Goal: Transaction & Acquisition: Purchase product/service

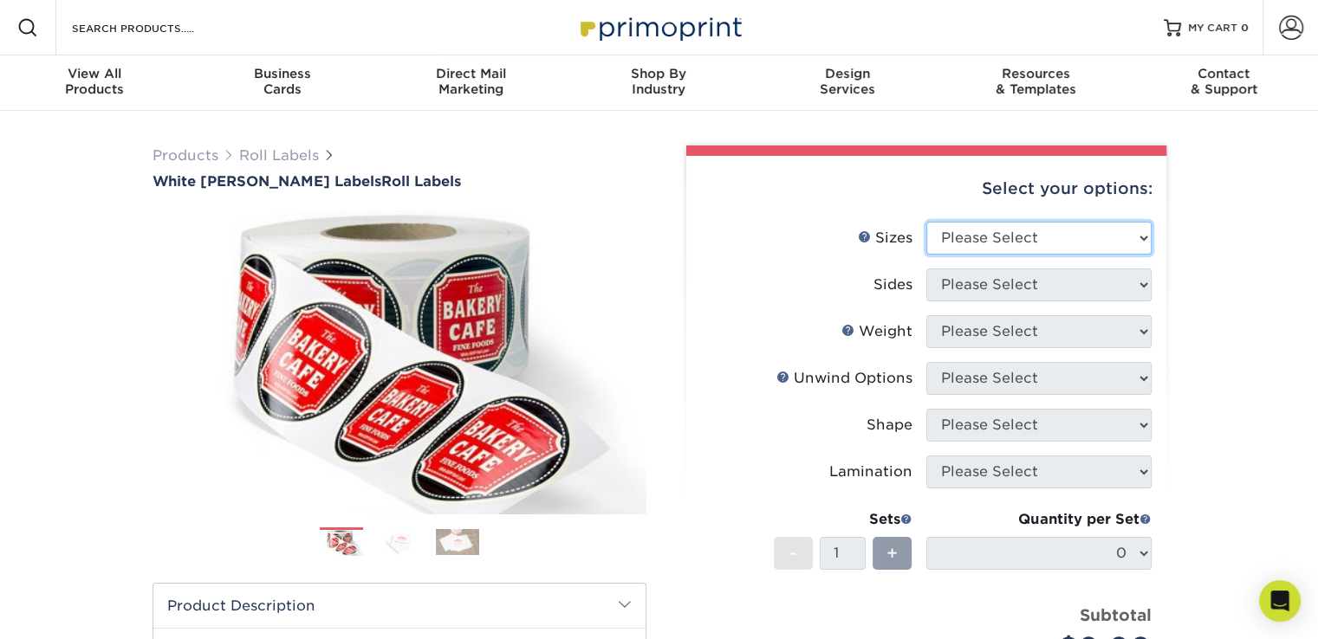
click at [1100, 238] on select "Please Select 1" x 1" 1" x 2" 1" x 2.5" 1" x 3" 1.5" x 1.5" 1.5" x 2.5" 1.5" x …" at bounding box center [1038, 238] width 225 height 33
select select "2.00x2.00"
click at [926, 222] on select "Please Select 1" x 1" 1" x 2" 1" x 2.5" 1" x 3" 1.5" x 1.5" 1.5" x 2.5" 1.5" x …" at bounding box center [1038, 238] width 225 height 33
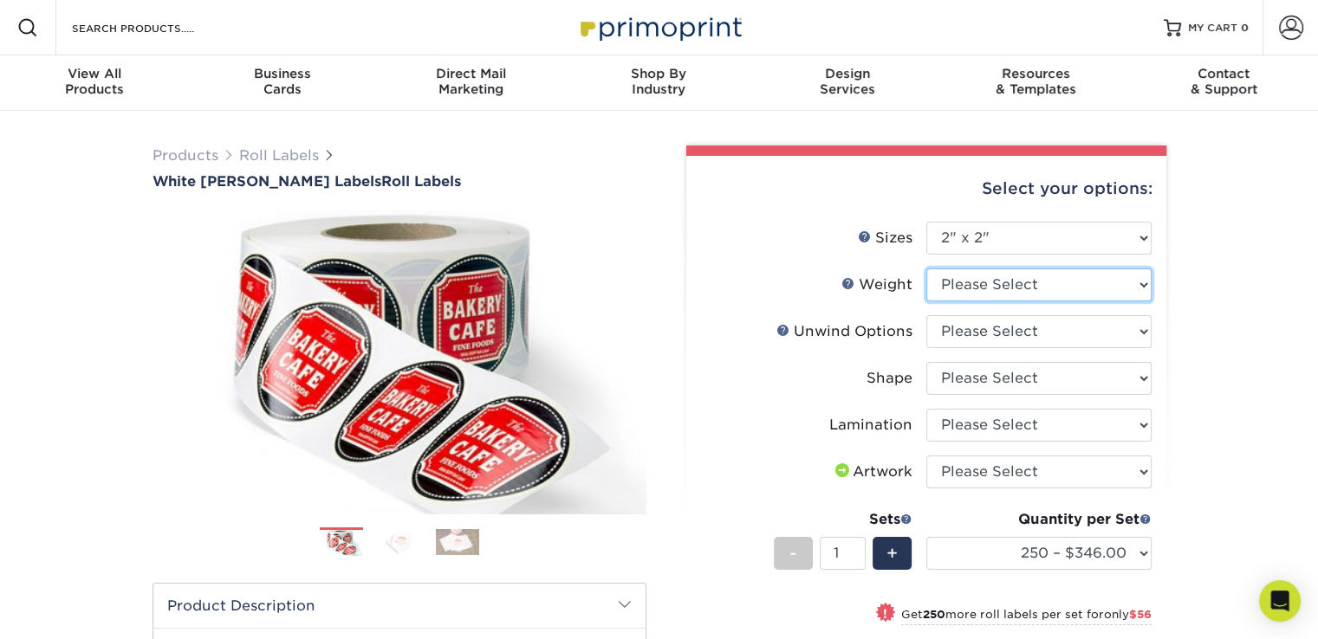
click at [1005, 287] on select "Please Select WHBOPP" at bounding box center [1038, 285] width 225 height 33
select select "WHBOPP"
click at [926, 269] on select "Please Select WHBOPP" at bounding box center [1038, 285] width 225 height 33
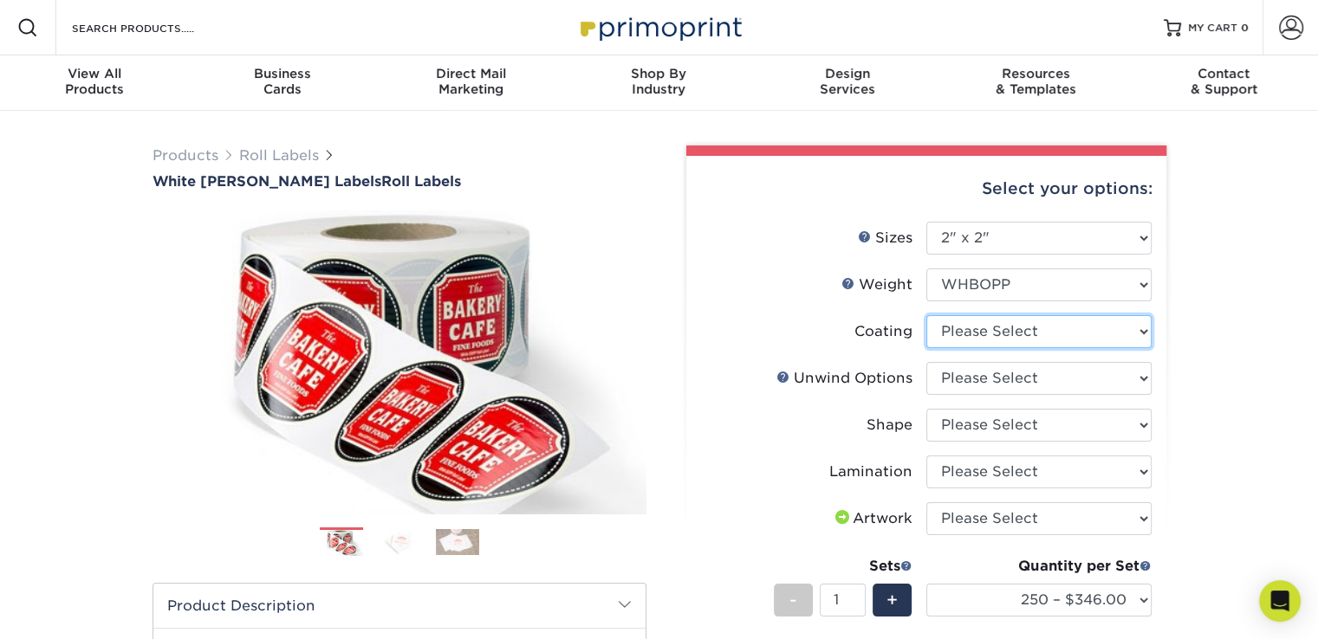
click at [995, 336] on select at bounding box center [1038, 331] width 225 height 33
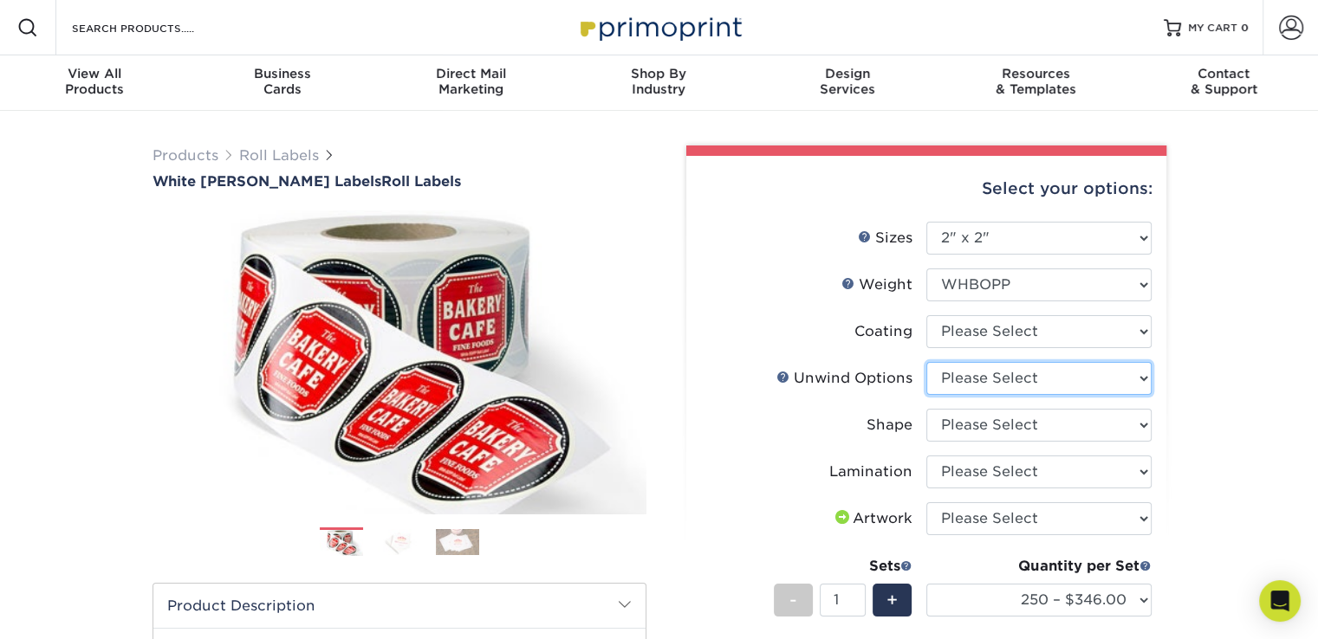
click at [993, 378] on select "Please Select Not Important Off Top (Direction #1) Off Bottom (Direction #2) Of…" at bounding box center [1038, 378] width 225 height 33
select select "d16c2772-aac7-41d6-a124-047cd7375882"
click at [926, 362] on select "Please Select Not Important Off Top (Direction #1) Off Bottom (Direction #2) Of…" at bounding box center [1038, 378] width 225 height 33
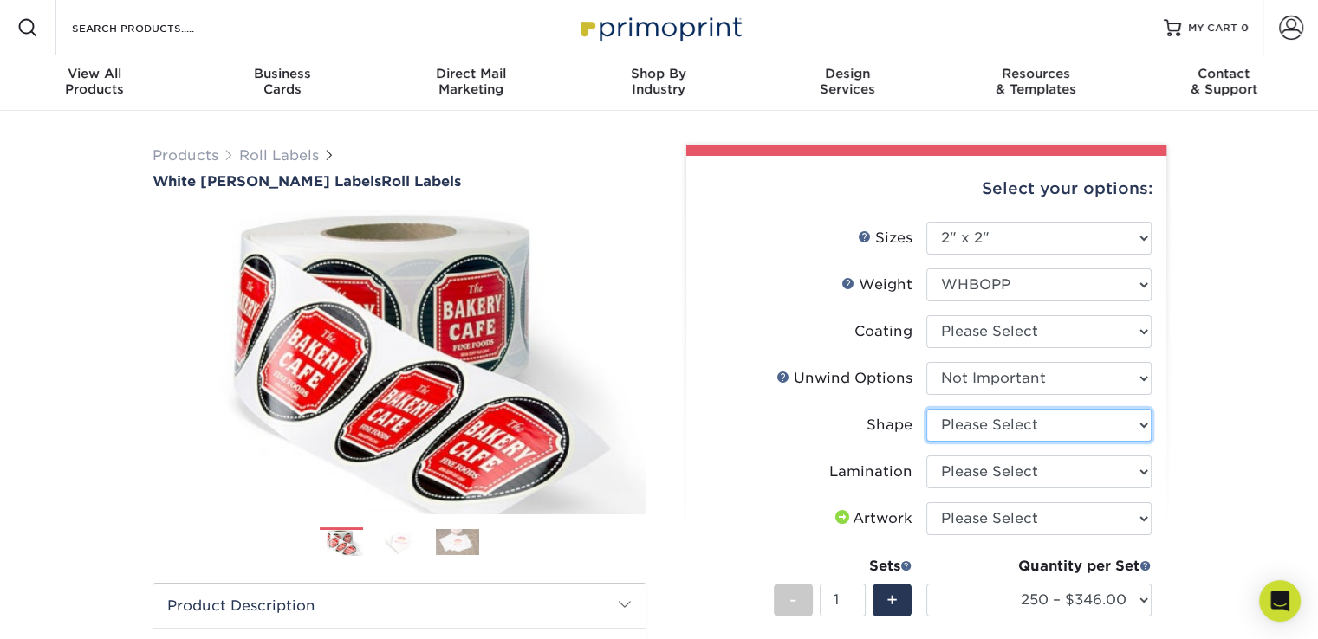
click at [998, 423] on select "Please Select Circle Square Custom" at bounding box center [1038, 425] width 225 height 33
select select "85f4030a-35b0-4374-8256-01f0c83cafd8"
click at [926, 409] on select "Please Select Circle Square Custom" at bounding box center [1038, 425] width 225 height 33
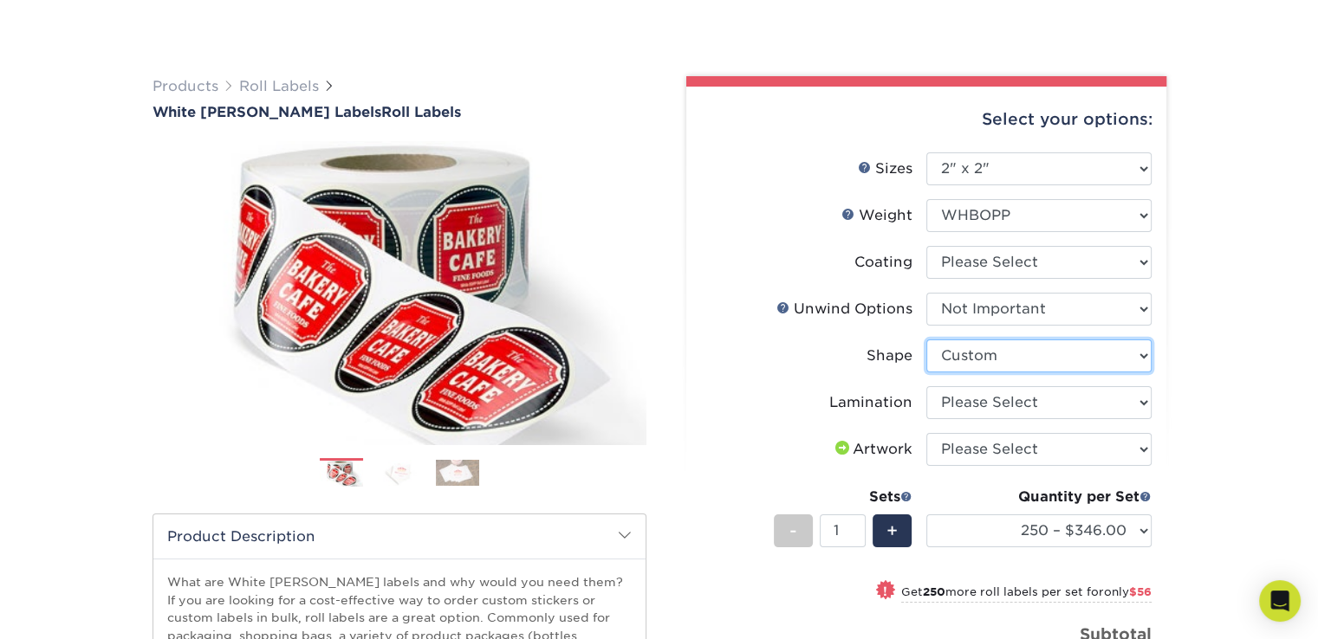
scroll to position [260, 0]
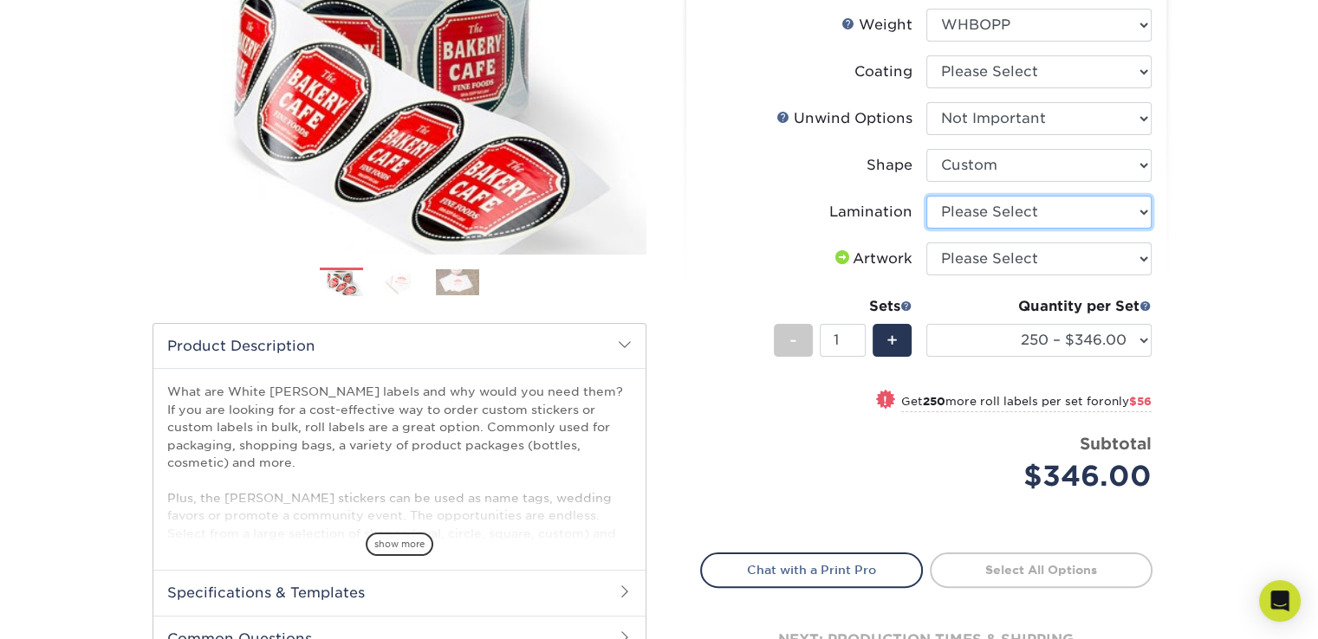
click at [973, 211] on select "Please Select No Lamination Silk" at bounding box center [1038, 212] width 225 height 33
click at [1189, 226] on div "Products Roll Labels White [PERSON_NAME] Labels Roll Labels Previous Next /" at bounding box center [659, 313] width 1318 height 925
click at [995, 256] on select "Please Select I will upload files I need a design - $50" at bounding box center [1038, 259] width 225 height 33
click at [1000, 212] on select "Please Select No Lamination Silk" at bounding box center [1038, 212] width 225 height 33
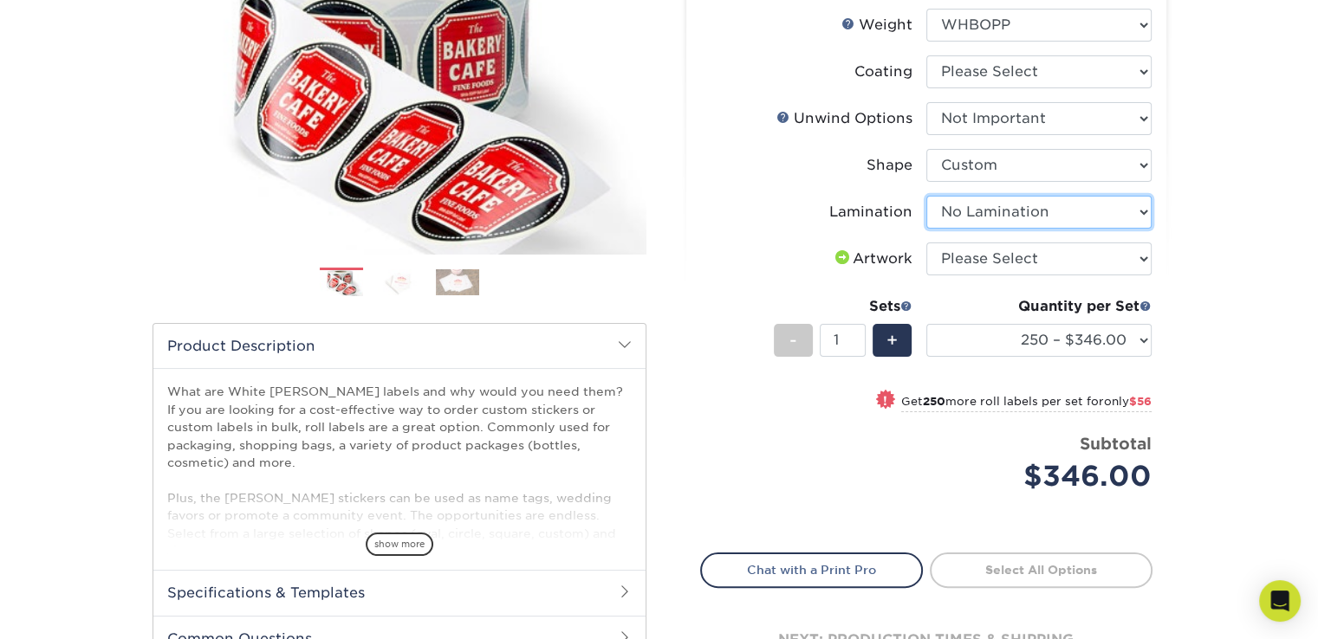
click at [926, 196] on select "Please Select No Lamination Silk" at bounding box center [1038, 212] width 225 height 33
click at [1014, 201] on select "Please Select No Lamination Silk" at bounding box center [1038, 212] width 225 height 33
click at [926, 196] on select "Please Select No Lamination Silk" at bounding box center [1038, 212] width 225 height 33
click at [1002, 214] on select "Please Select No Lamination Silk" at bounding box center [1038, 212] width 225 height 33
click at [926, 196] on select "Please Select No Lamination Silk" at bounding box center [1038, 212] width 225 height 33
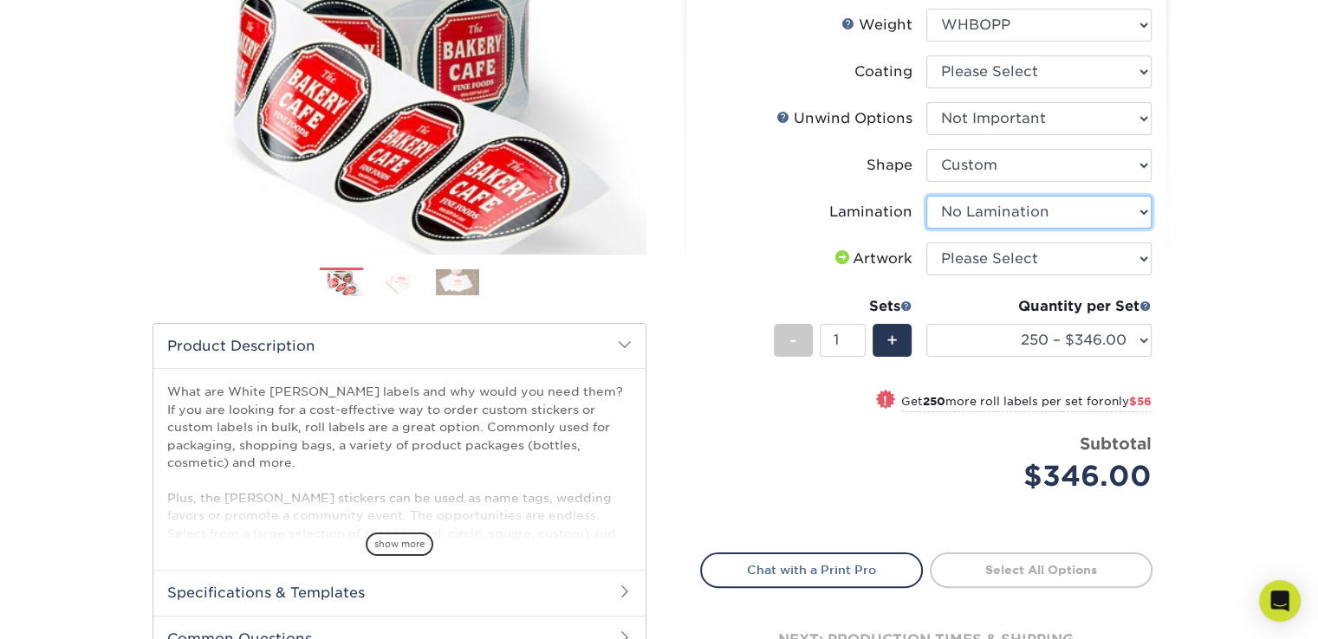
click at [1011, 215] on select "Please Select No Lamination Silk" at bounding box center [1038, 212] width 225 height 33
select select "ccacb42f-45f7-42d3-bbd3-7c8421cf37f0"
click at [926, 196] on select "Please Select No Lamination Silk" at bounding box center [1038, 212] width 225 height 33
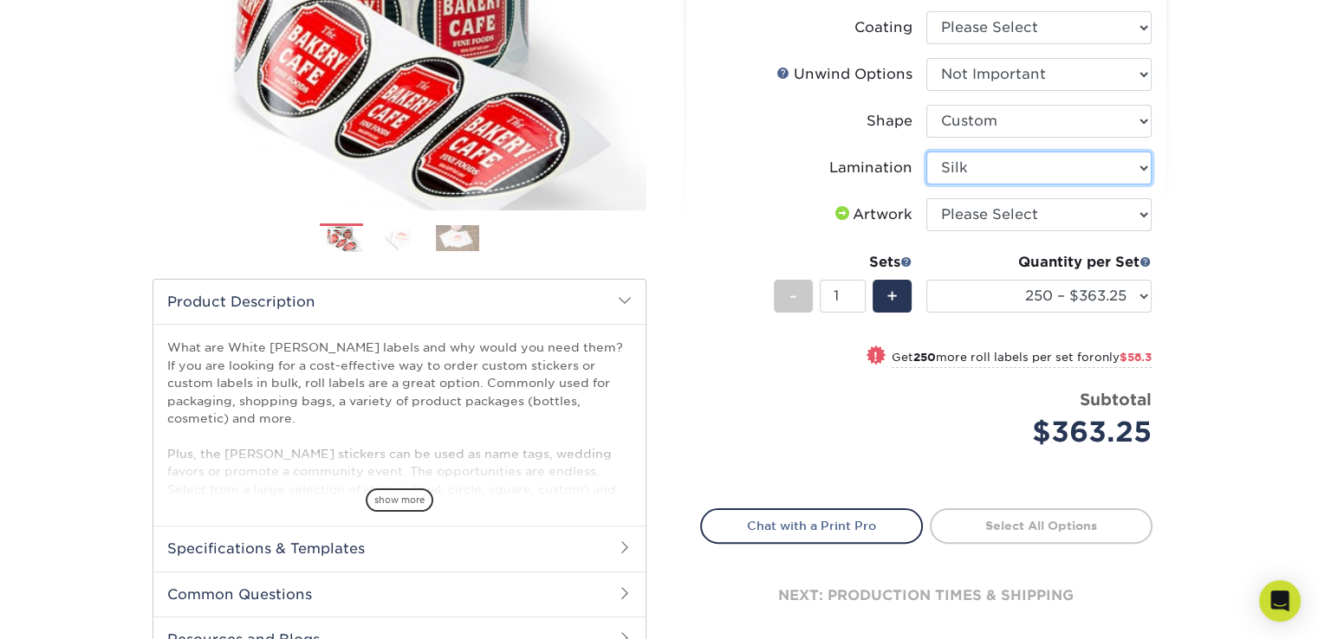
scroll to position [347, 0]
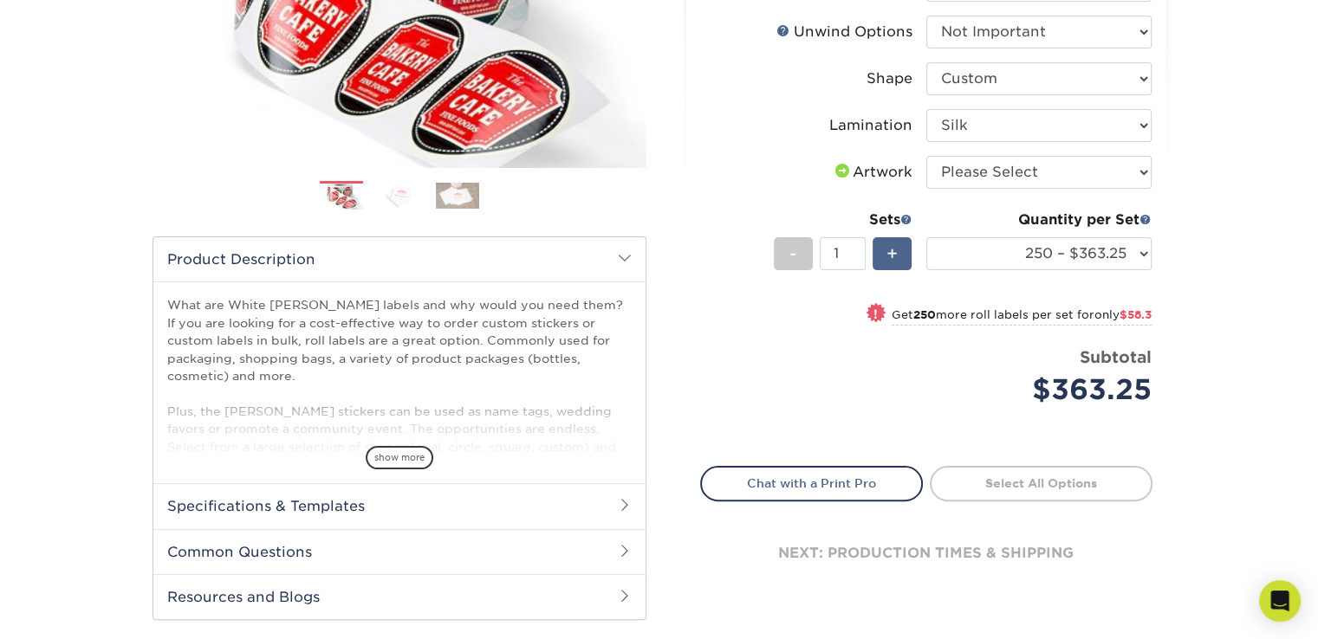
click at [888, 249] on span "+" at bounding box center [891, 254] width 11 height 26
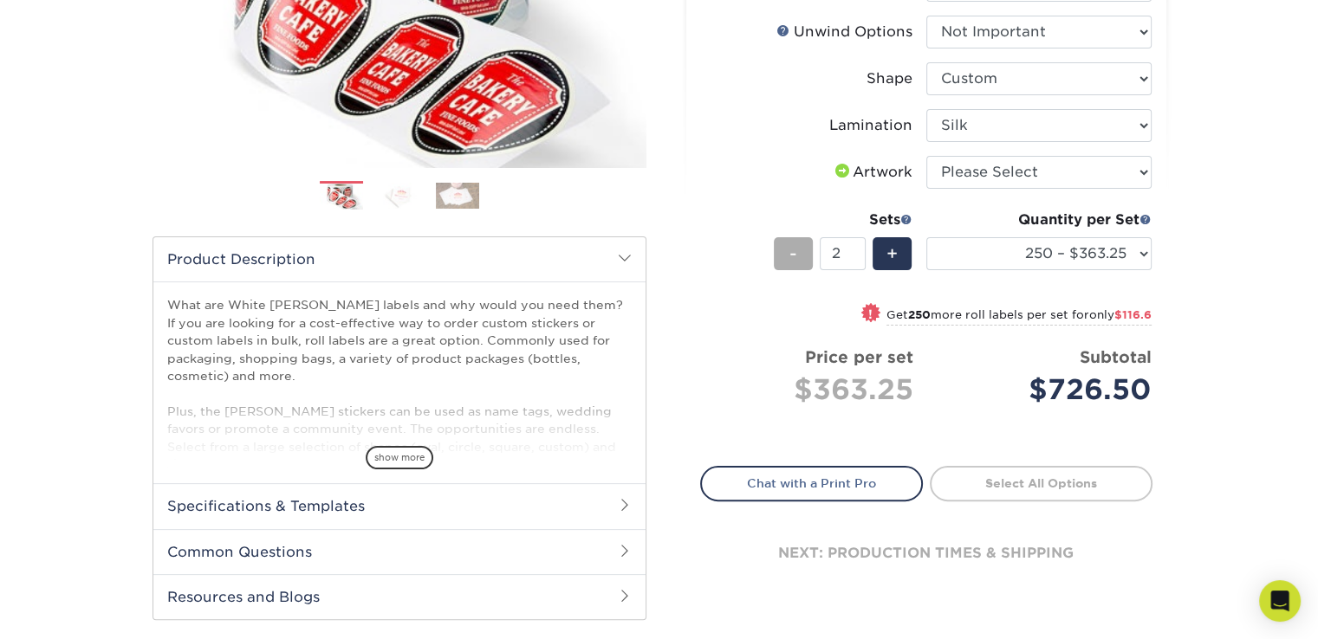
click at [790, 250] on span "-" at bounding box center [793, 254] width 8 height 26
type input "1"
click at [1022, 126] on select "Please Select No Lamination Silk" at bounding box center [1038, 125] width 225 height 33
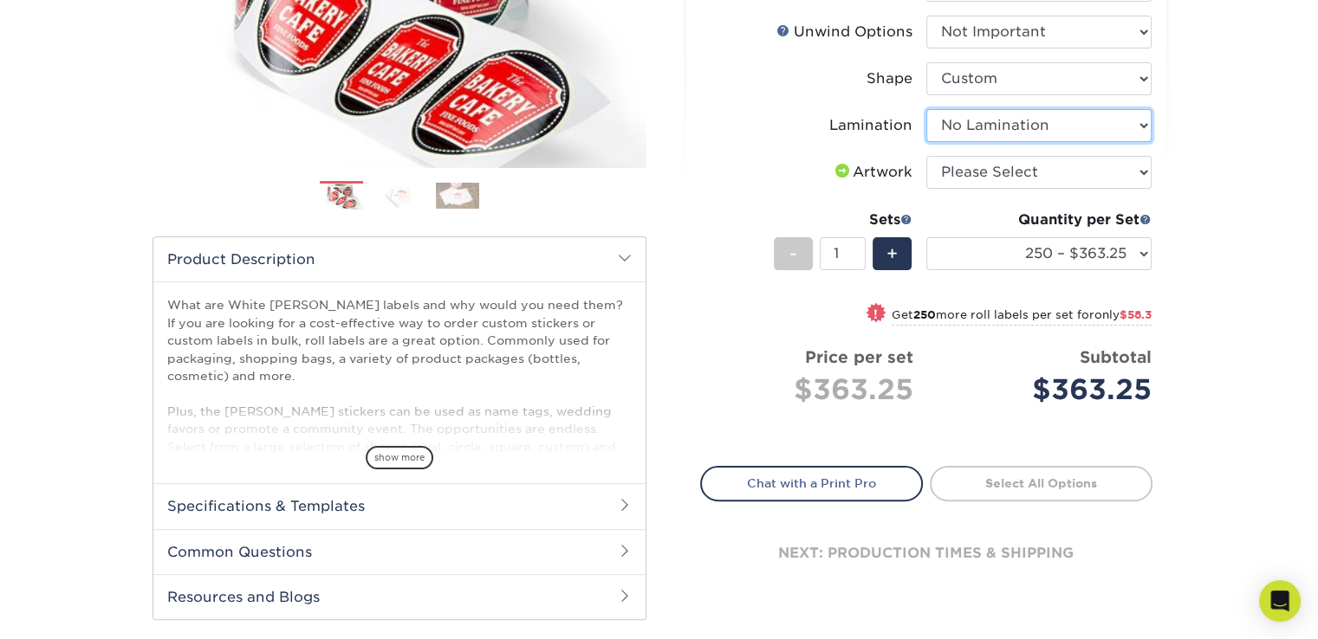
click at [926, 109] on select "Please Select No Lamination Silk" at bounding box center [1038, 125] width 225 height 33
click at [1050, 119] on select "Please Select No Lamination Silk" at bounding box center [1038, 125] width 225 height 33
select select "ccacb42f-45f7-42d3-bbd3-7c8421cf37f0"
click at [926, 109] on select "Please Select No Lamination Silk" at bounding box center [1038, 125] width 225 height 33
click at [890, 256] on span "+" at bounding box center [891, 254] width 11 height 26
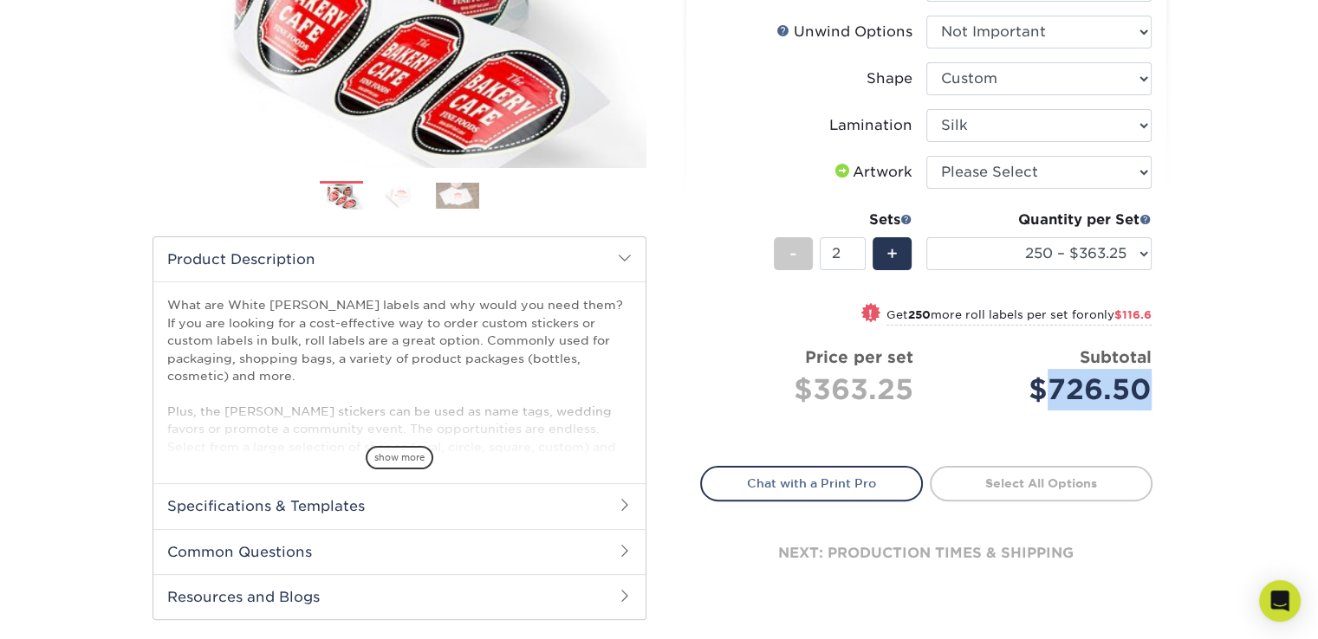
drag, startPoint x: 1053, startPoint y: 386, endPoint x: 1150, endPoint y: 397, distance: 98.5
click at [1150, 397] on ul "Sizes Help Sizes Please Select 1" x 1" 1" x 2" 1" x 2.5" 1" x 3" 1.5" x 1.5" 1.…" at bounding box center [926, 153] width 452 height 557
copy div "726.50"
click at [892, 254] on span "+" at bounding box center [891, 254] width 11 height 26
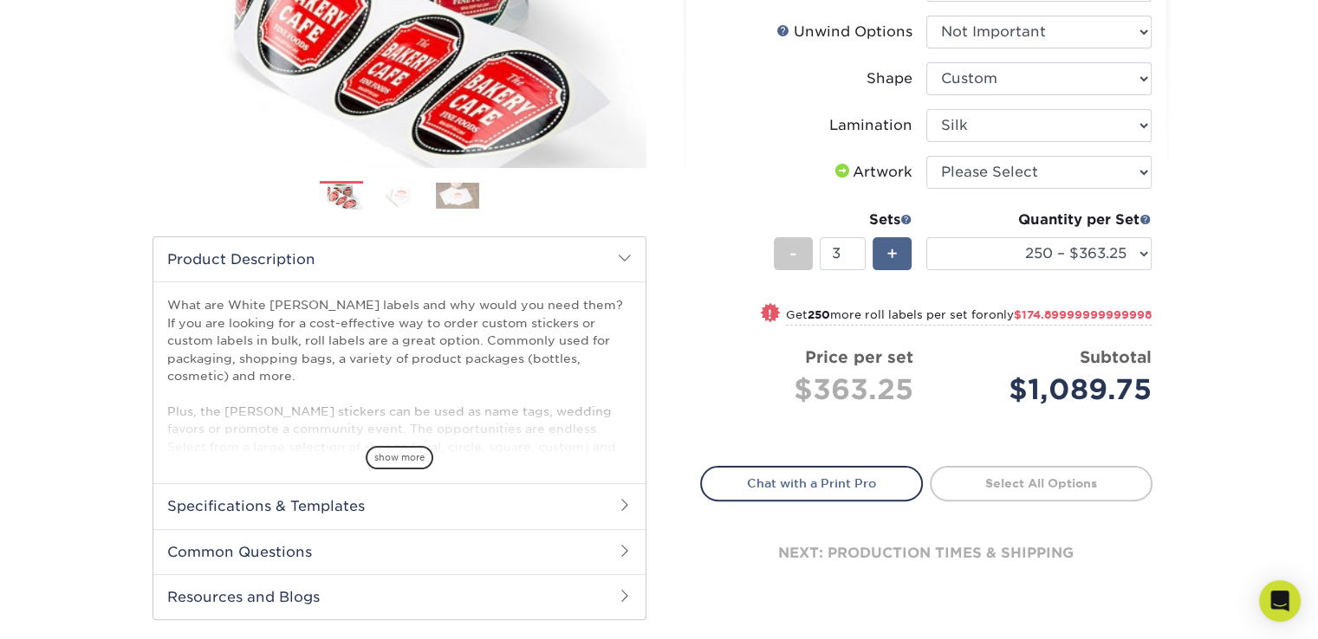
click at [892, 254] on span "+" at bounding box center [891, 254] width 11 height 26
type input "4"
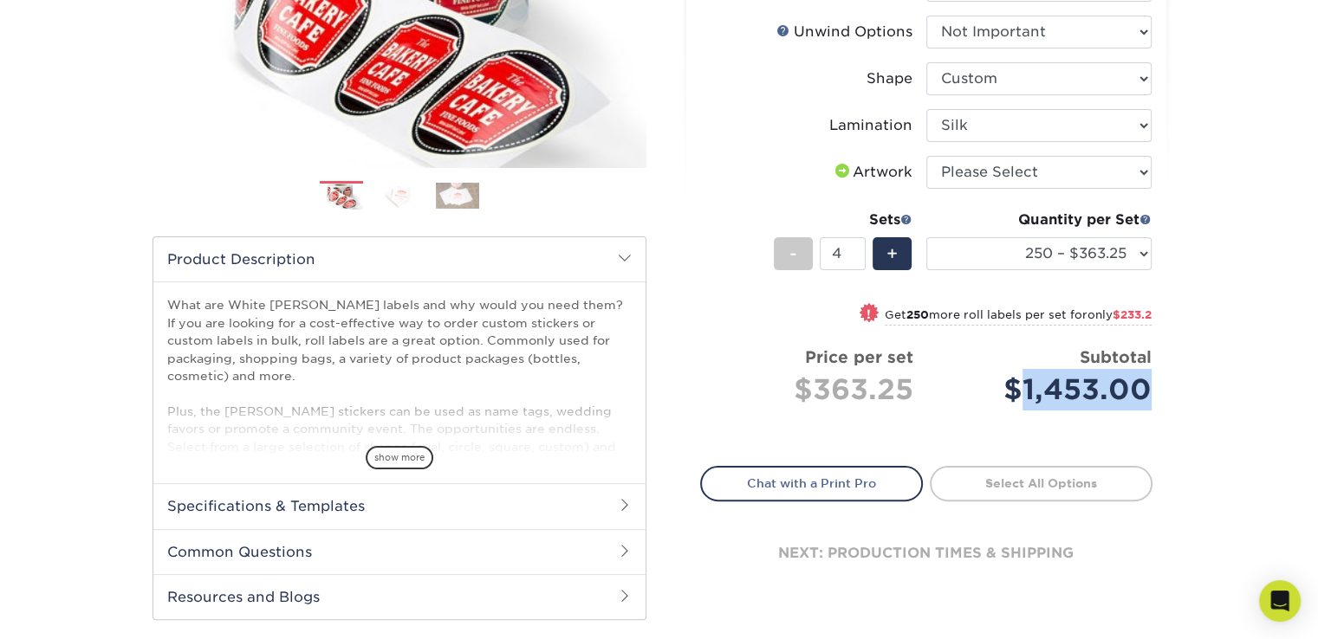
drag, startPoint x: 1025, startPoint y: 381, endPoint x: 1151, endPoint y: 382, distance: 126.5
click at [1151, 382] on div "Select your options: Sizes Help Sizes Please Select 1" x 1" 1" x 2" 1" x 2.5" 1…" at bounding box center [926, 214] width 480 height 810
copy div "1,453.00"
click at [1001, 110] on select "Please Select No Lamination Silk" at bounding box center [1038, 125] width 225 height 33
select select "eff8cfea-abf7-4cab-a64a-391be13b3076"
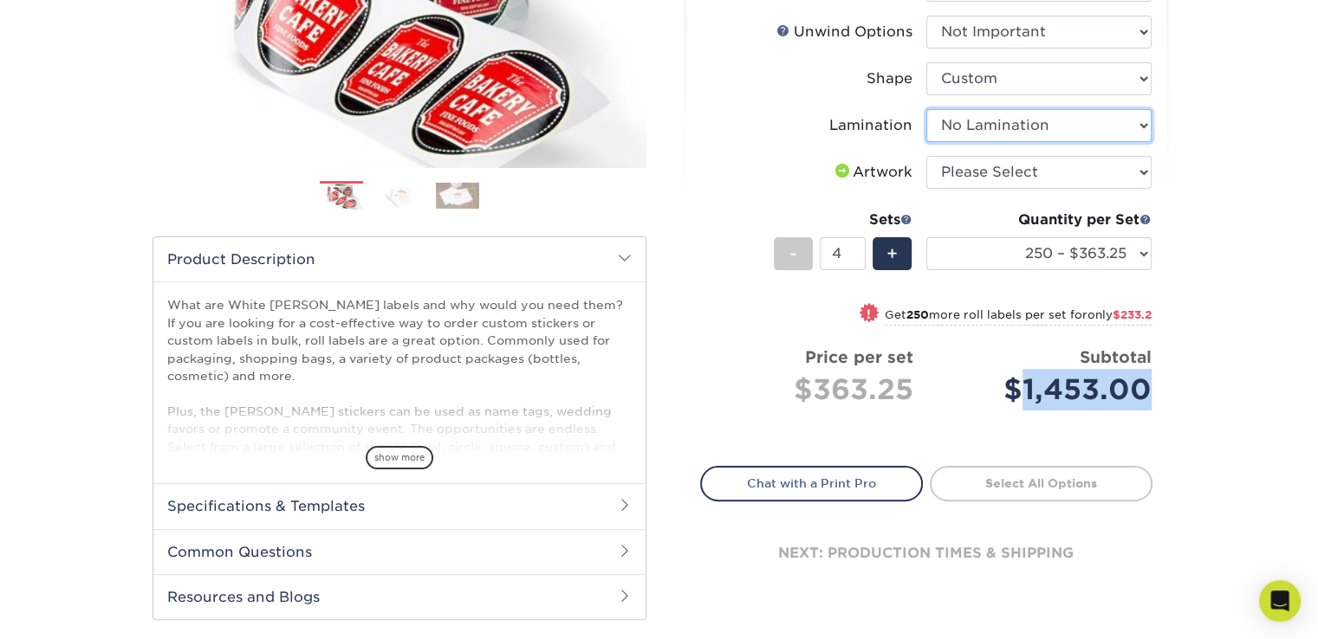
click at [926, 109] on select "Please Select No Lamination Silk" at bounding box center [1038, 125] width 225 height 33
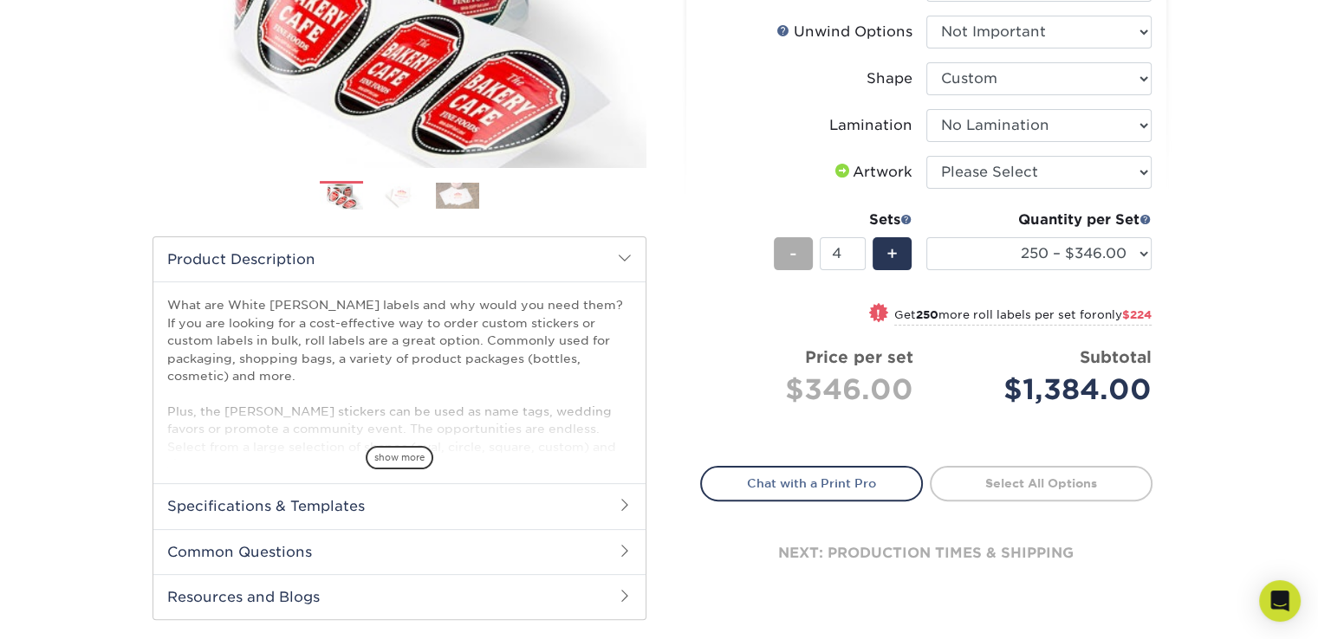
click at [787, 260] on div "-" at bounding box center [793, 253] width 39 height 33
click at [897, 250] on span "+" at bounding box center [891, 254] width 11 height 26
drag, startPoint x: 1048, startPoint y: 394, endPoint x: 1144, endPoint y: 390, distance: 95.4
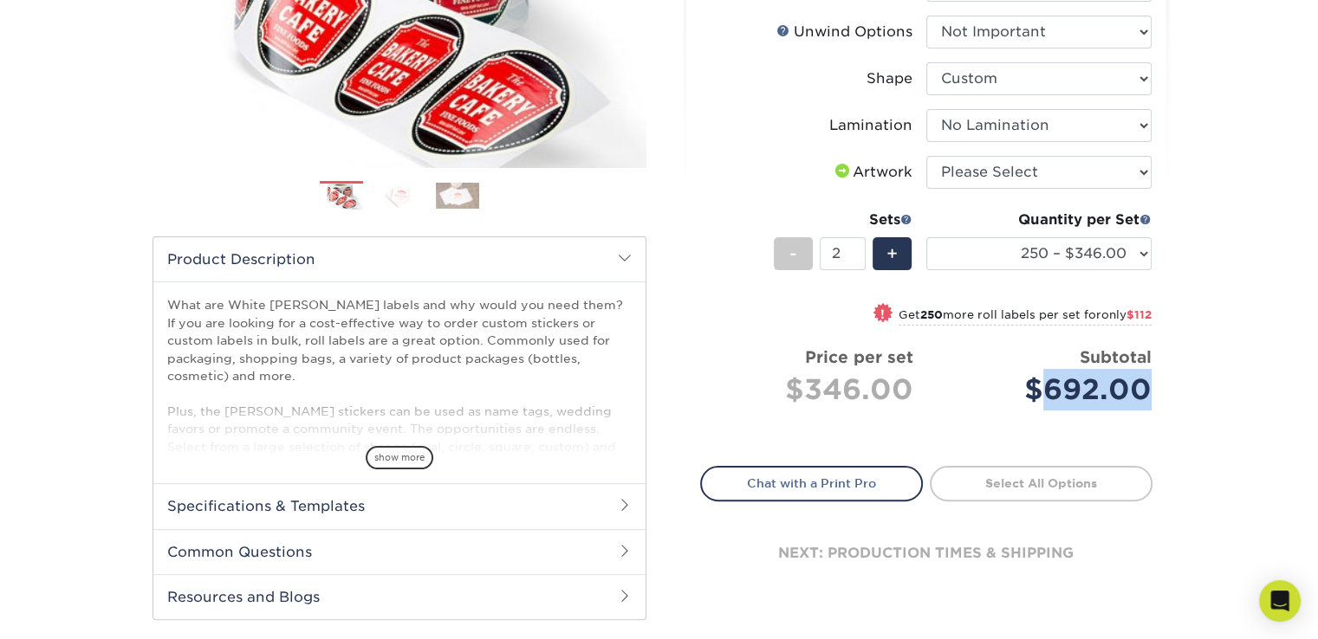
click at [1144, 390] on div "$692.00" at bounding box center [1045, 390] width 212 height 42
copy div "692.00"
click at [887, 249] on span "+" at bounding box center [891, 254] width 11 height 26
drag, startPoint x: 1024, startPoint y: 386, endPoint x: 1145, endPoint y: 386, distance: 121.3
click at [1145, 386] on div "$1,038.00" at bounding box center [1045, 390] width 212 height 42
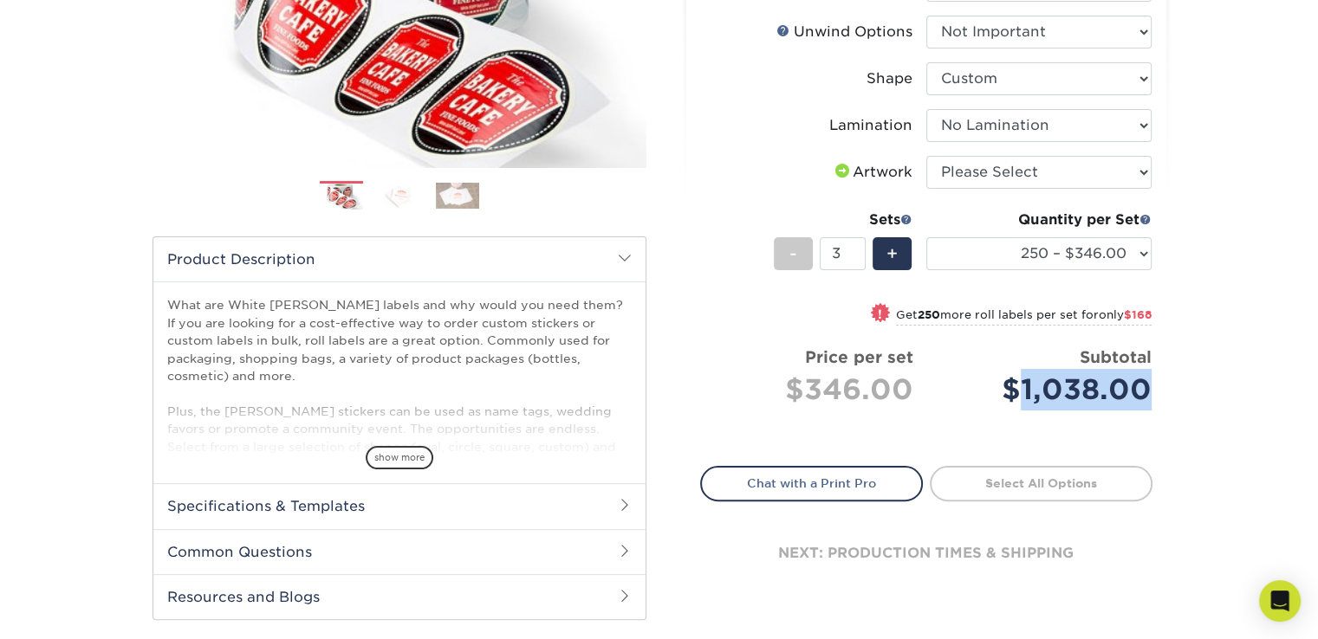
copy div "1,038.00"
click at [894, 253] on span "+" at bounding box center [891, 254] width 11 height 26
drag, startPoint x: 1024, startPoint y: 386, endPoint x: 1154, endPoint y: 388, distance: 130.0
click at [1154, 388] on div "Select your options: Sizes Help Sizes Please Select 1" x 1" 1" x 2" 1" x 2.5" 1…" at bounding box center [926, 214] width 480 height 810
copy div "1,384.00"
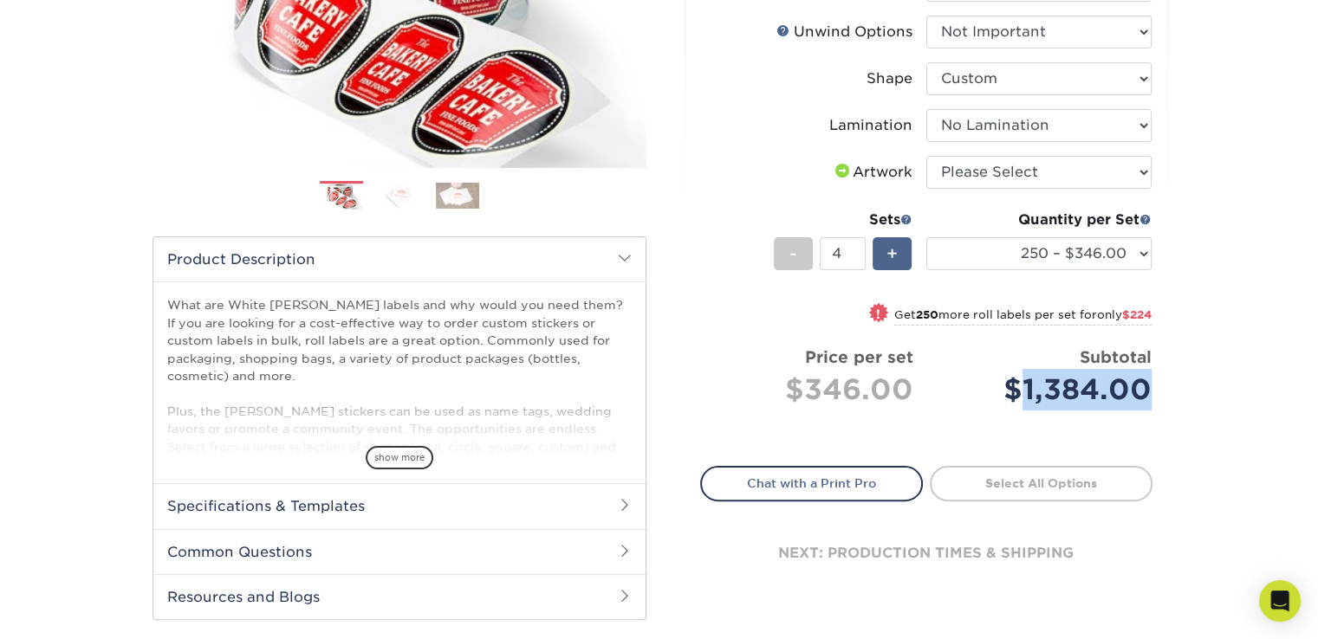
click at [898, 250] on div "+" at bounding box center [891, 253] width 39 height 33
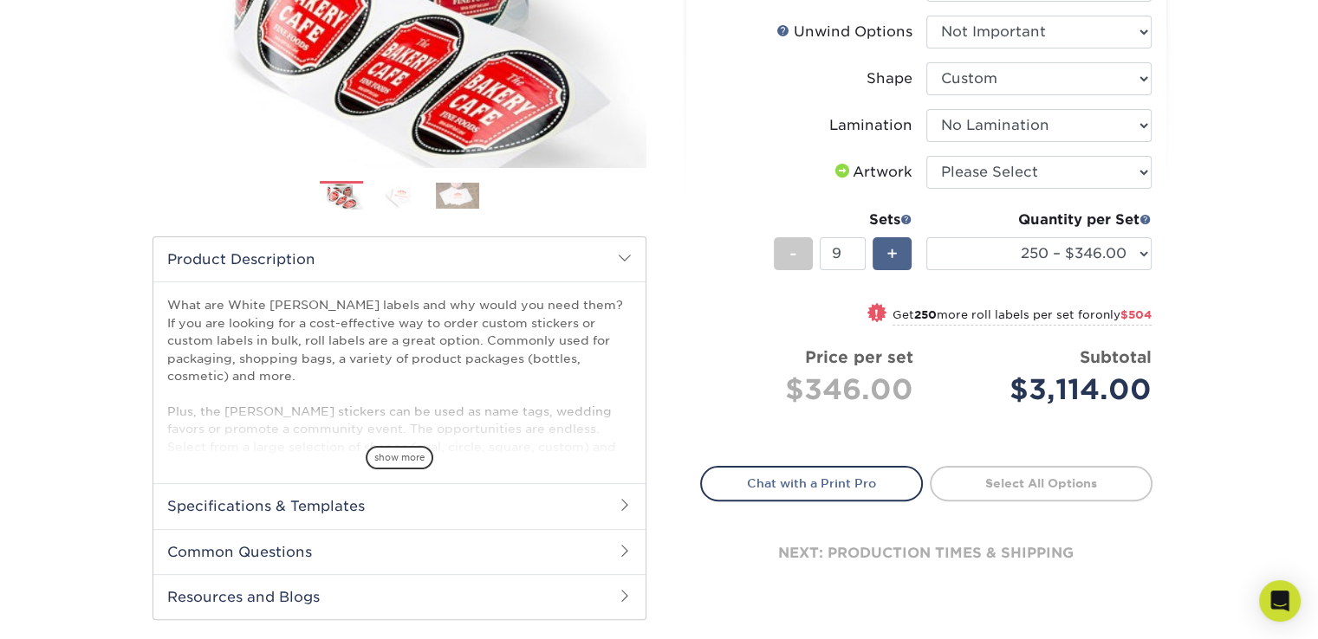
click at [898, 250] on div "+" at bounding box center [891, 253] width 39 height 33
click at [898, 249] on div "+" at bounding box center [891, 253] width 39 height 33
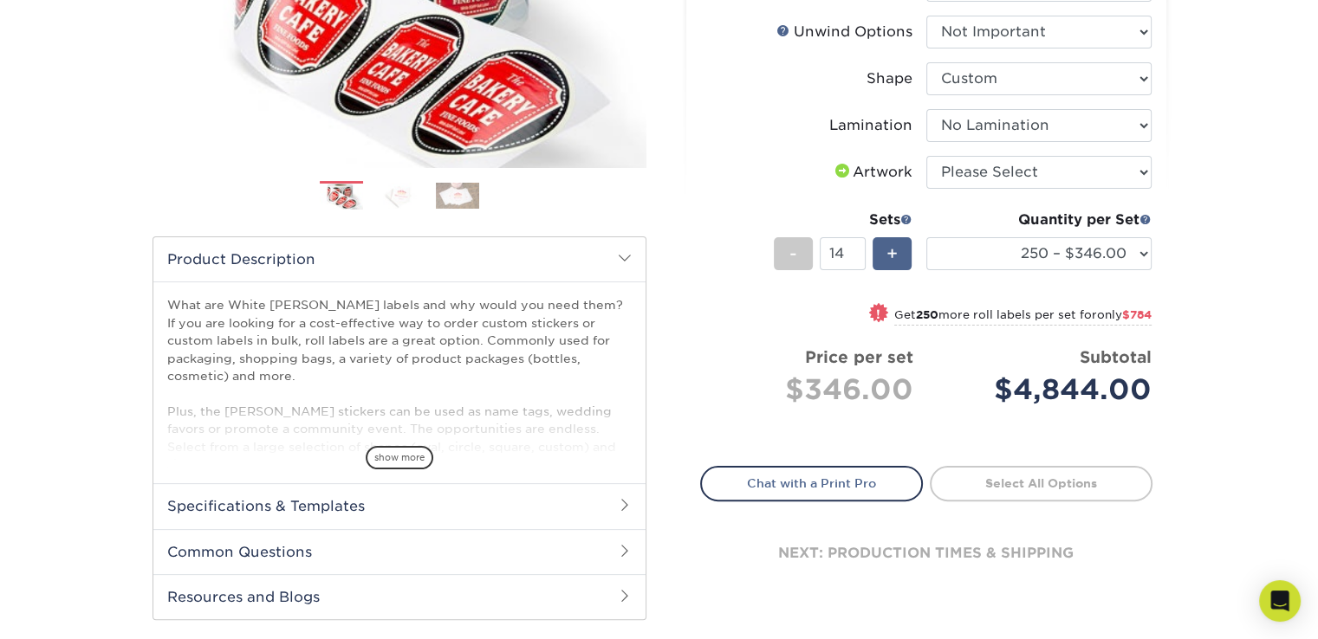
click at [898, 249] on div "+" at bounding box center [891, 253] width 39 height 33
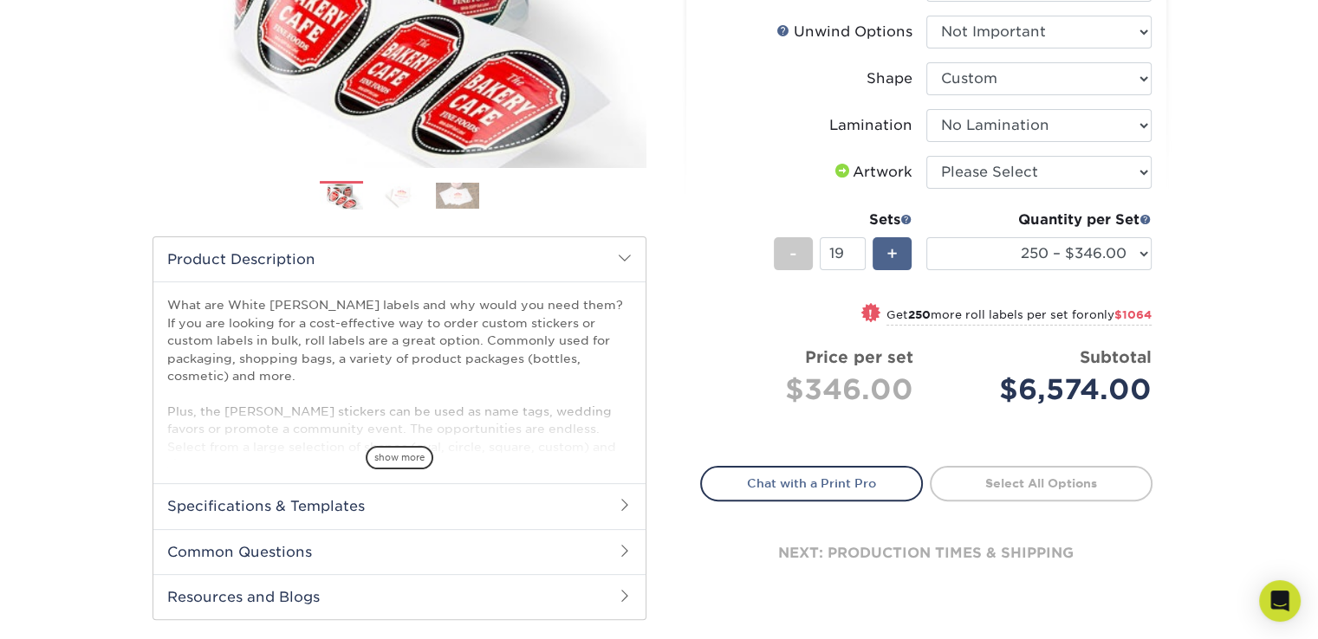
click at [898, 249] on div "+" at bounding box center [891, 253] width 39 height 33
drag, startPoint x: 1017, startPoint y: 384, endPoint x: 1161, endPoint y: 371, distance: 144.4
click at [1164, 389] on div "Select your options: Sizes Help Sizes Please Select 1" x 1" 1" x 2" 1" x 2.5" 1…" at bounding box center [926, 214] width 480 height 810
copy div "6,920.00"
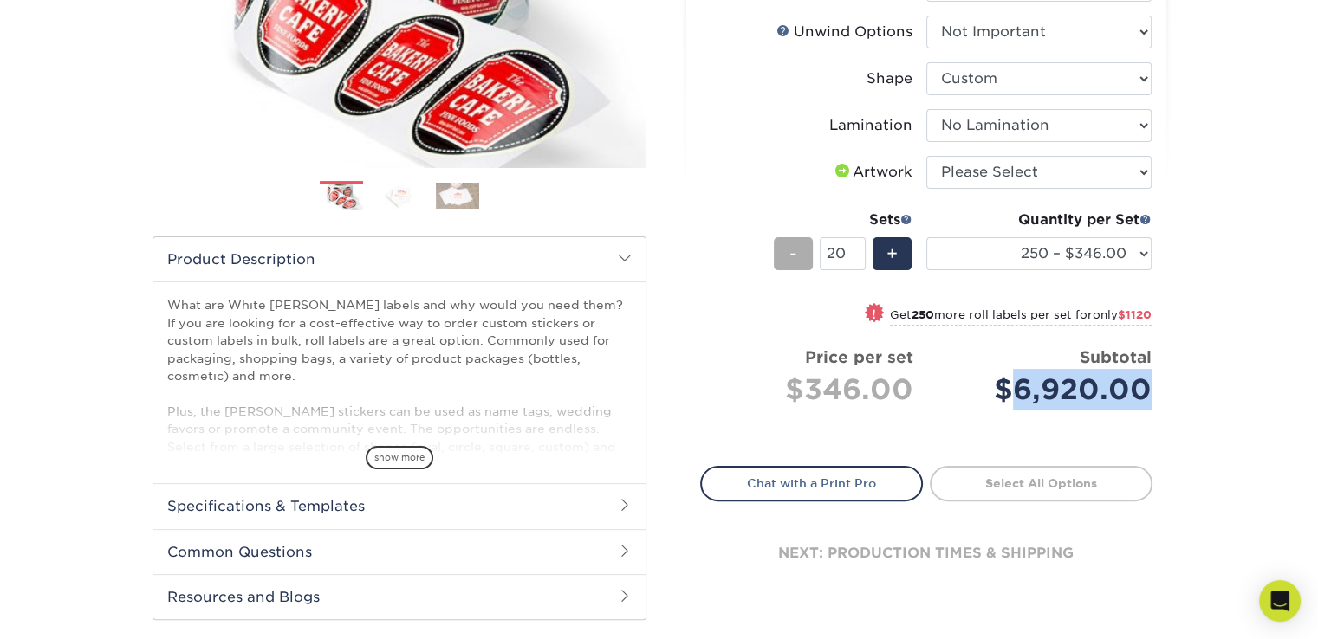
click at [795, 259] on span "-" at bounding box center [793, 254] width 8 height 26
click at [795, 258] on span "-" at bounding box center [793, 254] width 8 height 26
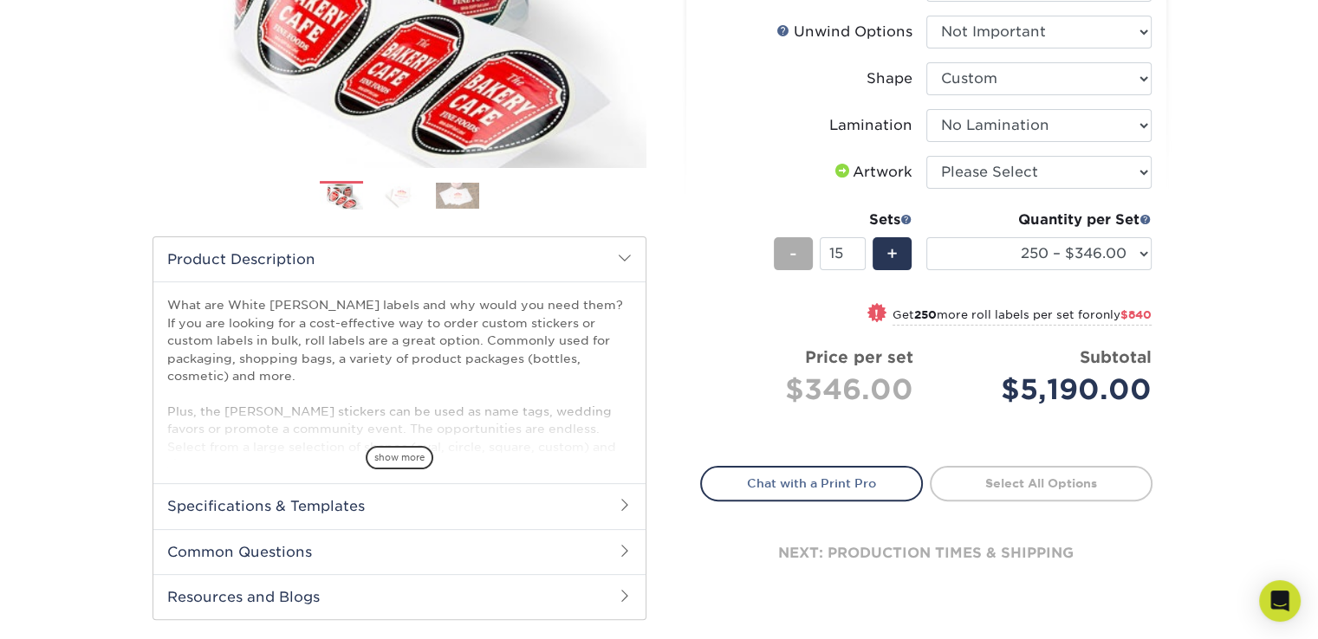
click at [795, 258] on span "-" at bounding box center [793, 254] width 8 height 26
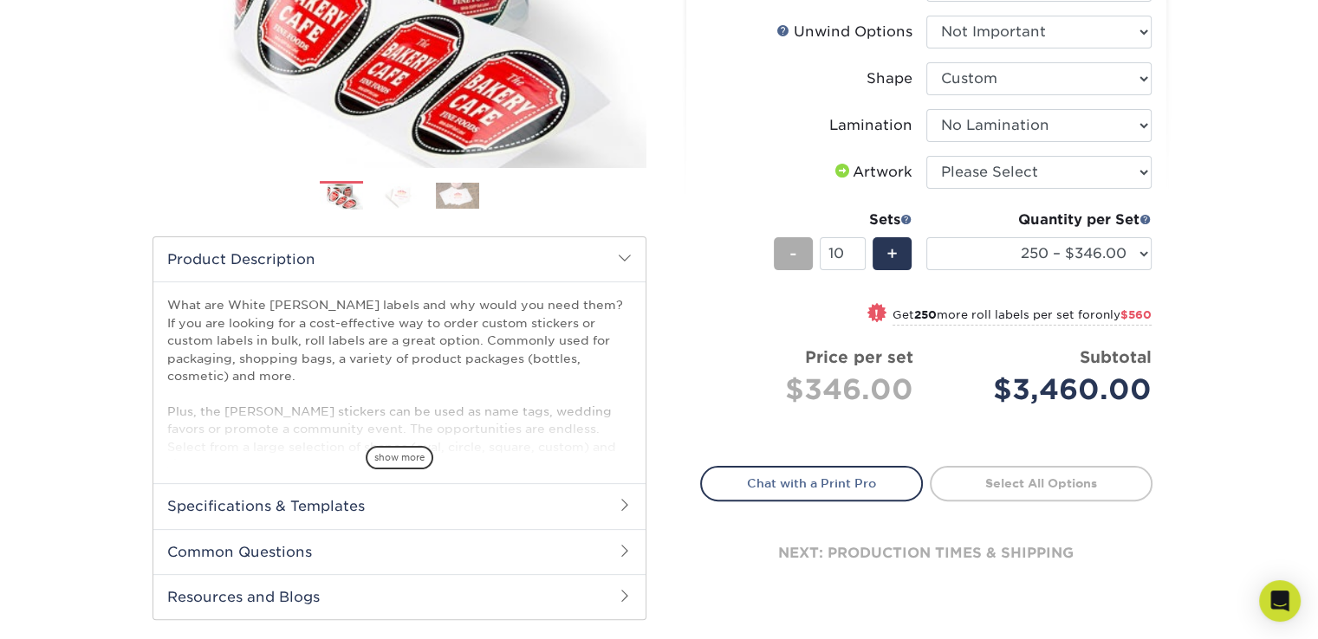
click at [795, 258] on span "-" at bounding box center [793, 254] width 8 height 26
drag, startPoint x: 1023, startPoint y: 386, endPoint x: 1154, endPoint y: 382, distance: 130.9
click at [1154, 382] on div "Select your options: Sizes Help Sizes Please Select 1" x 1" 1" x 2" 1" x 2.5" 1…" at bounding box center [926, 214] width 480 height 810
copy div "2,768.00"
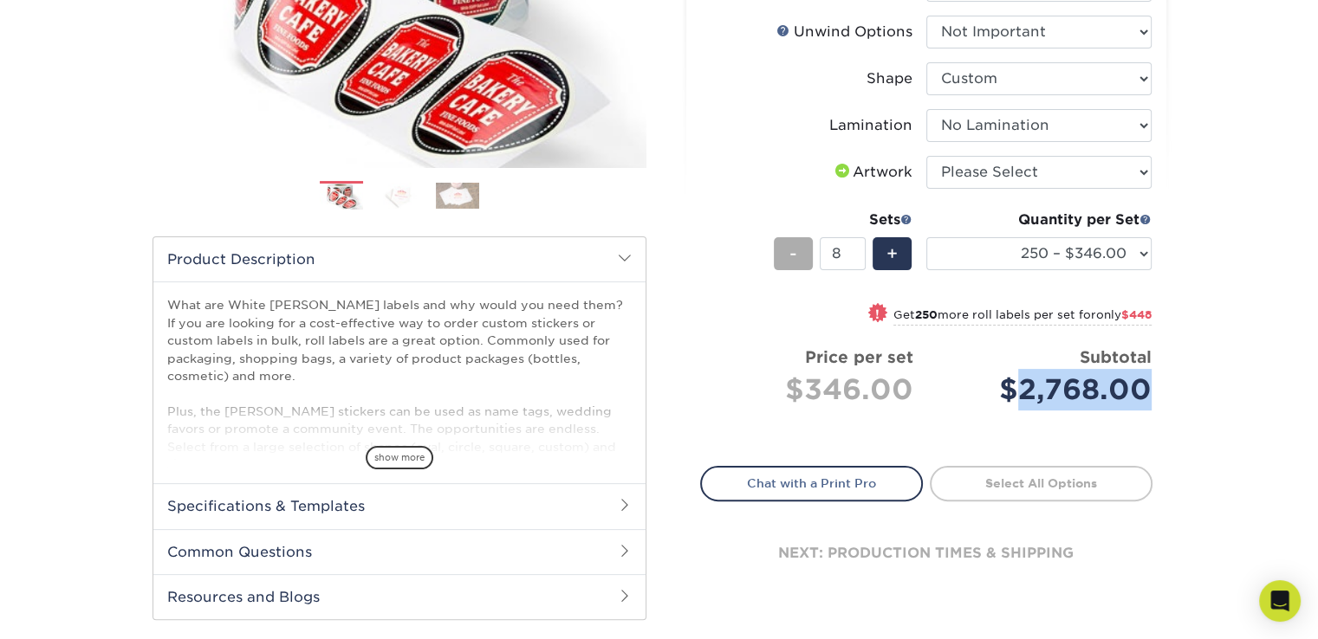
click at [800, 247] on div "-" at bounding box center [793, 253] width 39 height 33
drag, startPoint x: 1026, startPoint y: 386, endPoint x: 1162, endPoint y: 389, distance: 136.0
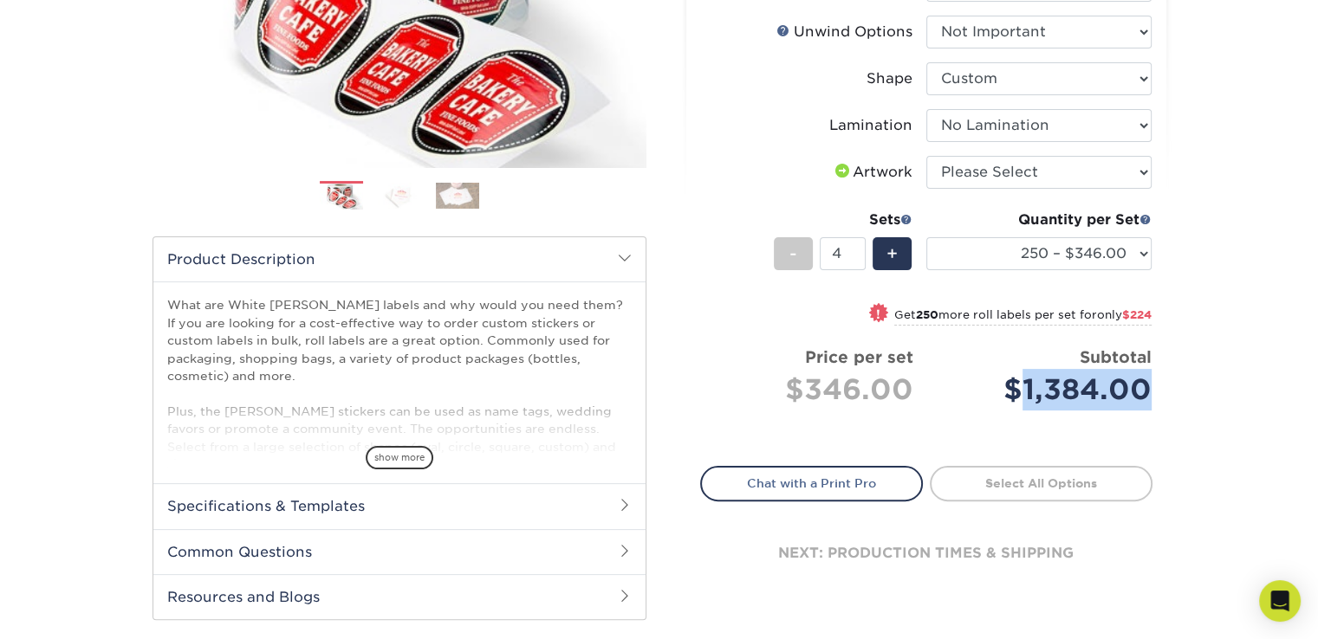
click at [1162, 389] on div "Select your options: Sizes Help Sizes Please Select 1" x 1" 1" x 2" 1" x 2.5" 1…" at bounding box center [926, 214] width 480 height 810
copy div "1,384.00"
click at [895, 253] on span "+" at bounding box center [891, 254] width 11 height 26
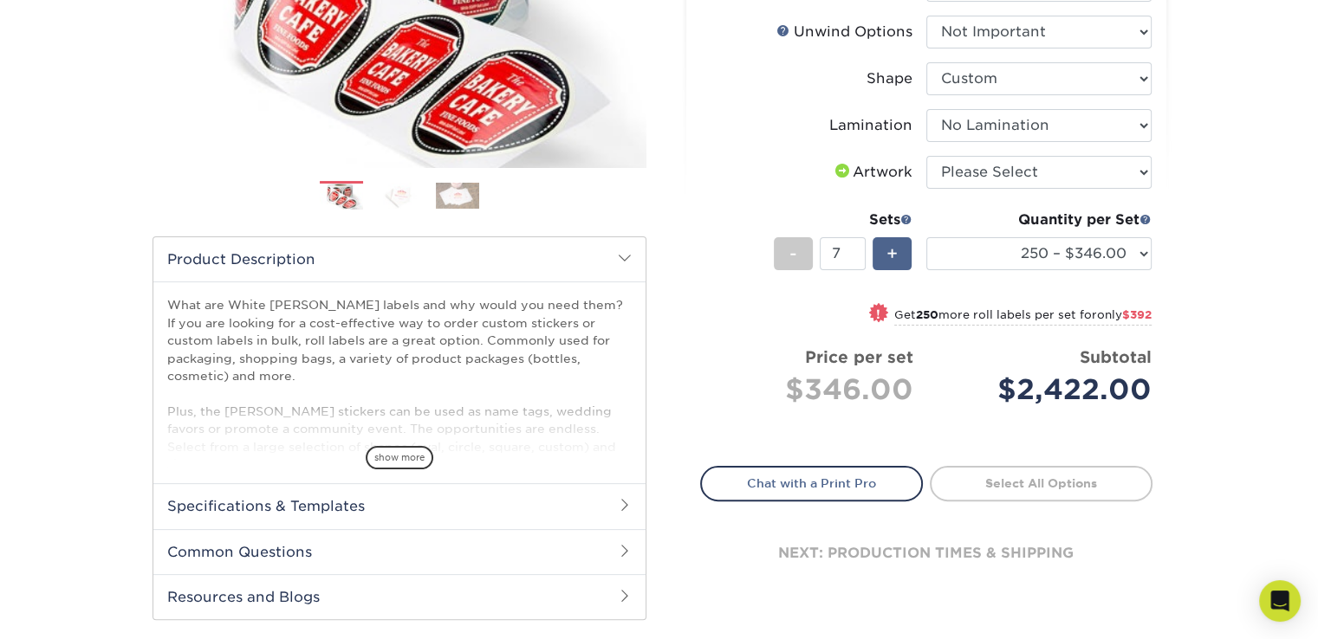
click at [895, 253] on span "+" at bounding box center [891, 254] width 11 height 26
click at [897, 247] on span "+" at bounding box center [891, 254] width 11 height 26
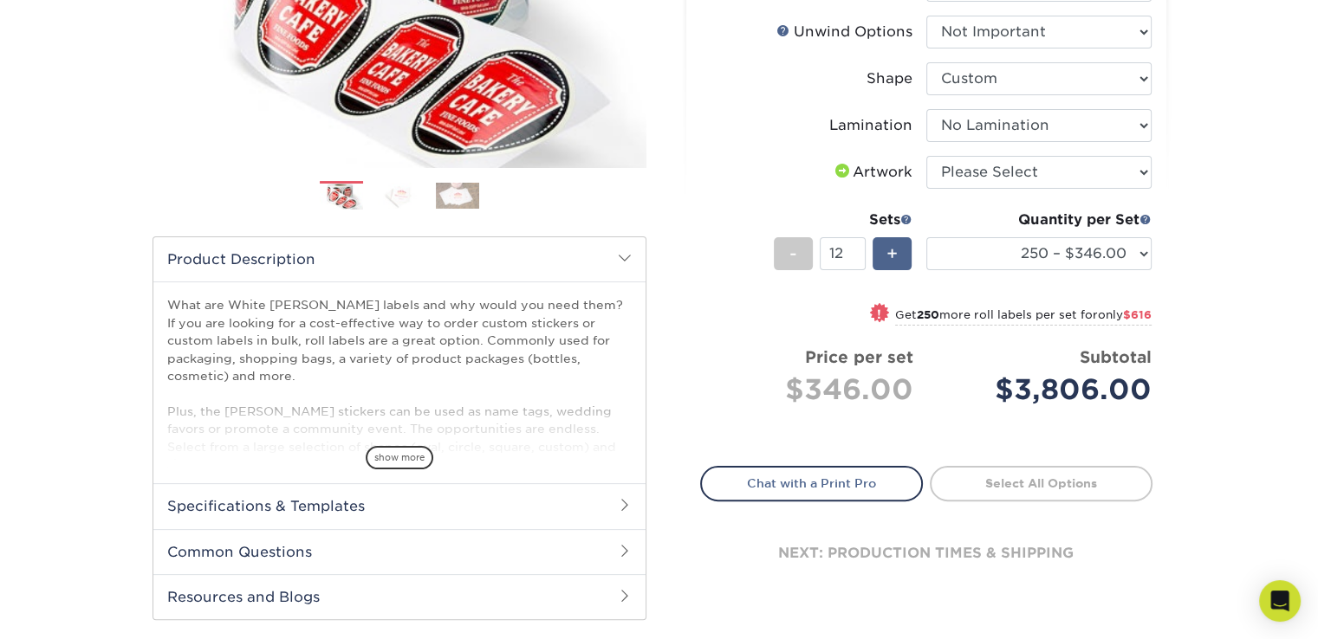
click at [897, 247] on span "+" at bounding box center [891, 254] width 11 height 26
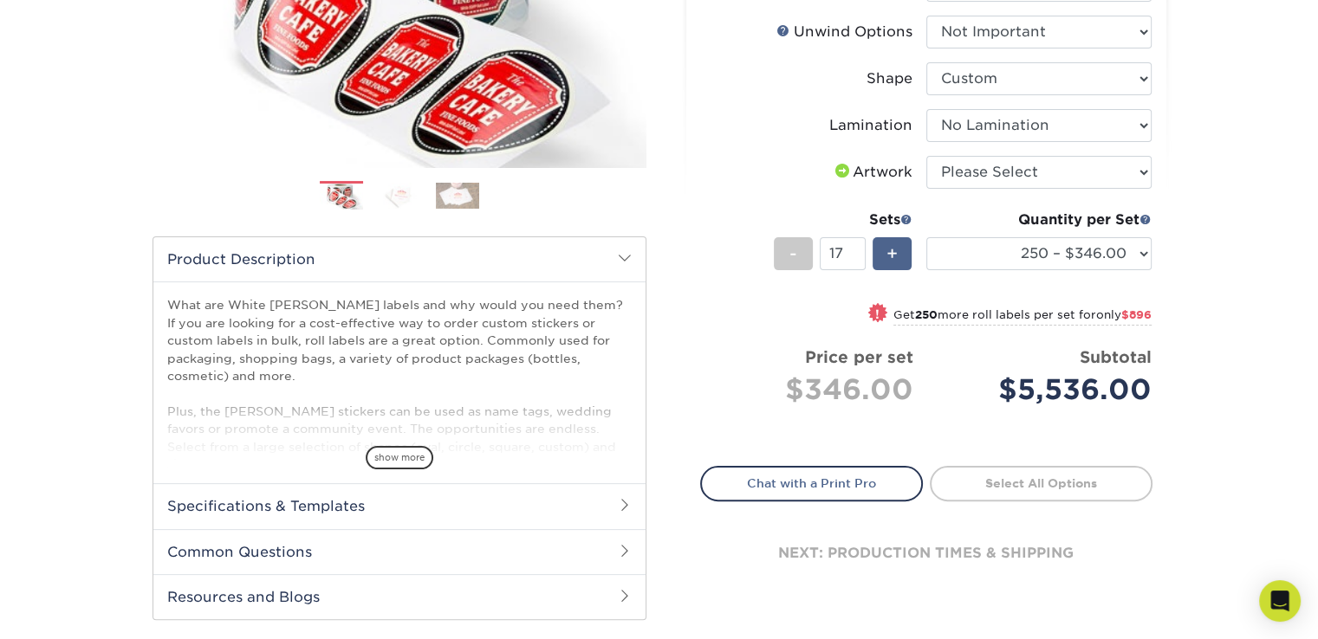
click at [897, 247] on span "+" at bounding box center [891, 254] width 11 height 26
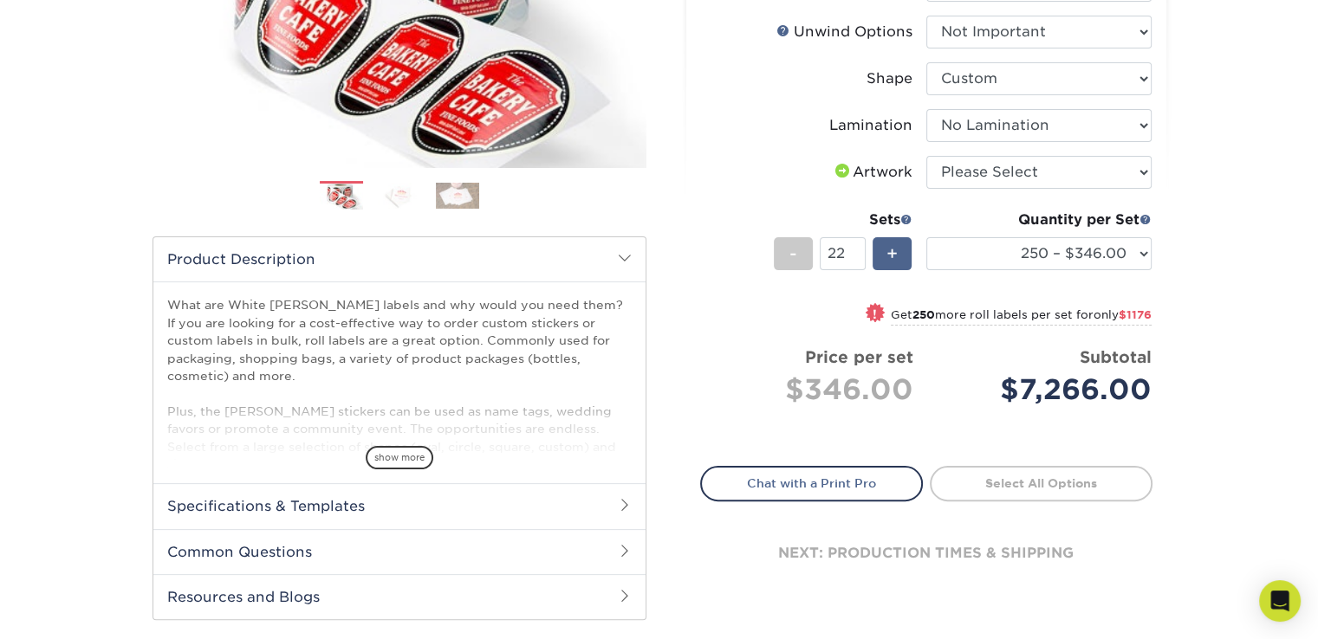
click at [897, 247] on span "+" at bounding box center [891, 254] width 11 height 26
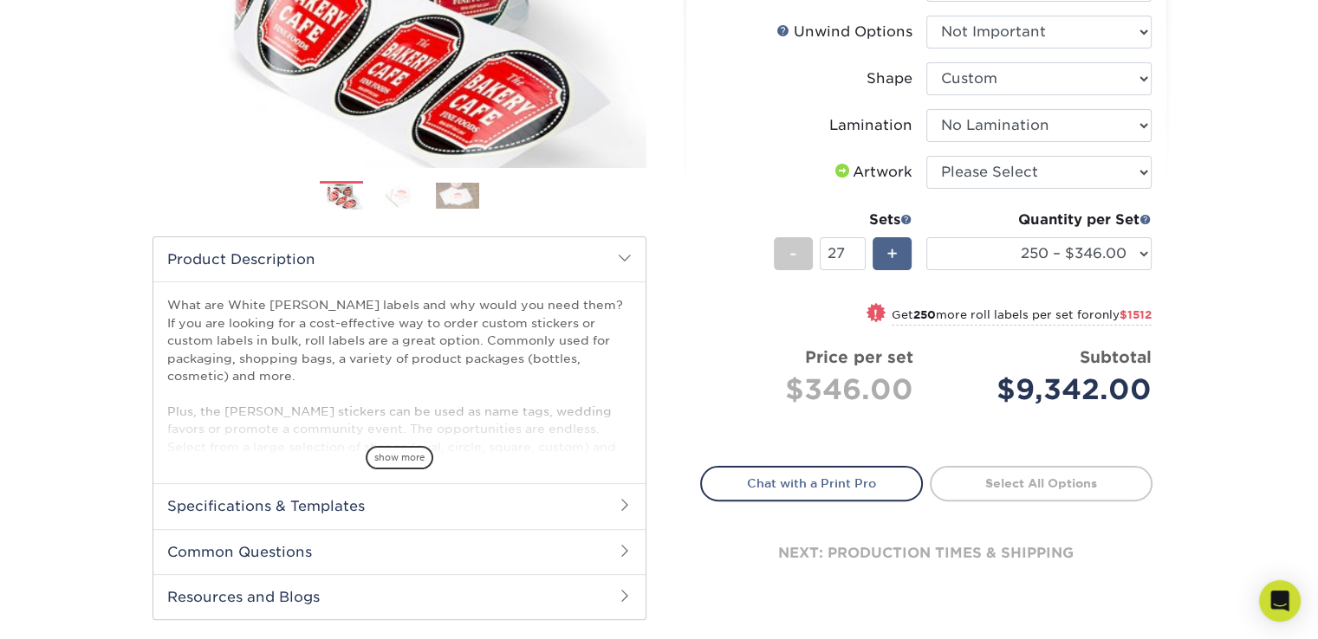
click at [897, 247] on span "+" at bounding box center [891, 254] width 11 height 26
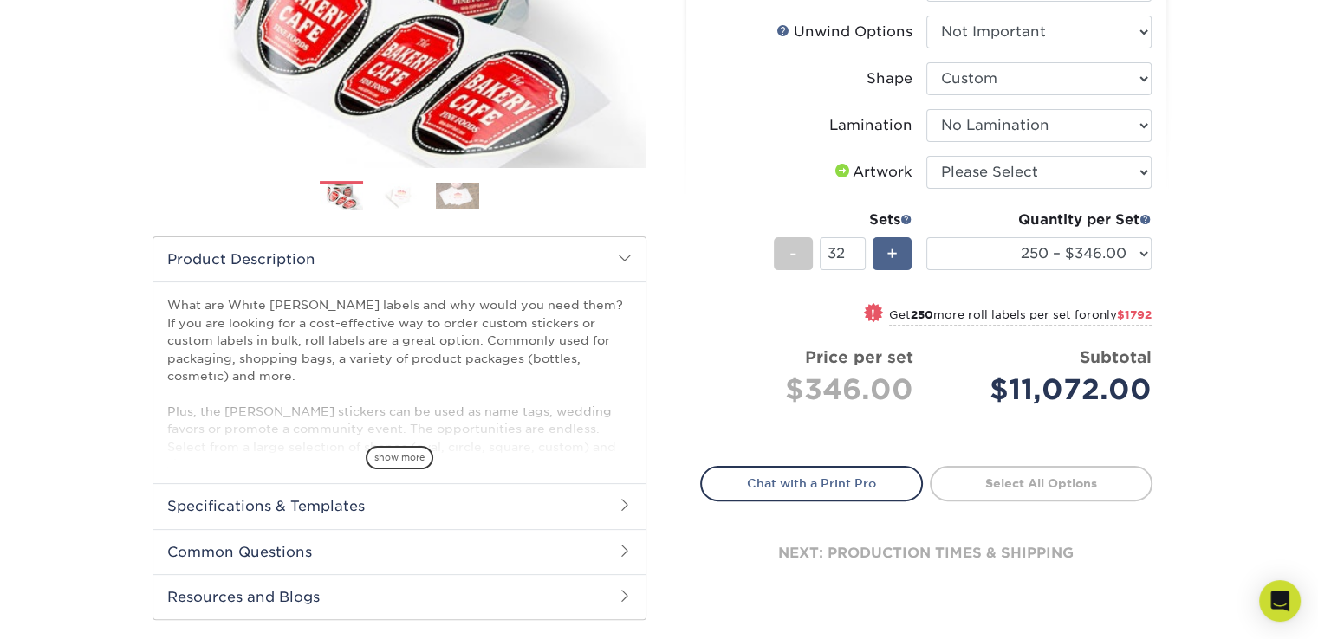
click at [897, 247] on span "+" at bounding box center [891, 254] width 11 height 26
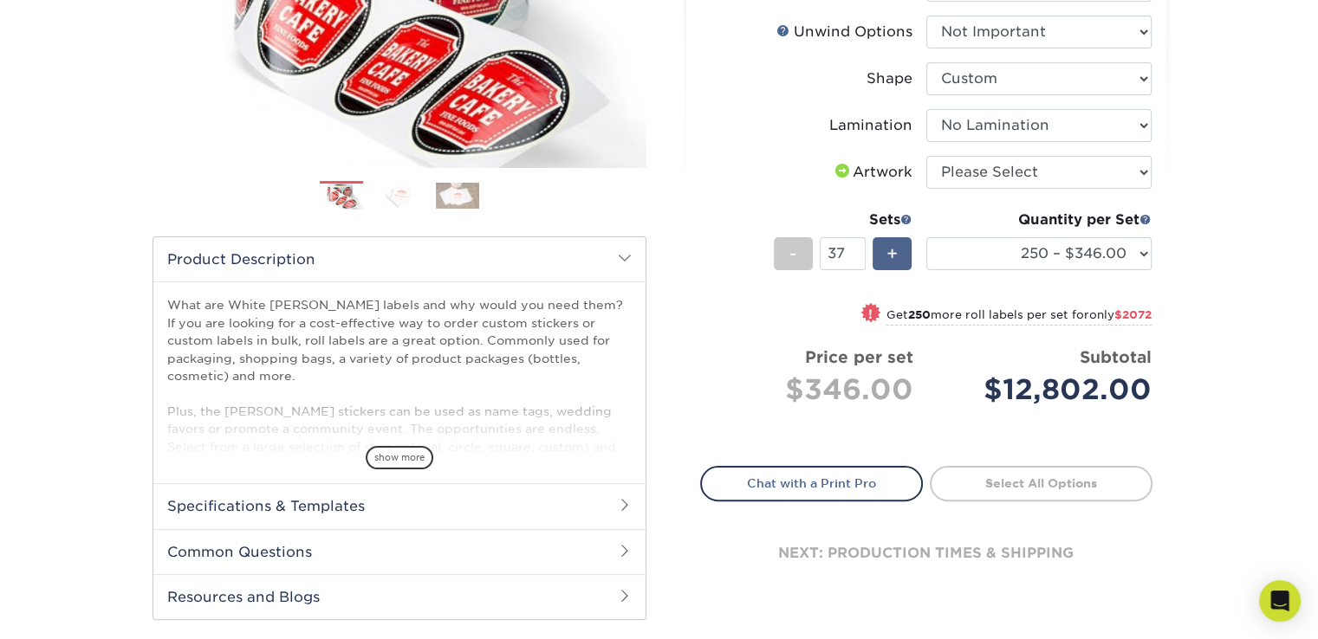
click at [897, 247] on span "+" at bounding box center [891, 254] width 11 height 26
drag, startPoint x: 1000, startPoint y: 382, endPoint x: 1158, endPoint y: 386, distance: 158.6
click at [1158, 386] on div "Select your options: Sizes Help Sizes Please Select 1" x 1" 1" x 2" 1" x 2.5" 1…" at bounding box center [926, 214] width 480 height 810
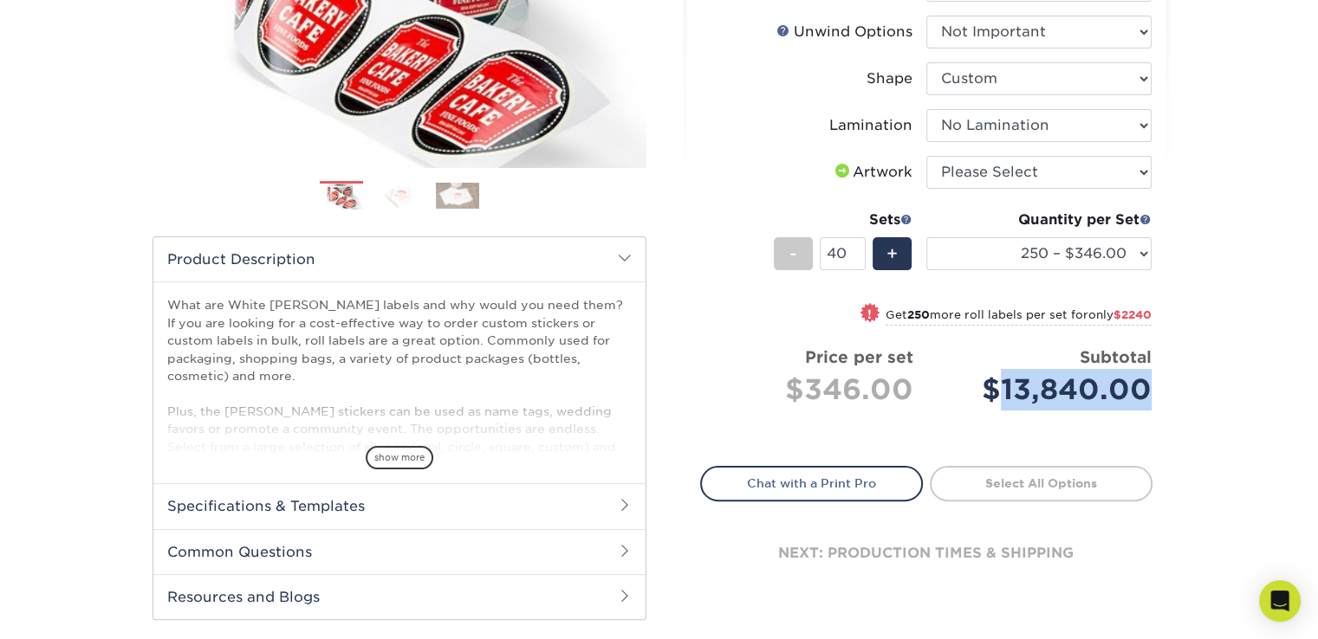
copy div "13,840.00"
drag, startPoint x: 848, startPoint y: 257, endPoint x: 809, endPoint y: 247, distance: 40.3
click at [809, 247] on div "- 40 +" at bounding box center [843, 256] width 139 height 39
type input "50"
click at [946, 332] on div "! Get 250 more roll labels per set for only $2240" at bounding box center [926, 325] width 450 height 42
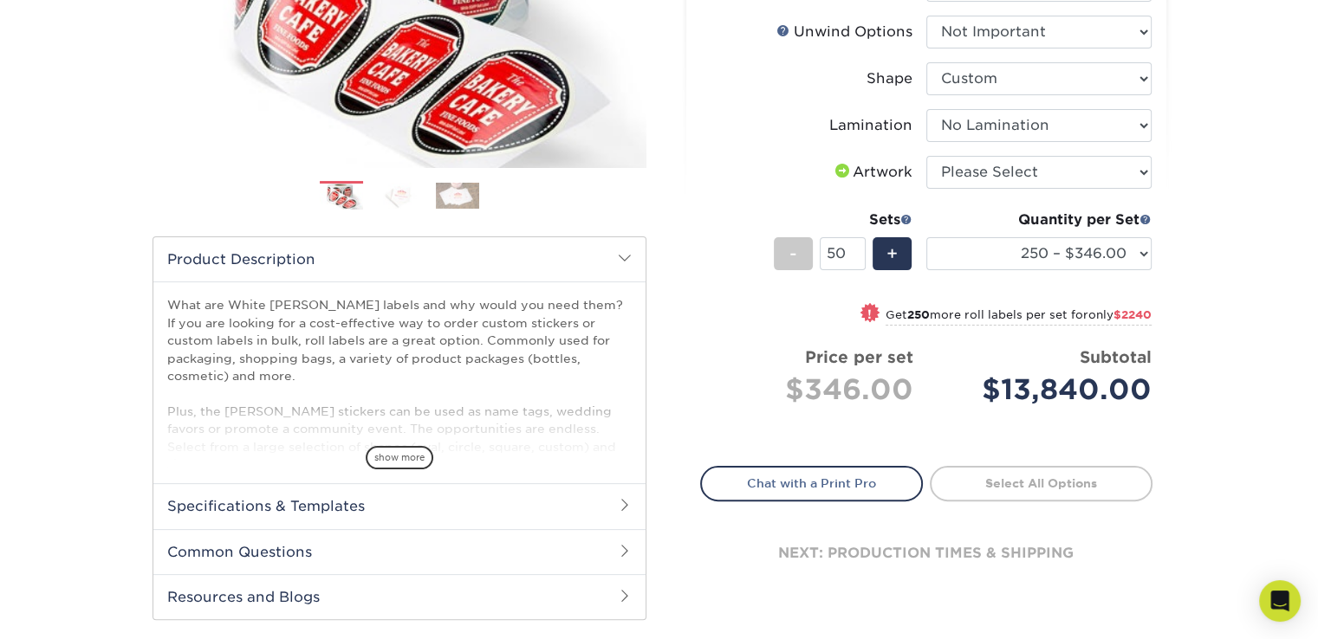
select select "500 – $402.00"
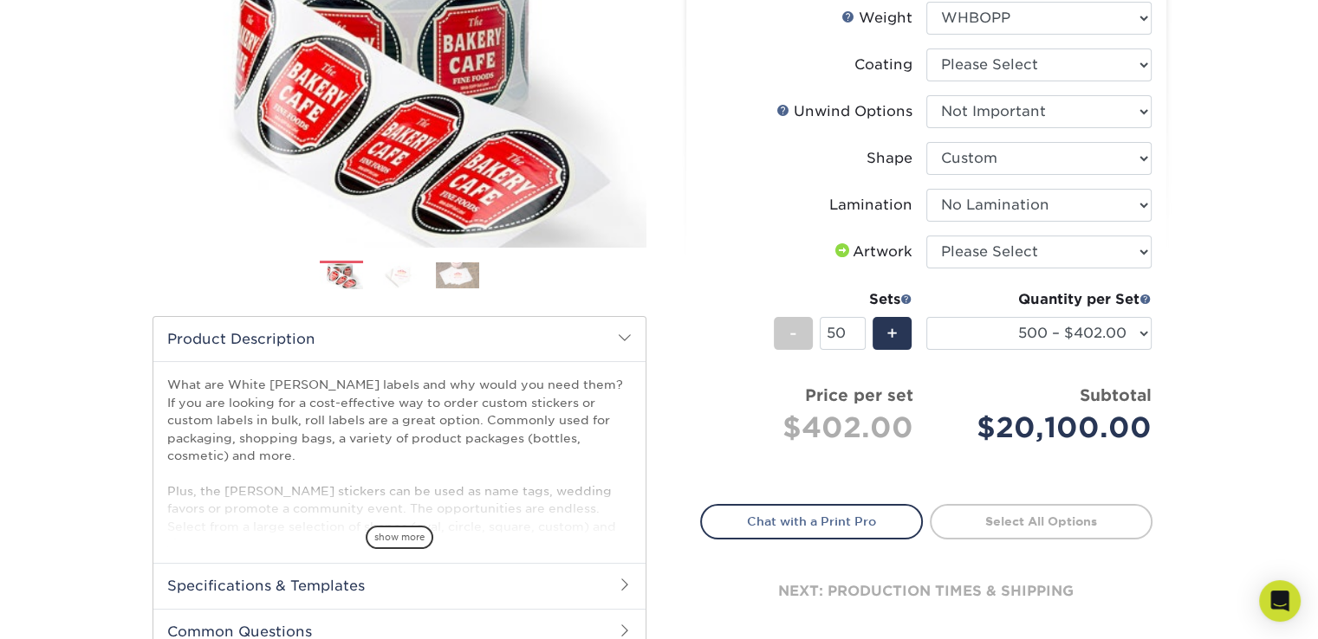
scroll to position [173, 0]
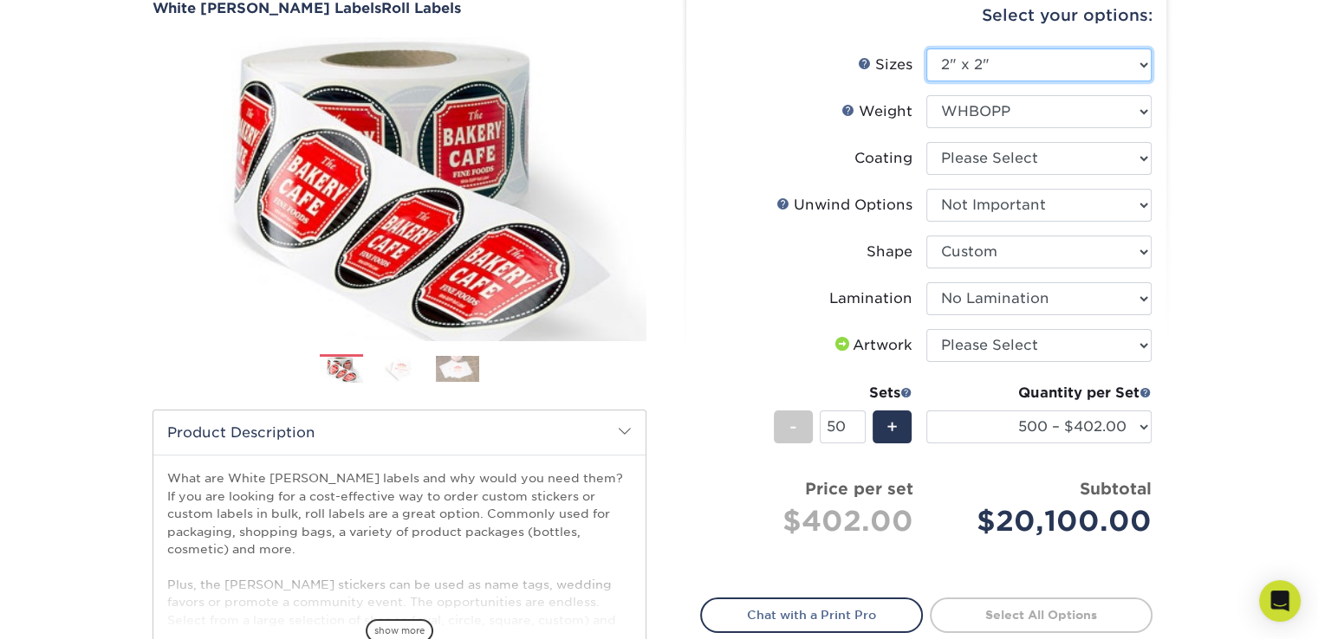
click at [984, 62] on select "Please Select 1" x 1" 1" x 2" 1" x 2.5" 1" x 3" 1.5" x 1.5" 1.5" x 2.5" 1.5" x …" at bounding box center [1038, 65] width 225 height 33
select select "3.00x3.00"
click at [926, 49] on select "Please Select 1" x 1" 1" x 2" 1" x 2.5" 1" x 3" 1.5" x 1.5" 1.5" x 2.5" 1.5" x …" at bounding box center [1038, 65] width 225 height 33
select select "-1"
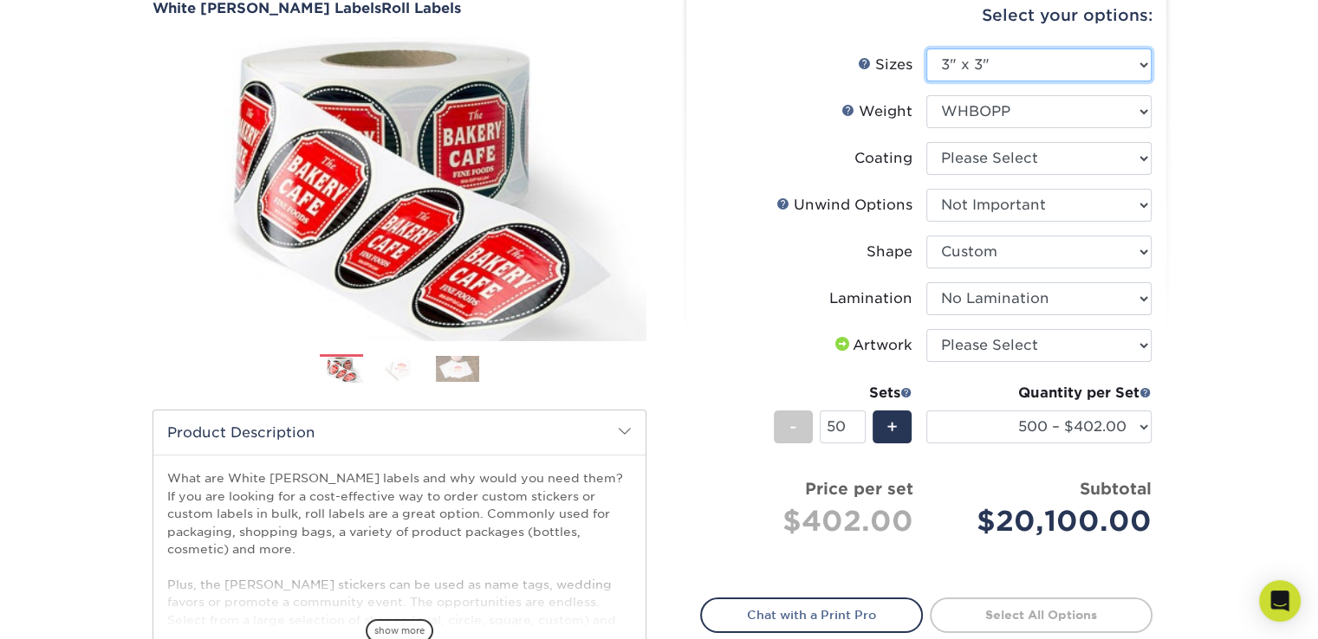
select select "-1"
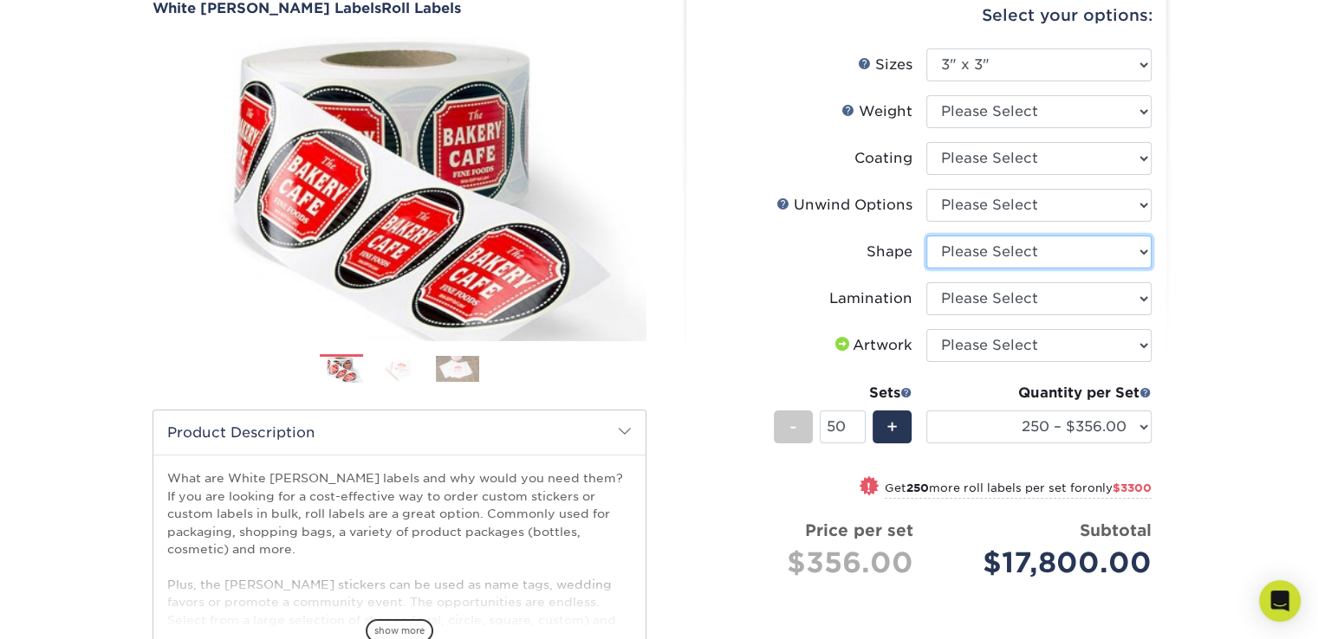
click at [1015, 248] on select "Please Select Circle Square Custom" at bounding box center [1038, 252] width 225 height 33
select select "85f4030a-35b0-4374-8256-01f0c83cafd8"
click at [926, 236] on select "Please Select Circle Square Custom" at bounding box center [1038, 252] width 225 height 33
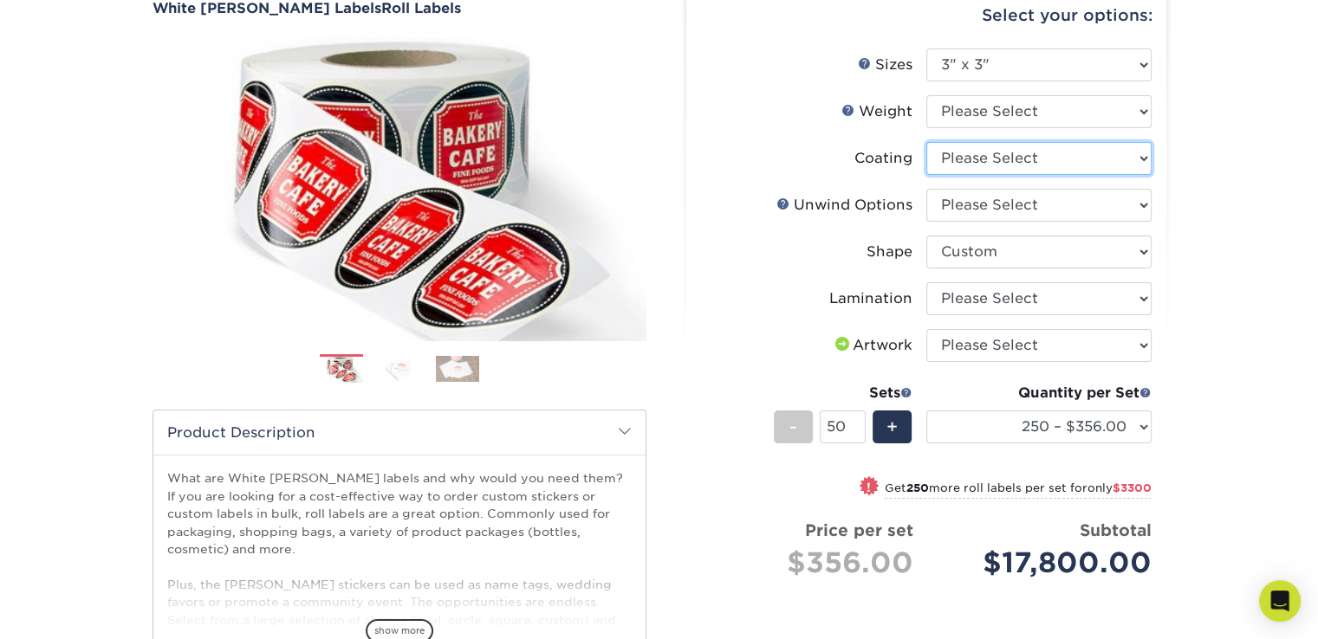
click at [968, 164] on select at bounding box center [1038, 158] width 225 height 33
click at [967, 212] on select "Please Select Not Important Off Top (Direction #1) Off Bottom (Direction #2) Of…" at bounding box center [1038, 205] width 225 height 33
select select "d16c2772-aac7-41d6-a124-047cd7375882"
click at [926, 189] on select "Please Select Not Important Off Top (Direction #1) Off Bottom (Direction #2) Of…" at bounding box center [1038, 205] width 225 height 33
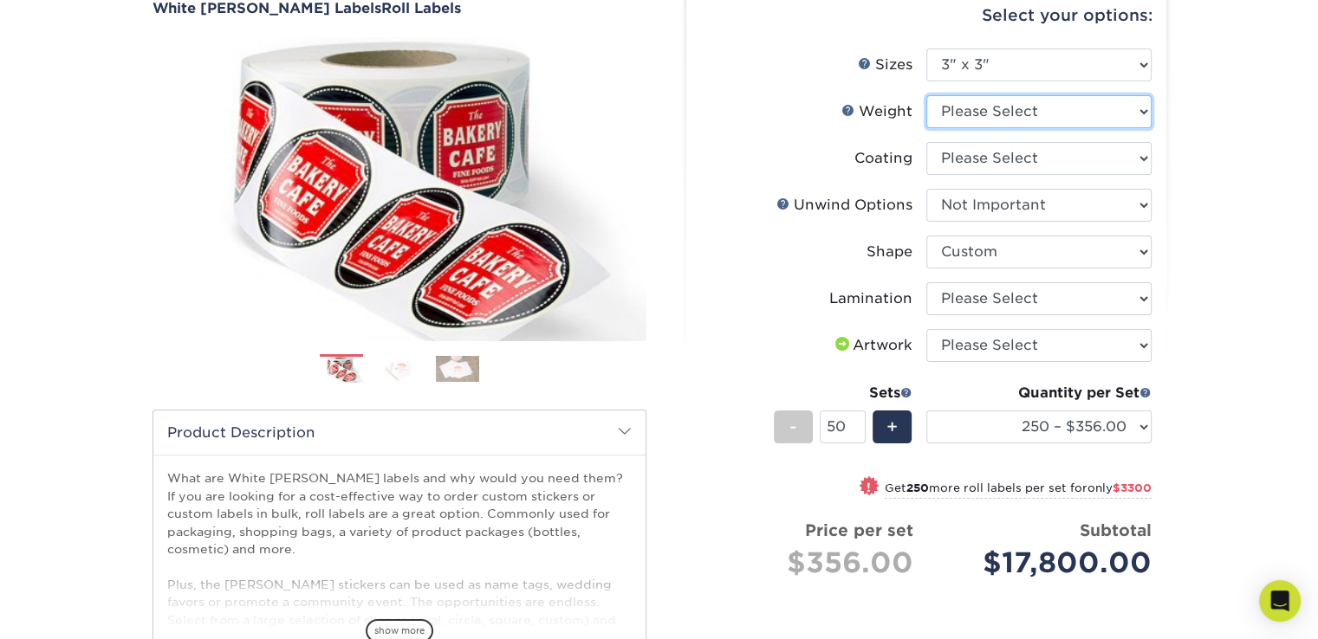
click at [992, 120] on select "Please Select WHBOPP" at bounding box center [1038, 111] width 225 height 33
select select "WHBOPP"
click at [926, 95] on select "Please Select WHBOPP" at bounding box center [1038, 111] width 225 height 33
select select "-1"
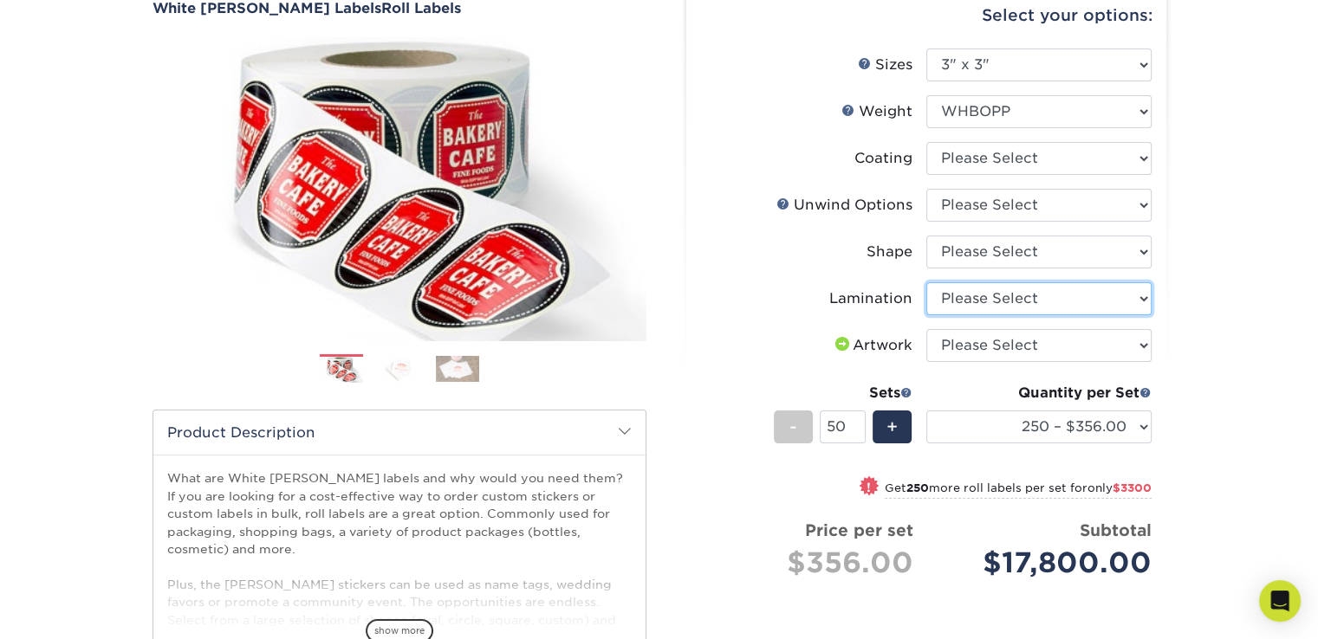
click at [984, 304] on select "Please Select No Lamination Silk" at bounding box center [1038, 298] width 225 height 33
select select "eff8cfea-abf7-4cab-a64a-391be13b3076"
click at [926, 282] on select "Please Select No Lamination Silk" at bounding box center [1038, 298] width 225 height 33
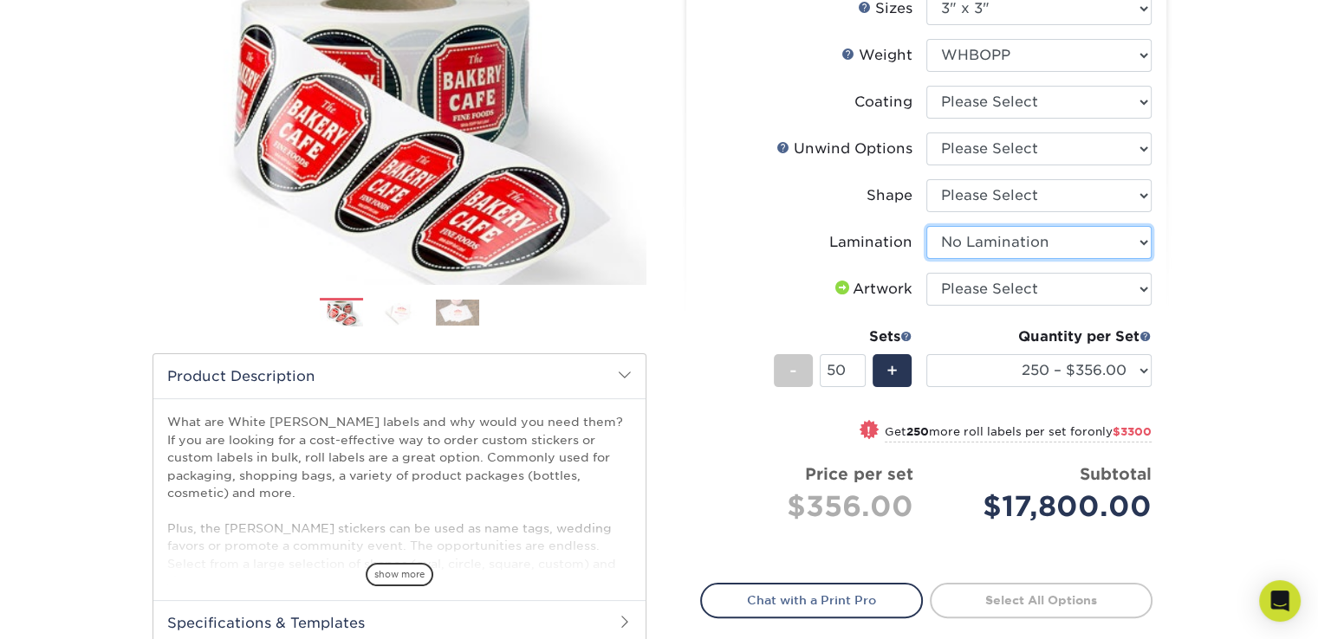
scroll to position [260, 0]
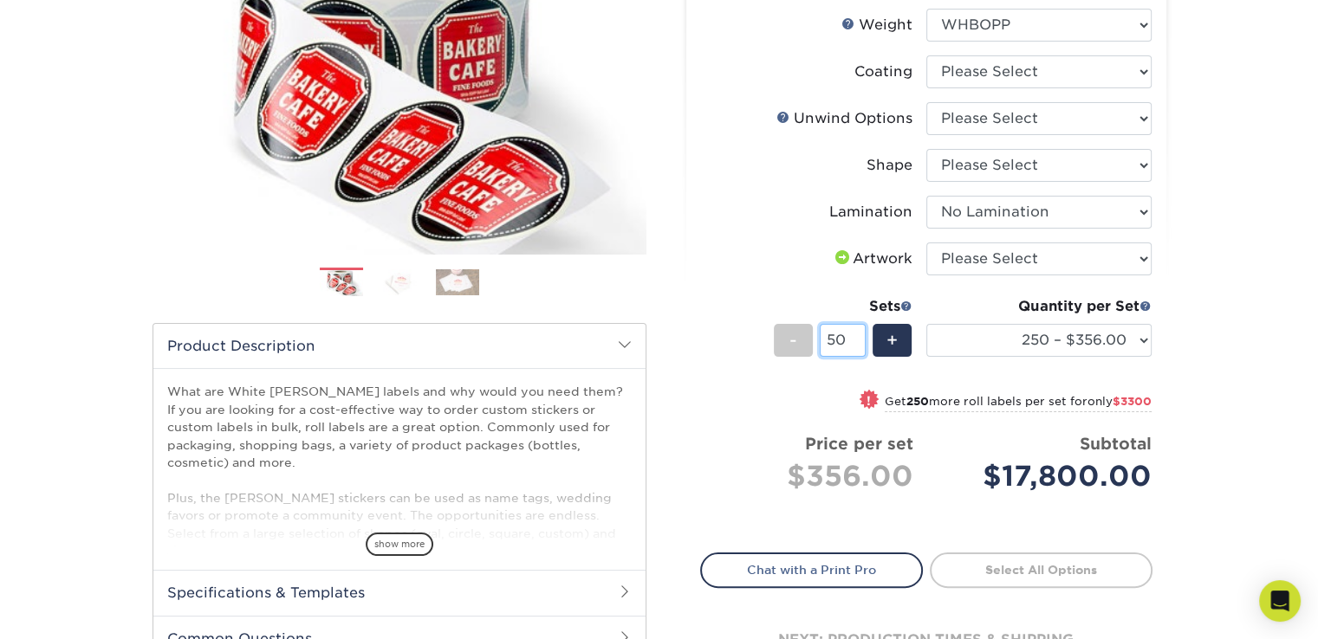
drag, startPoint x: 839, startPoint y: 332, endPoint x: 760, endPoint y: 330, distance: 79.7
click at [760, 330] on li "Sets - 50 + Quantity per Set 250 – $356.00 500 – $422.00 1000 – $470.00 2500 – …" at bounding box center [926, 339] width 450 height 101
click at [975, 382] on li "Sets - 10 + Quantity per Set 250 – $356.00 500 – $422.00 1000 – $470.00 2500 – …" at bounding box center [926, 339] width 450 height 101
drag, startPoint x: 843, startPoint y: 337, endPoint x: 820, endPoint y: 337, distance: 22.5
click at [820, 337] on input "10" at bounding box center [843, 340] width 46 height 33
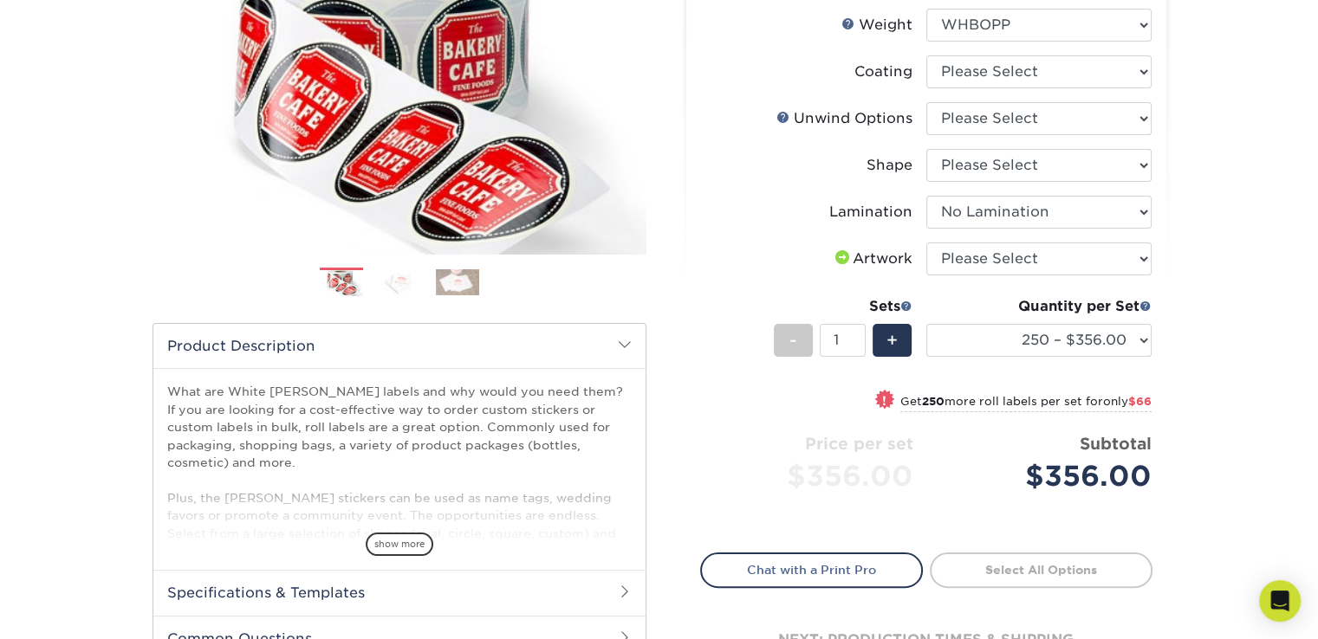
click at [942, 383] on li "Sets - 1 + Quantity per Set 250 – $356.00 500 – $422.00 1000 – $470.00 2500 – $…" at bounding box center [926, 339] width 450 height 101
drag, startPoint x: 1047, startPoint y: 470, endPoint x: 1147, endPoint y: 472, distance: 100.5
click at [1147, 472] on div "$356.00" at bounding box center [1045, 477] width 212 height 42
copy div "356.00"
click at [900, 340] on div "+" at bounding box center [891, 340] width 39 height 33
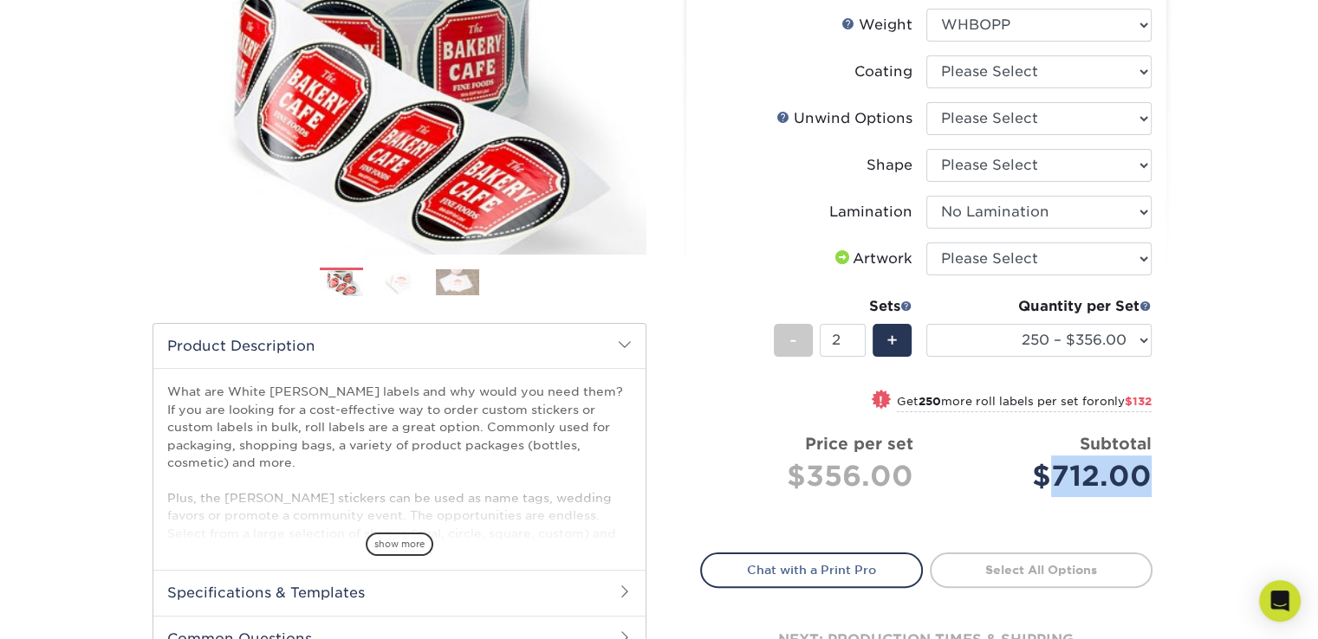
drag, startPoint x: 1058, startPoint y: 472, endPoint x: 1143, endPoint y: 462, distance: 85.5
click at [1148, 476] on div "$712.00" at bounding box center [1045, 477] width 212 height 42
click at [880, 338] on div "+" at bounding box center [891, 340] width 39 height 33
drag, startPoint x: 1021, startPoint y: 470, endPoint x: 1154, endPoint y: 473, distance: 132.6
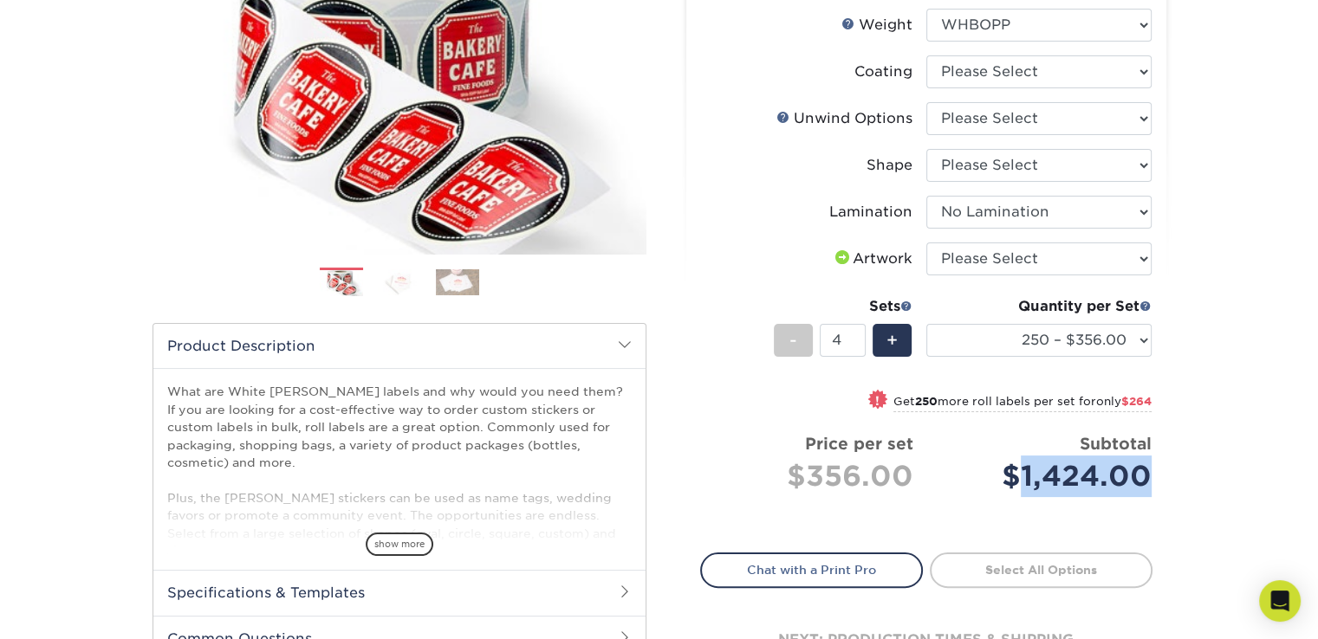
click at [1157, 472] on div "Select your options: Sizes Help Sizes Please Select 1" x 1" 1" x 2" 1" x 2.5" 1…" at bounding box center [926, 301] width 480 height 810
click at [901, 330] on div "+" at bounding box center [891, 340] width 39 height 33
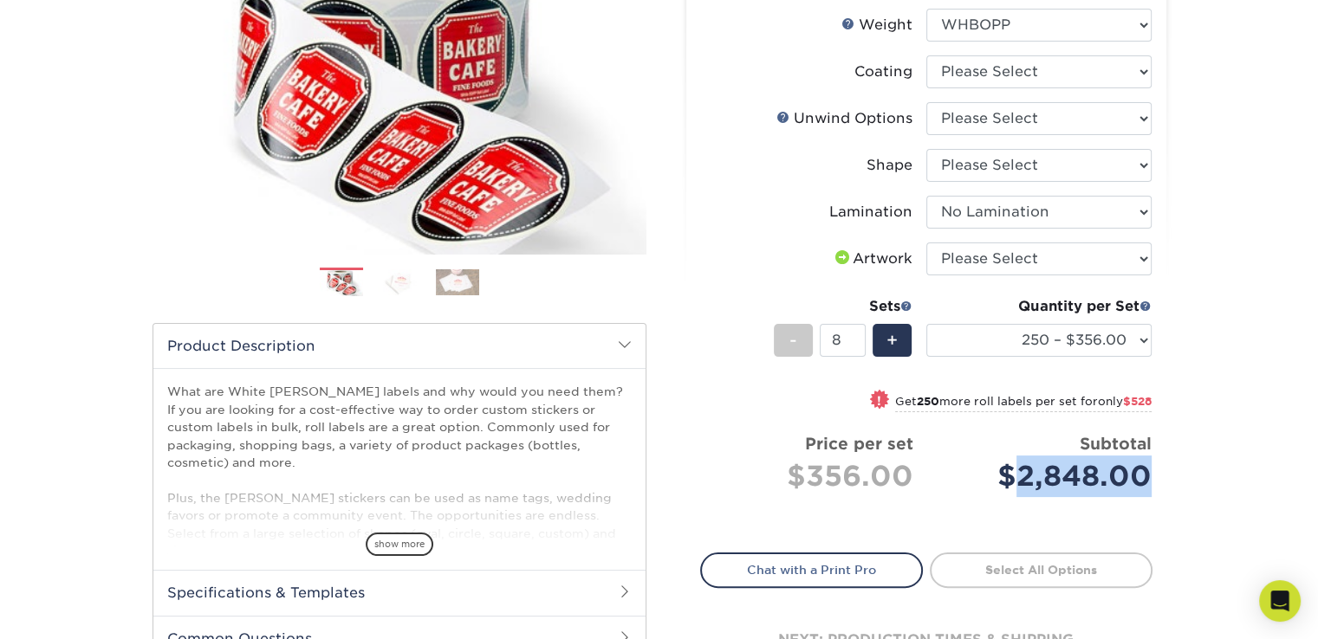
drag, startPoint x: 1021, startPoint y: 474, endPoint x: 1185, endPoint y: 486, distance: 164.2
click at [1185, 486] on div "Products Roll Labels White [PERSON_NAME] Labels Roll Labels Previous Next /" at bounding box center [659, 313] width 1318 height 925
drag, startPoint x: 839, startPoint y: 340, endPoint x: 820, endPoint y: 340, distance: 19.1
click at [820, 340] on input "8" at bounding box center [843, 340] width 46 height 33
click at [898, 373] on div "Sets - 20 +" at bounding box center [843, 336] width 139 height 81
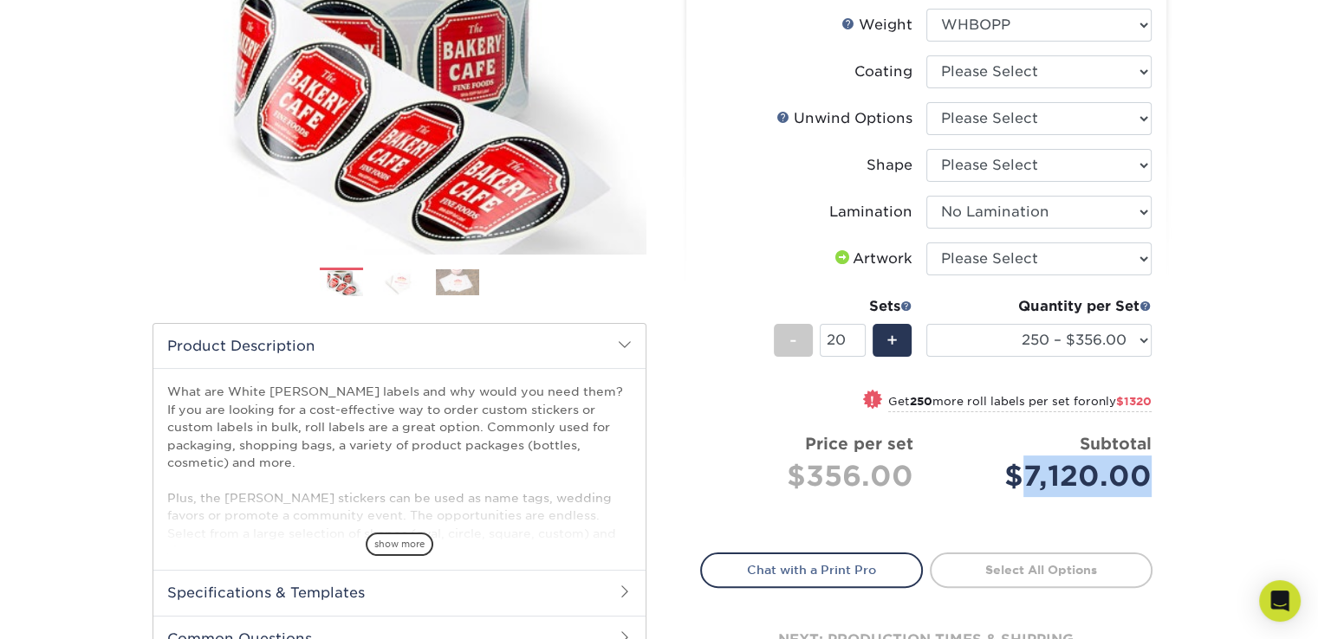
drag, startPoint x: 1030, startPoint y: 470, endPoint x: 1146, endPoint y: 476, distance: 116.2
click at [1146, 476] on div "$7,120.00" at bounding box center [1045, 477] width 212 height 42
drag, startPoint x: 842, startPoint y: 339, endPoint x: 802, endPoint y: 339, distance: 39.9
click at [802, 339] on div "- 20 +" at bounding box center [843, 343] width 139 height 39
type input "40"
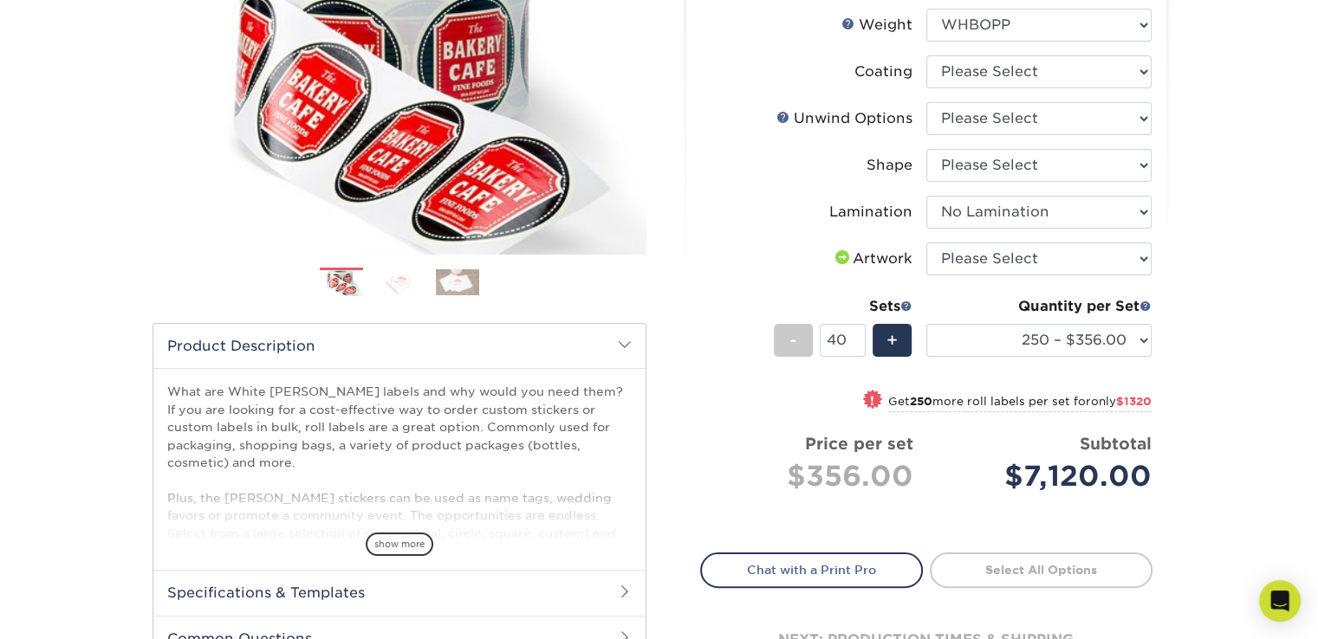
click at [1072, 374] on div "Quantity per Set 250 – $356.00 500 – $422.00 1000 – $470.00 2500 – $568.00 5000…" at bounding box center [1038, 336] width 225 height 81
drag, startPoint x: 1003, startPoint y: 470, endPoint x: 1152, endPoint y: 474, distance: 149.1
click at [1152, 474] on div "Select your options: Sizes Help Sizes Please Select 1" x 1" 1" x 2" 1" x 2.5" 1…" at bounding box center [926, 301] width 480 height 810
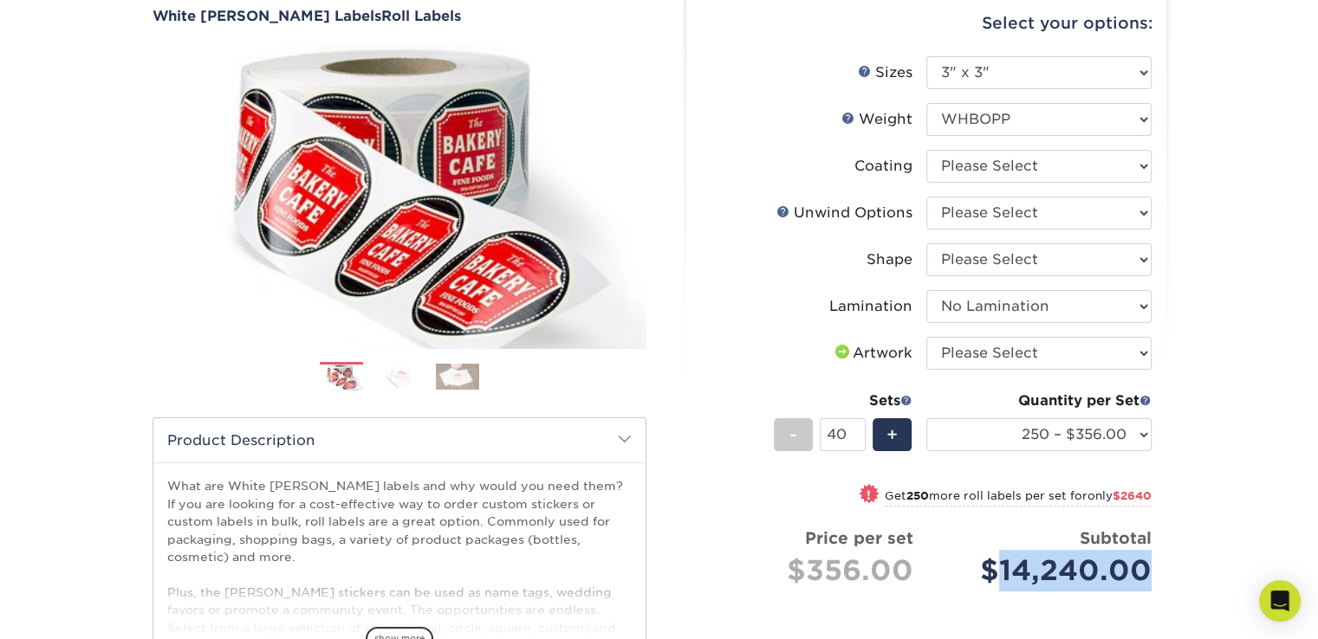
scroll to position [173, 0]
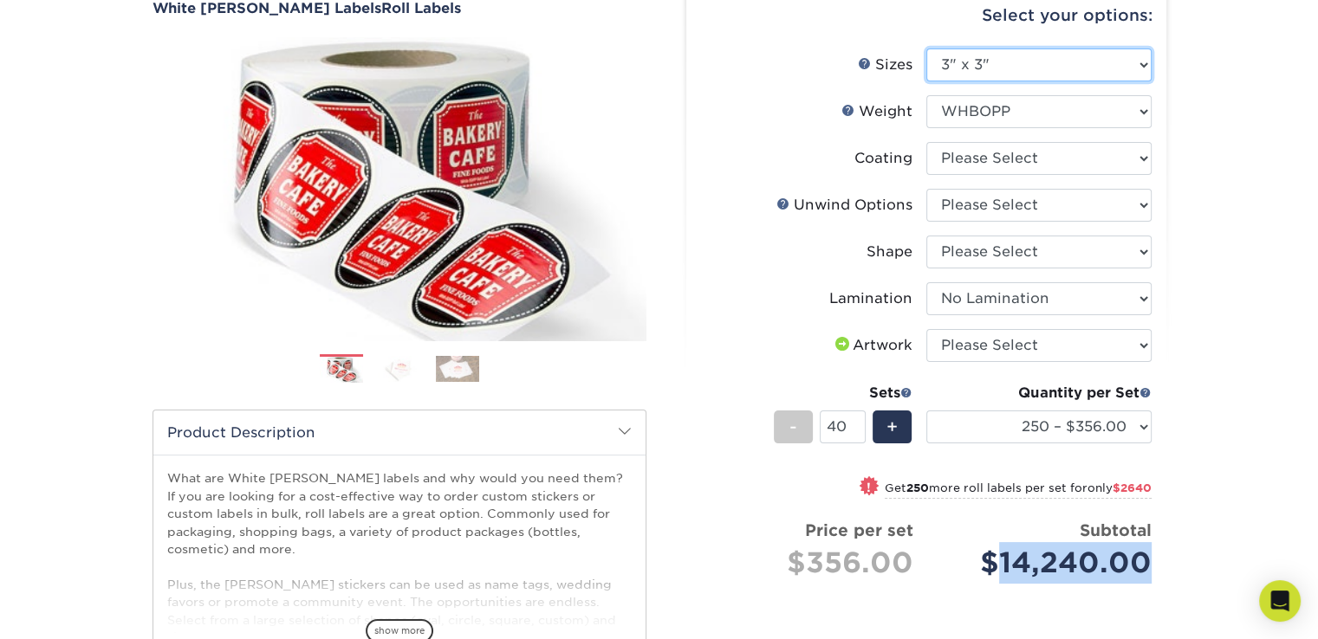
click at [990, 73] on select "Please Select 1" x 1" 1" x 2" 1" x 2.5" 1" x 3" 1.5" x 1.5" 1.5" x 2.5" 1.5" x …" at bounding box center [1038, 65] width 225 height 33
select select "4.00x4.00"
click at [926, 49] on select "Please Select 1" x 1" 1" x 2" 1" x 2.5" 1" x 3" 1.5" x 1.5" 1.5" x 2.5" 1.5" x …" at bounding box center [1038, 65] width 225 height 33
select select "-1"
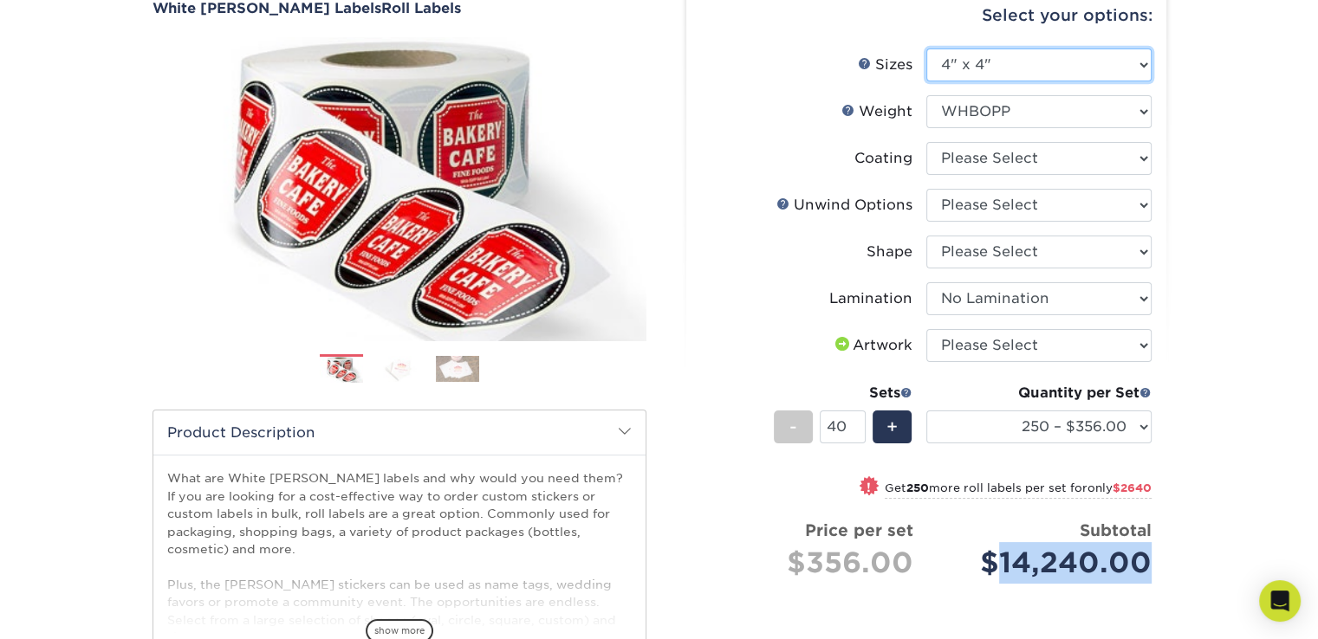
select select "-1"
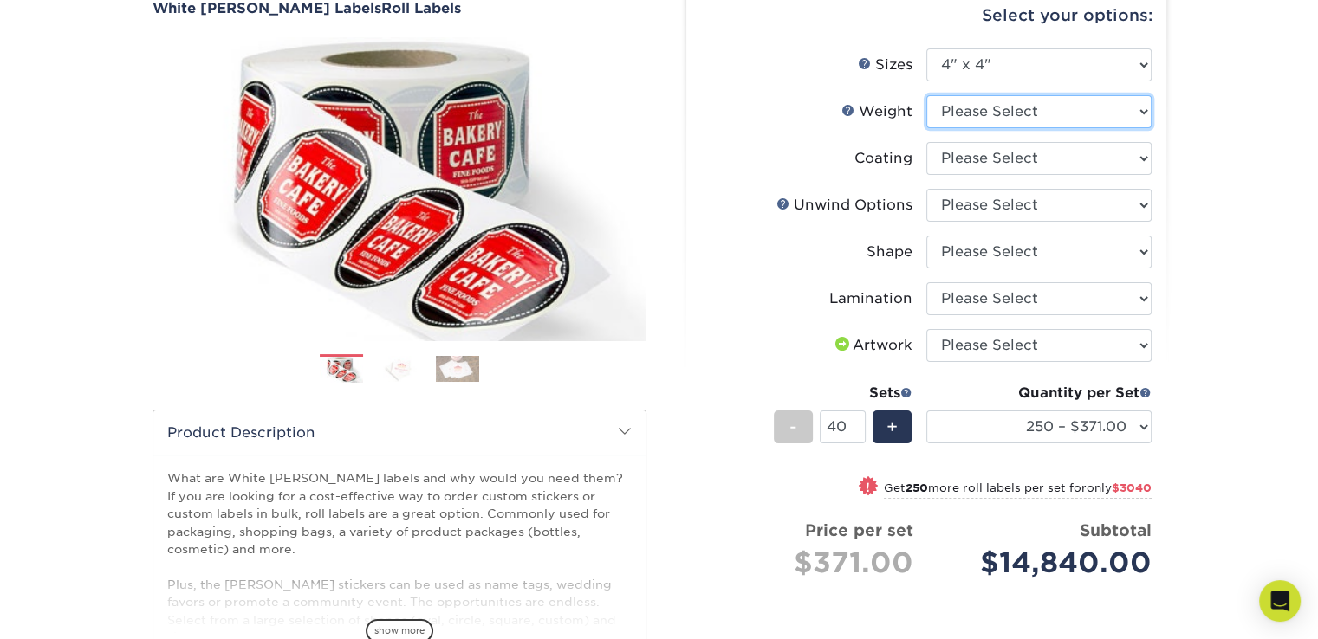
click at [1008, 120] on select "Please Select WHBOPP" at bounding box center [1038, 111] width 225 height 33
select select "WHBOPP"
click at [926, 95] on select "Please Select WHBOPP" at bounding box center [1038, 111] width 225 height 33
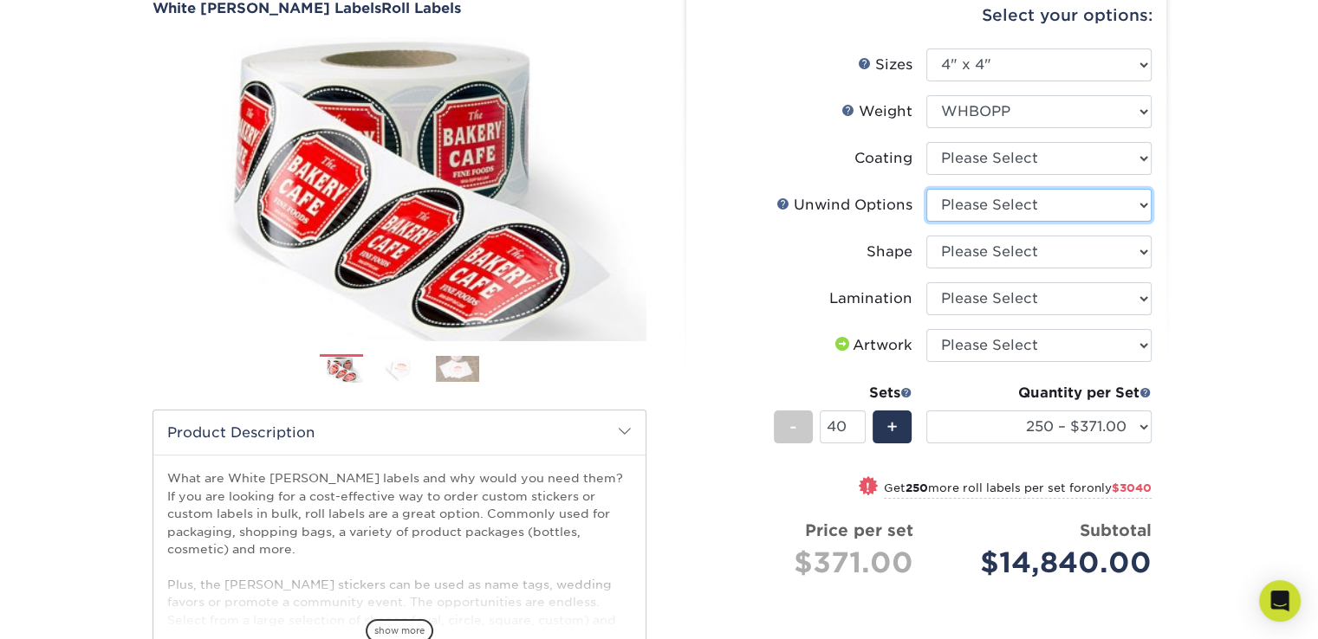
click at [1047, 209] on select "Please Select Not Important Off Top (Direction #1) Off Bottom (Direction #2) Of…" at bounding box center [1038, 205] width 225 height 33
select select "d16c2772-aac7-41d6-a124-047cd7375882"
click at [926, 189] on select "Please Select Not Important Off Top (Direction #1) Off Bottom (Direction #2) Of…" at bounding box center [1038, 205] width 225 height 33
click at [978, 256] on select "Please Select Circle Square Custom" at bounding box center [1038, 252] width 225 height 33
select select "85f4030a-35b0-4374-8256-01f0c83cafd8"
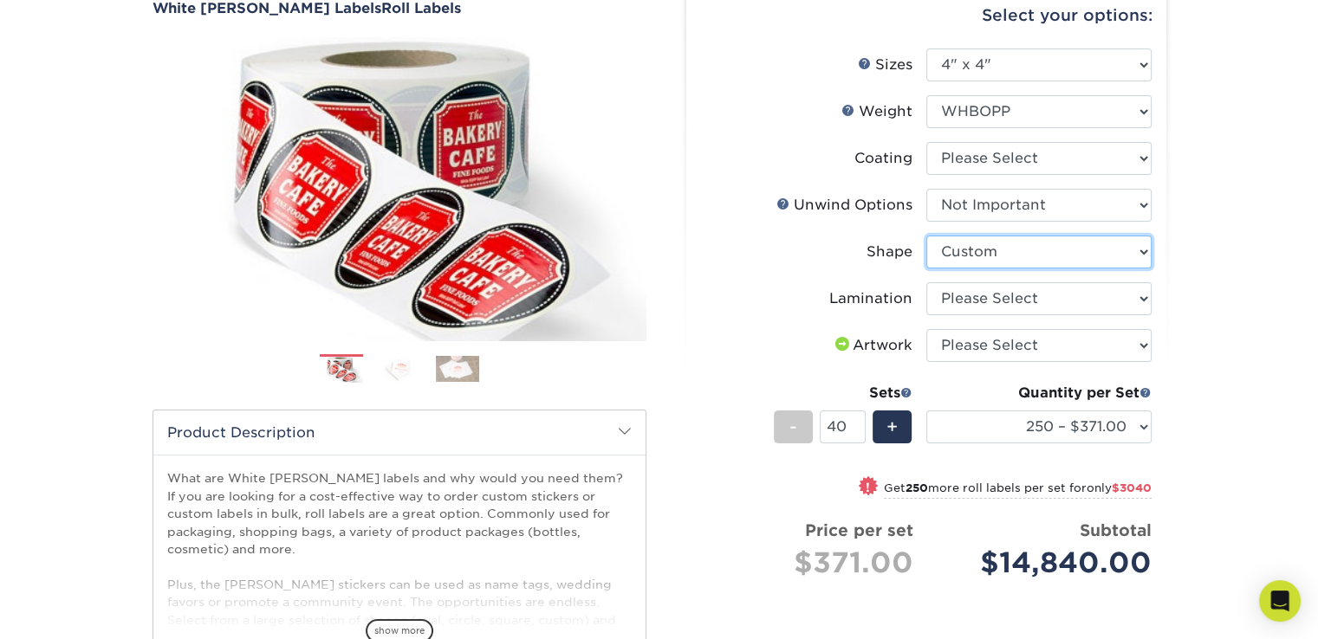
click at [926, 236] on select "Please Select Circle Square Custom" at bounding box center [1038, 252] width 225 height 33
click at [984, 301] on select "Please Select No Lamination Silk" at bounding box center [1038, 298] width 225 height 33
select select "eff8cfea-abf7-4cab-a64a-391be13b3076"
click at [926, 282] on select "Please Select No Lamination Silk" at bounding box center [1038, 298] width 225 height 33
drag, startPoint x: 844, startPoint y: 431, endPoint x: 820, endPoint y: 428, distance: 23.6
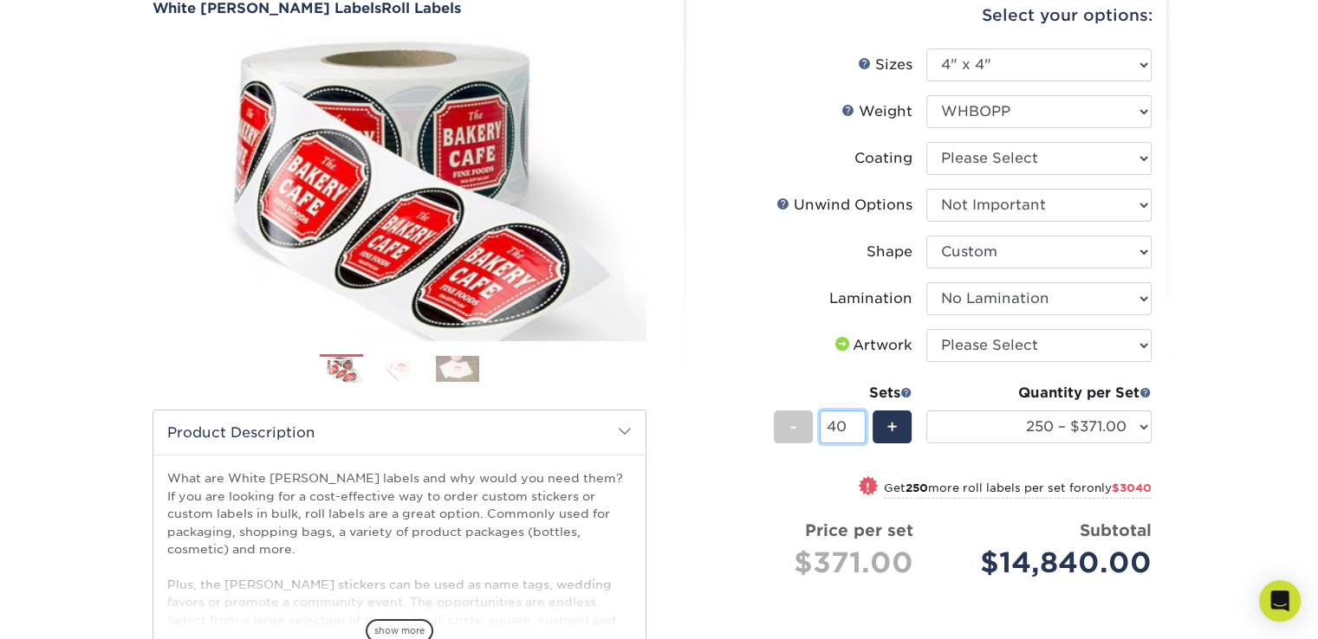
click at [820, 428] on input "40" at bounding box center [843, 427] width 46 height 33
click at [930, 386] on div "Quantity per Set" at bounding box center [1038, 393] width 225 height 21
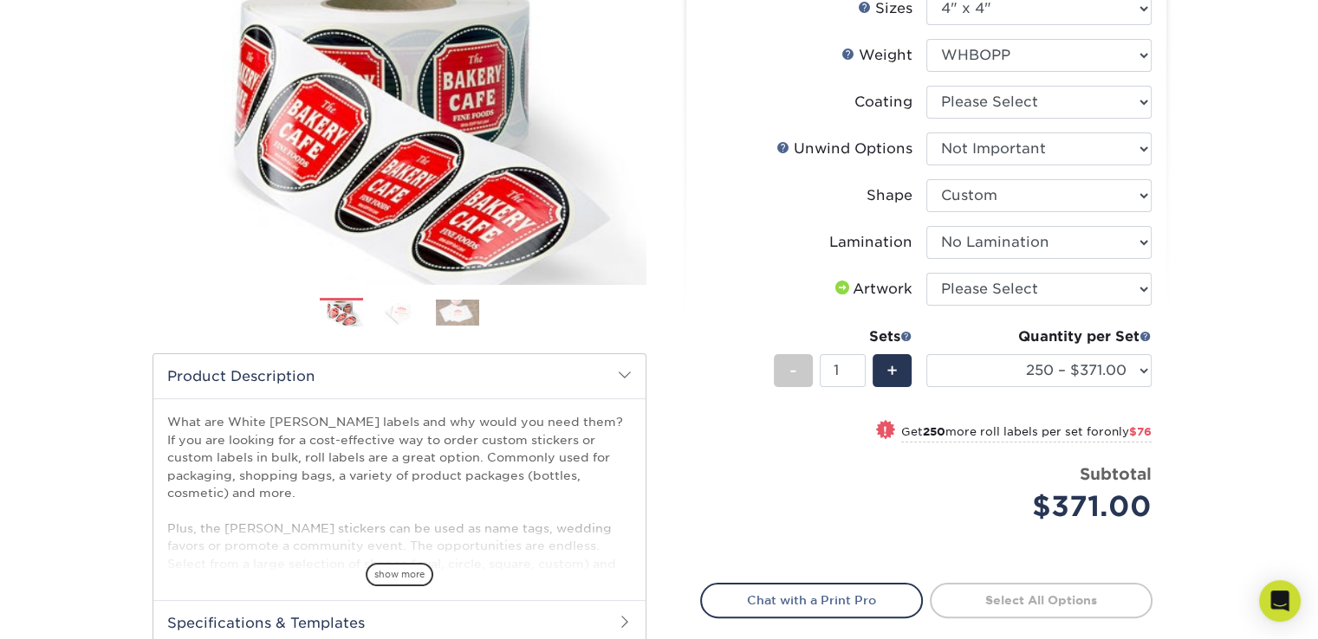
scroll to position [260, 0]
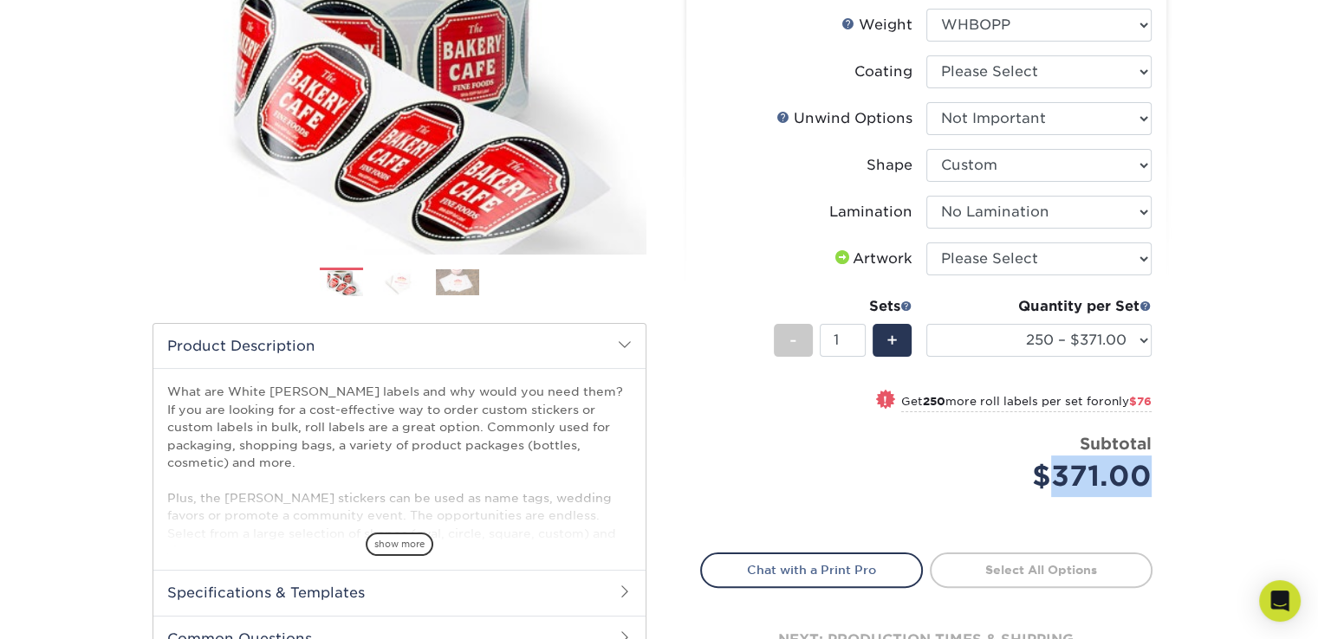
drag, startPoint x: 1053, startPoint y: 472, endPoint x: 1140, endPoint y: 472, distance: 87.5
click at [1140, 472] on div "$371.00" at bounding box center [1045, 477] width 212 height 42
click at [881, 332] on div "+" at bounding box center [891, 340] width 39 height 33
drag, startPoint x: 1053, startPoint y: 470, endPoint x: 1148, endPoint y: 472, distance: 95.3
click at [1148, 472] on div "$742.00" at bounding box center [1045, 477] width 212 height 42
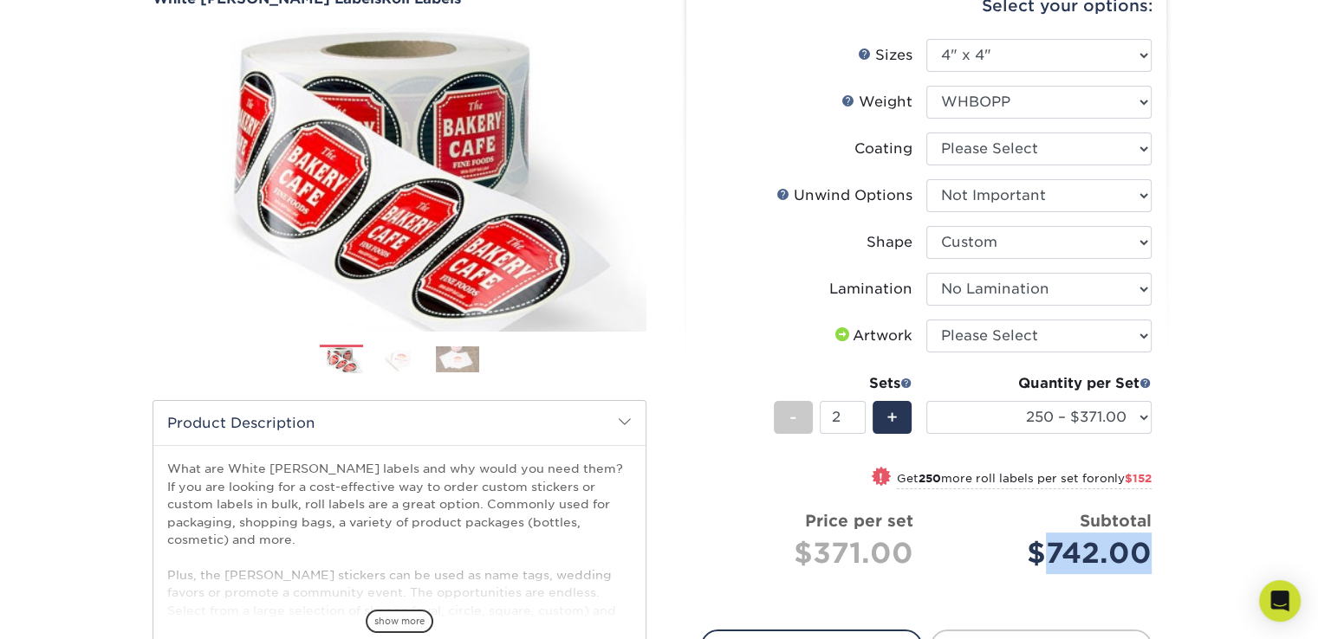
scroll to position [347, 0]
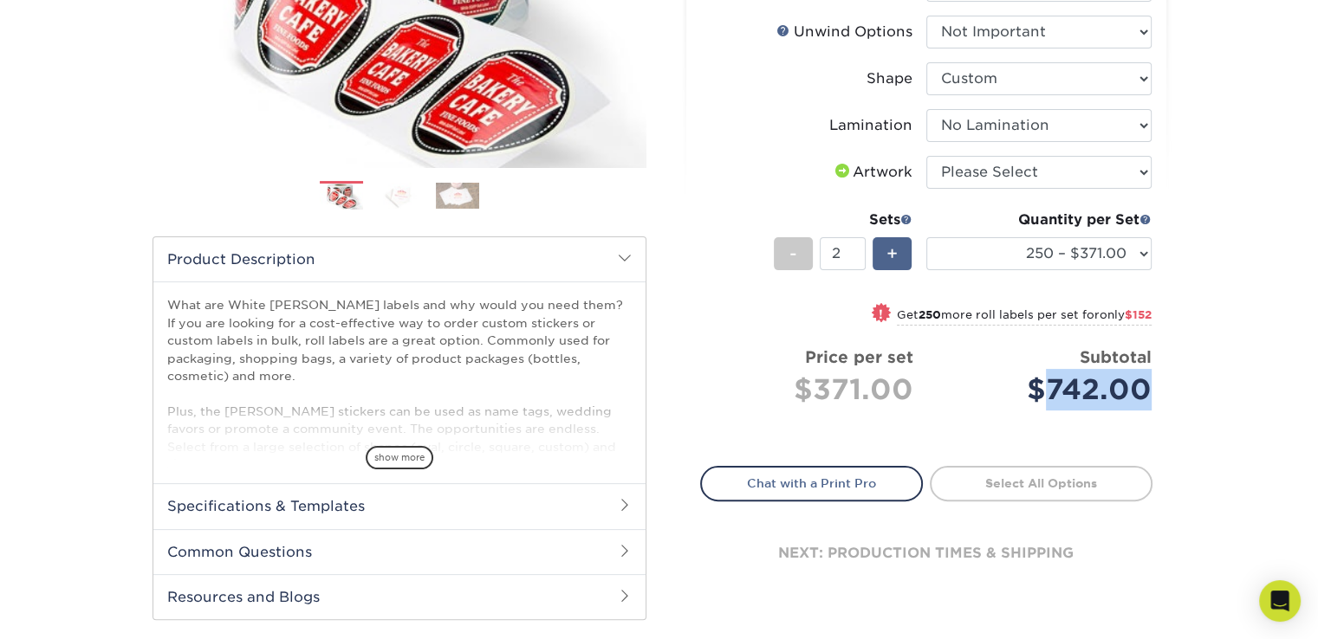
click at [898, 254] on div "+" at bounding box center [891, 253] width 39 height 33
drag, startPoint x: 1024, startPoint y: 386, endPoint x: 1145, endPoint y: 386, distance: 121.3
click at [1146, 386] on div "$1,484.00" at bounding box center [1045, 390] width 212 height 42
click at [891, 248] on span "+" at bounding box center [891, 254] width 11 height 26
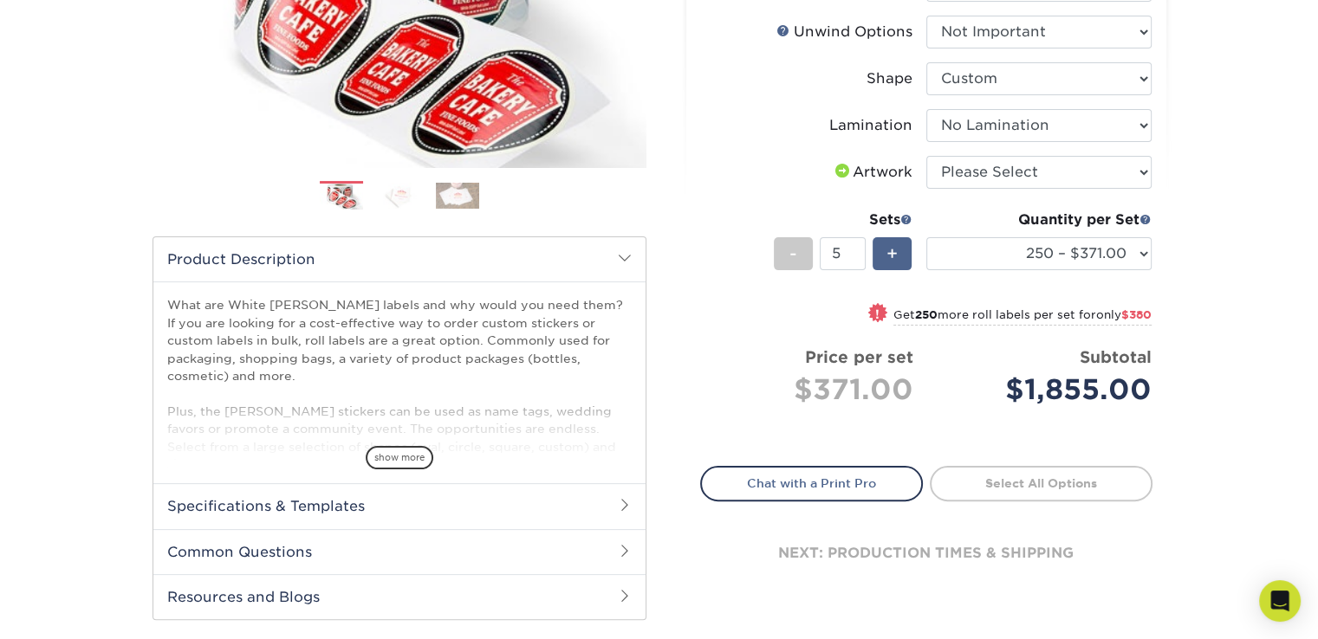
click at [891, 248] on span "+" at bounding box center [891, 254] width 11 height 26
drag, startPoint x: 1021, startPoint y: 384, endPoint x: 1150, endPoint y: 373, distance: 129.6
click at [1155, 382] on div "Select your options: Sizes Help Sizes Please Select 1" x 1" 1" x 2" 1" x 2.5" 1…" at bounding box center [926, 214] width 480 height 810
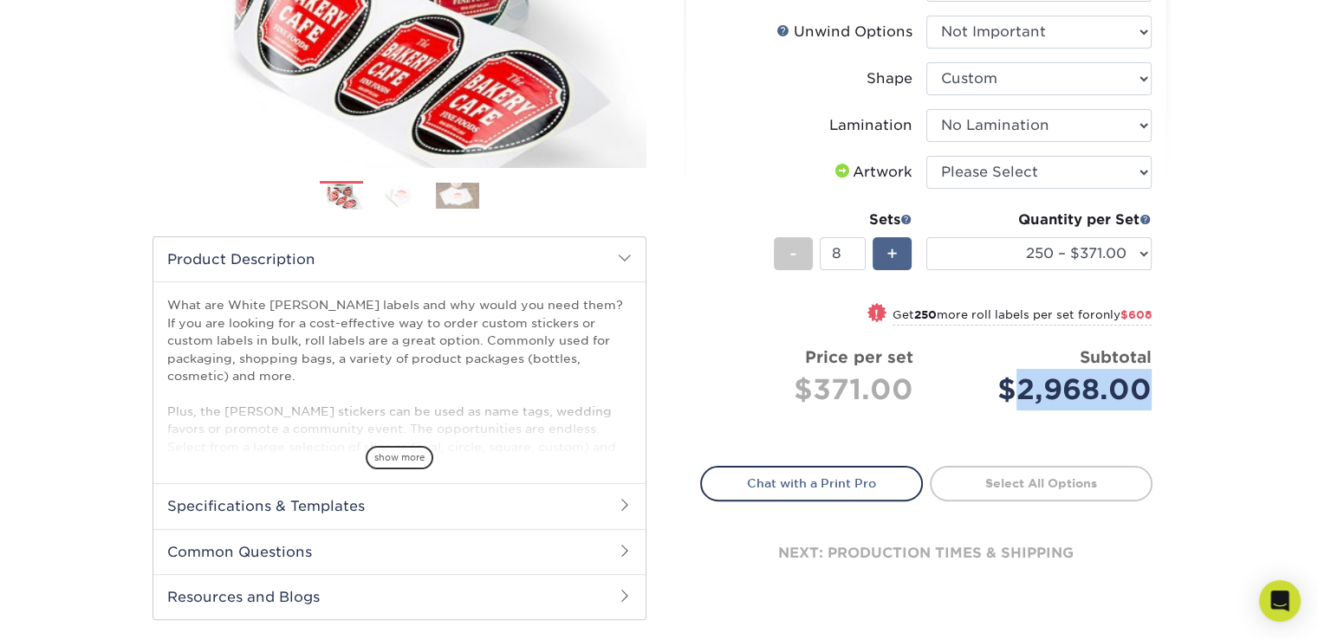
click at [886, 256] on span "+" at bounding box center [891, 254] width 11 height 26
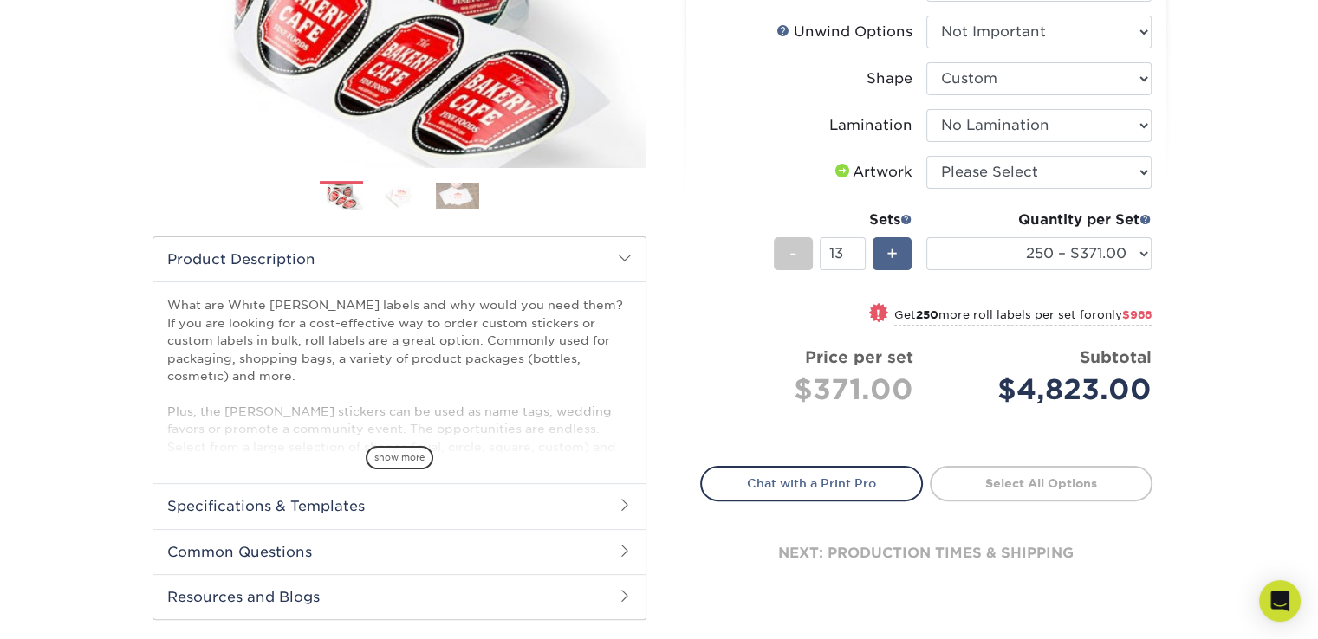
click at [886, 256] on span "+" at bounding box center [891, 254] width 11 height 26
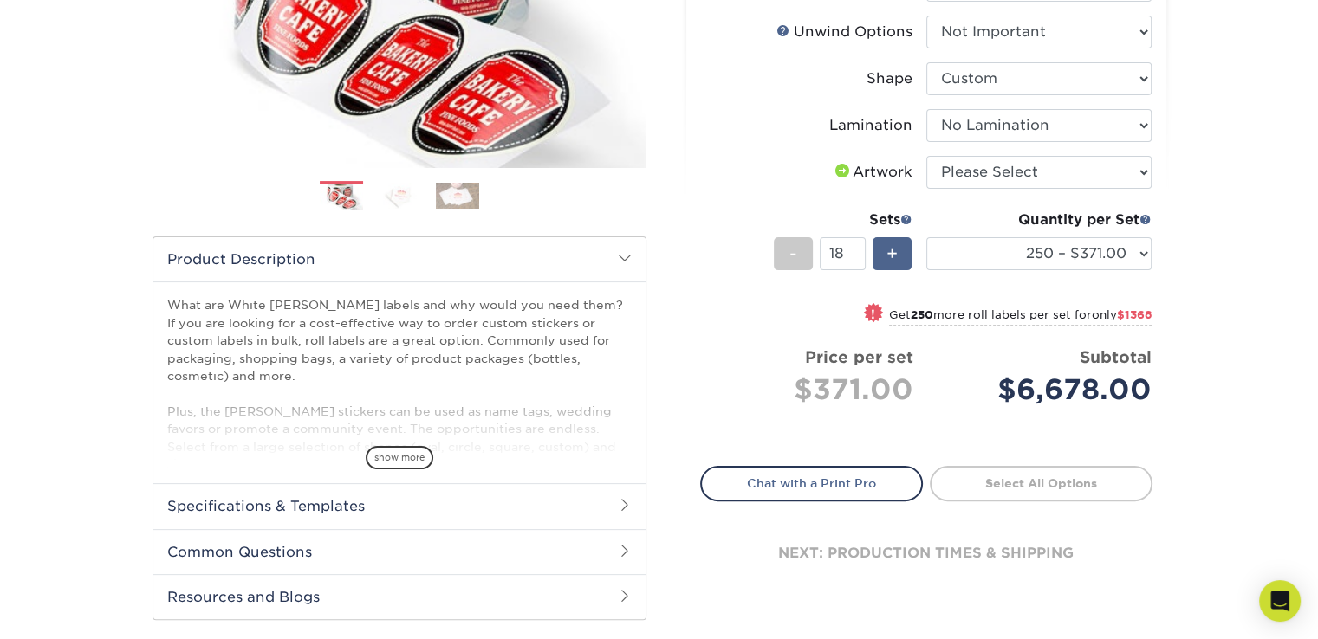
click at [886, 256] on span "+" at bounding box center [891, 254] width 11 height 26
drag, startPoint x: 1019, startPoint y: 387, endPoint x: 1152, endPoint y: 388, distance: 133.4
click at [1152, 388] on div "Select your options: Sizes Help Sizes Please Select 1" x 1" 1" x 2" 1" x 2.5" 1…" at bounding box center [926, 214] width 480 height 810
drag, startPoint x: 833, startPoint y: 255, endPoint x: 823, endPoint y: 255, distance: 9.5
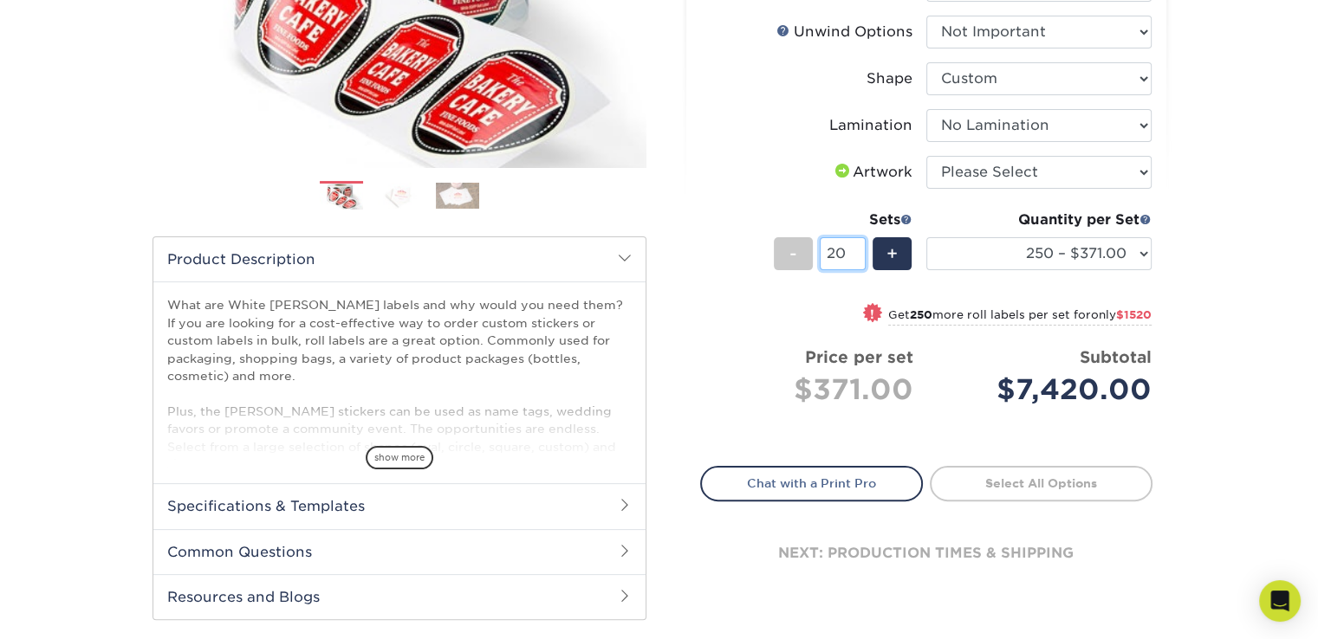
click at [823, 255] on input "20" at bounding box center [843, 253] width 46 height 33
type input "40"
click at [1022, 289] on li "Sets - 40 + Quantity per Set 250 – $371.00 500 – $447.00 1000 – $520.00 2500 – …" at bounding box center [926, 253] width 450 height 101
drag, startPoint x: 1005, startPoint y: 389, endPoint x: 1129, endPoint y: 389, distance: 123.9
click at [1129, 389] on div "$14,840.00" at bounding box center [1045, 390] width 212 height 42
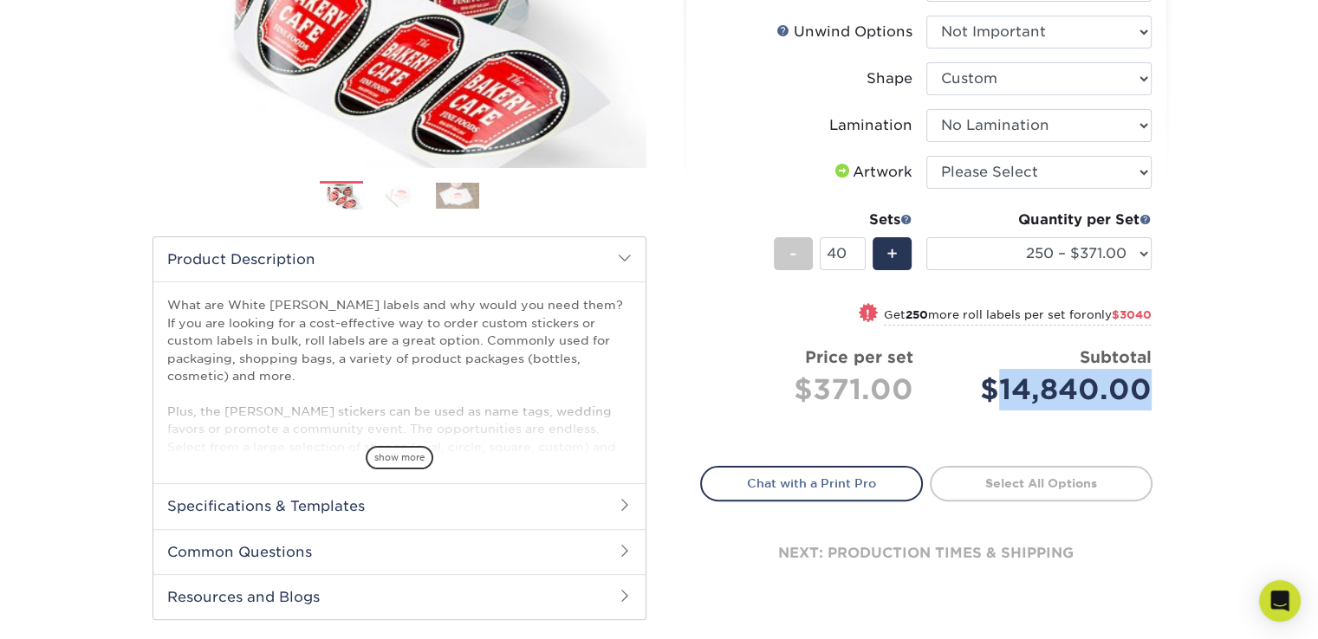
drag, startPoint x: 1145, startPoint y: 396, endPoint x: 1005, endPoint y: 392, distance: 140.4
click at [1005, 392] on div "$14,840.00" at bounding box center [1045, 390] width 212 height 42
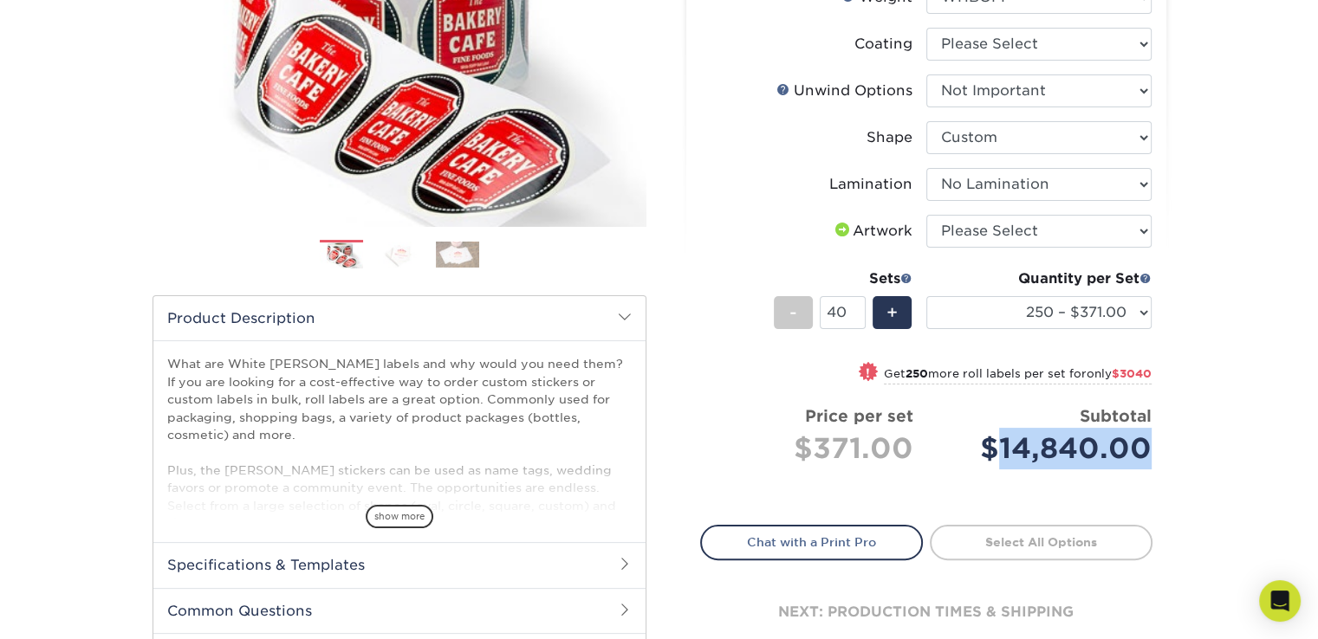
scroll to position [87, 0]
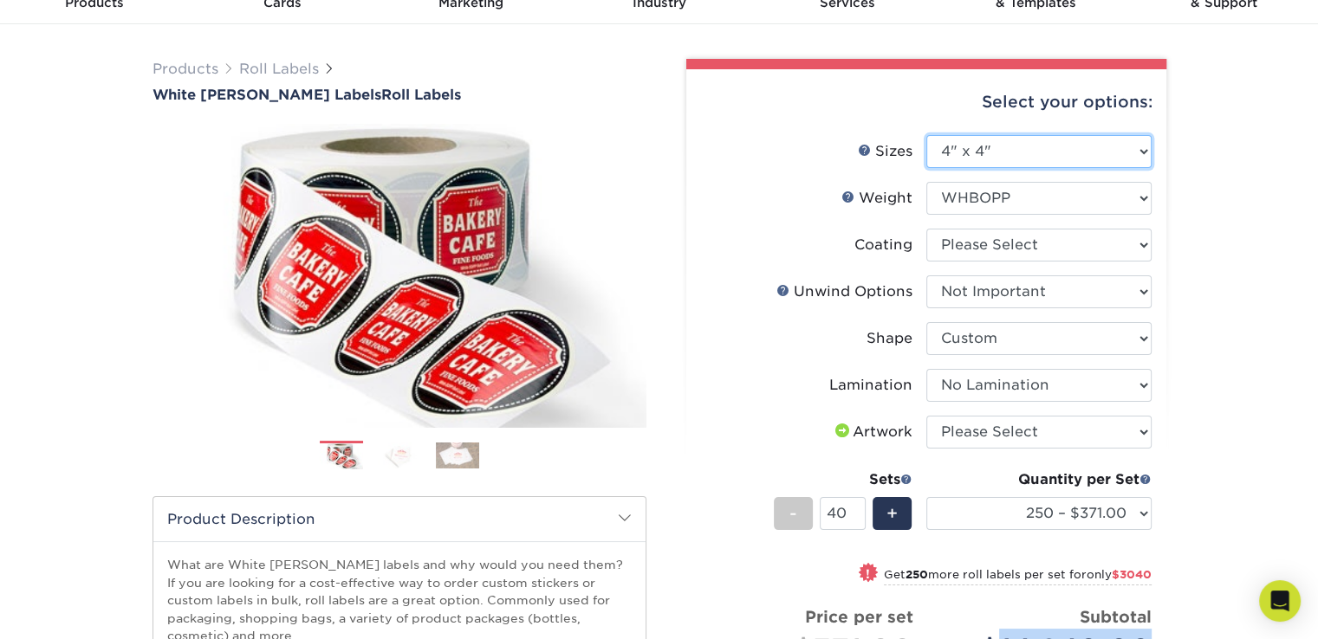
click at [963, 145] on select "Please Select 1" x 1" 1" x 2" 1" x 2.5" 1" x 3" 1.5" x 1.5" 1.5" x 2.5" 1.5" x …" at bounding box center [1038, 151] width 225 height 33
select select "5.00x5.00"
click at [926, 135] on select "Please Select 1" x 1" 1" x 2" 1" x 2.5" 1" x 3" 1.5" x 1.5" 1.5" x 2.5" 1.5" x …" at bounding box center [1038, 151] width 225 height 33
select select "-1"
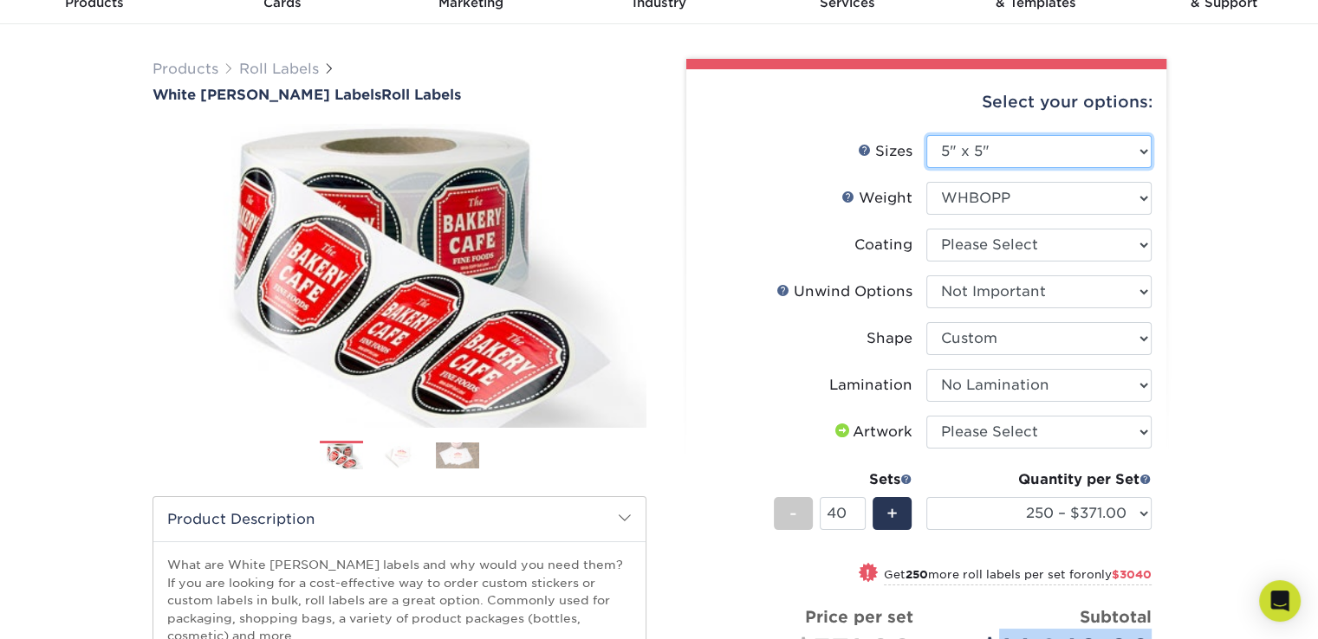
select select "-1"
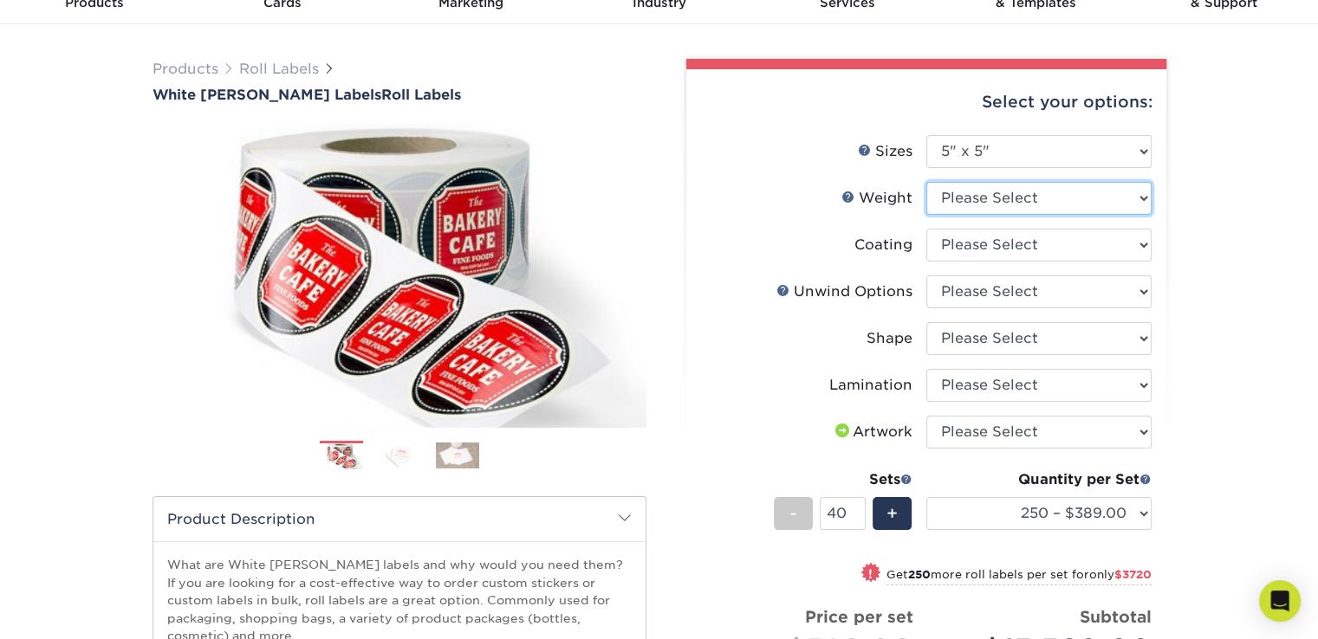
click at [1034, 199] on select "Please Select WHBOPP" at bounding box center [1038, 198] width 225 height 33
select select "WHBOPP"
click at [926, 182] on select "Please Select WHBOPP" at bounding box center [1038, 198] width 225 height 33
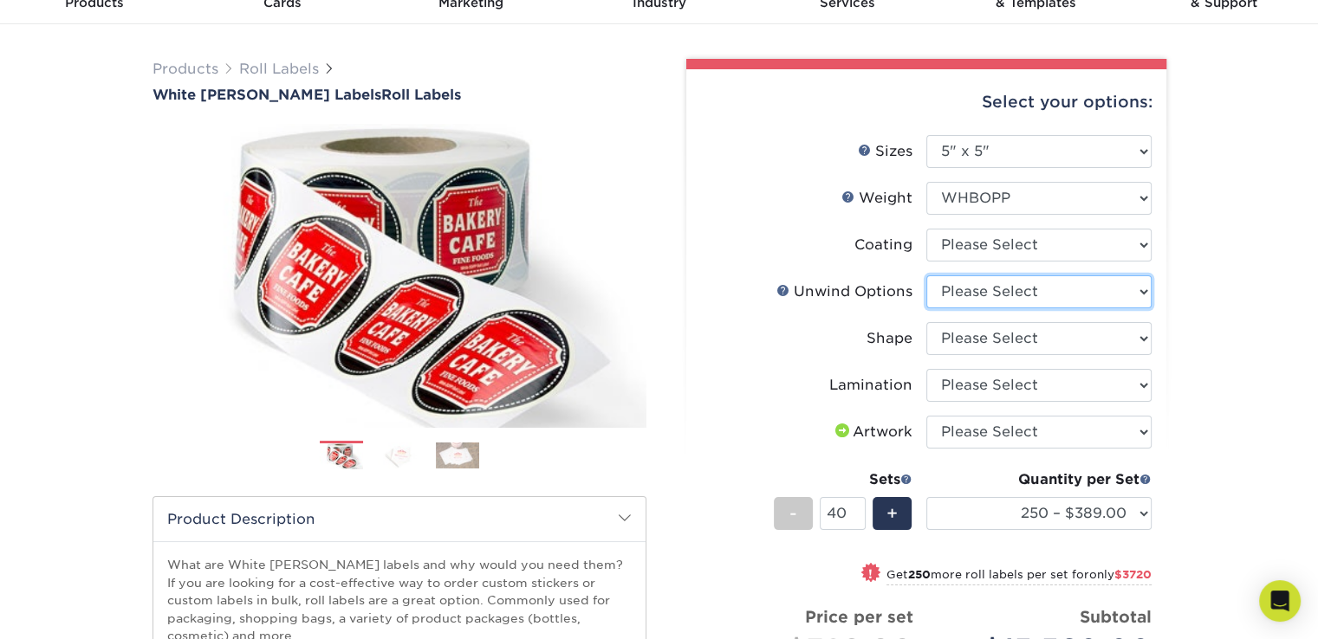
click at [988, 291] on select "Please Select Not Important Off Top (Direction #1) Off Bottom (Direction #2) Of…" at bounding box center [1038, 291] width 225 height 33
select select "d16c2772-aac7-41d6-a124-047cd7375882"
click at [926, 275] on select "Please Select Not Important Off Top (Direction #1) Off Bottom (Direction #2) Of…" at bounding box center [1038, 291] width 225 height 33
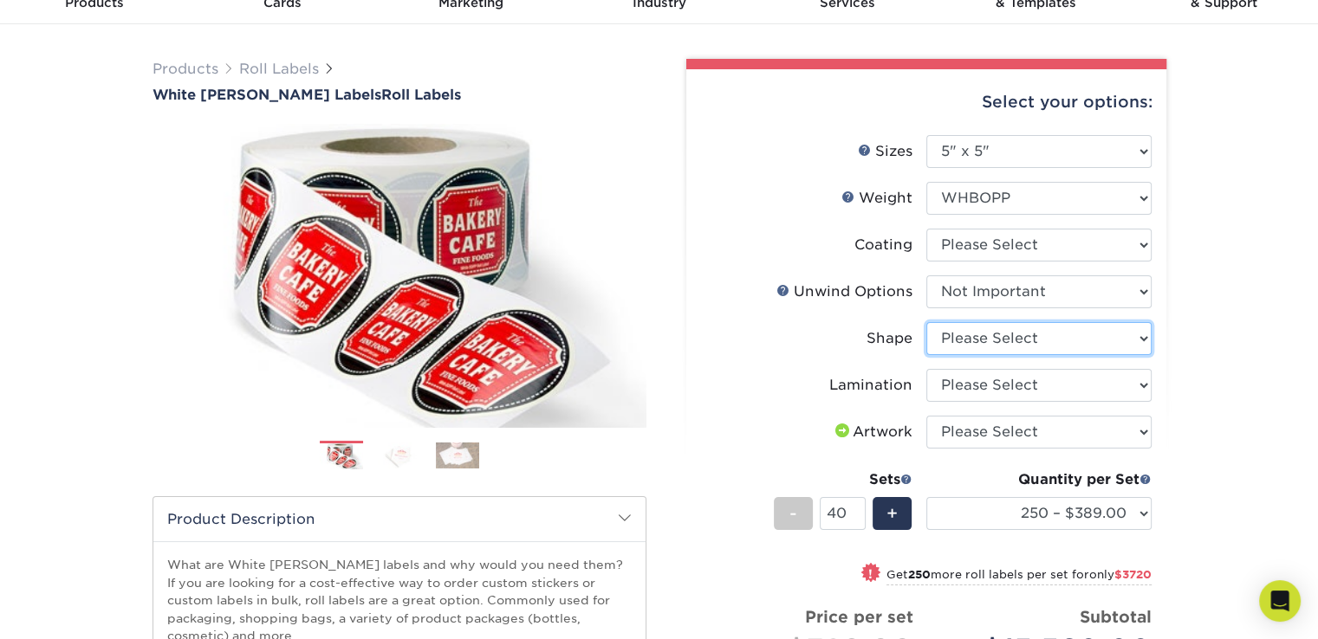
click at [980, 344] on select "Please Select Circle Square Custom" at bounding box center [1038, 338] width 225 height 33
select select "85f4030a-35b0-4374-8256-01f0c83cafd8"
click at [926, 322] on select "Please Select Circle Square Custom" at bounding box center [1038, 338] width 225 height 33
click at [981, 391] on select "Please Select No Lamination Silk" at bounding box center [1038, 385] width 225 height 33
select select "eff8cfea-abf7-4cab-a64a-391be13b3076"
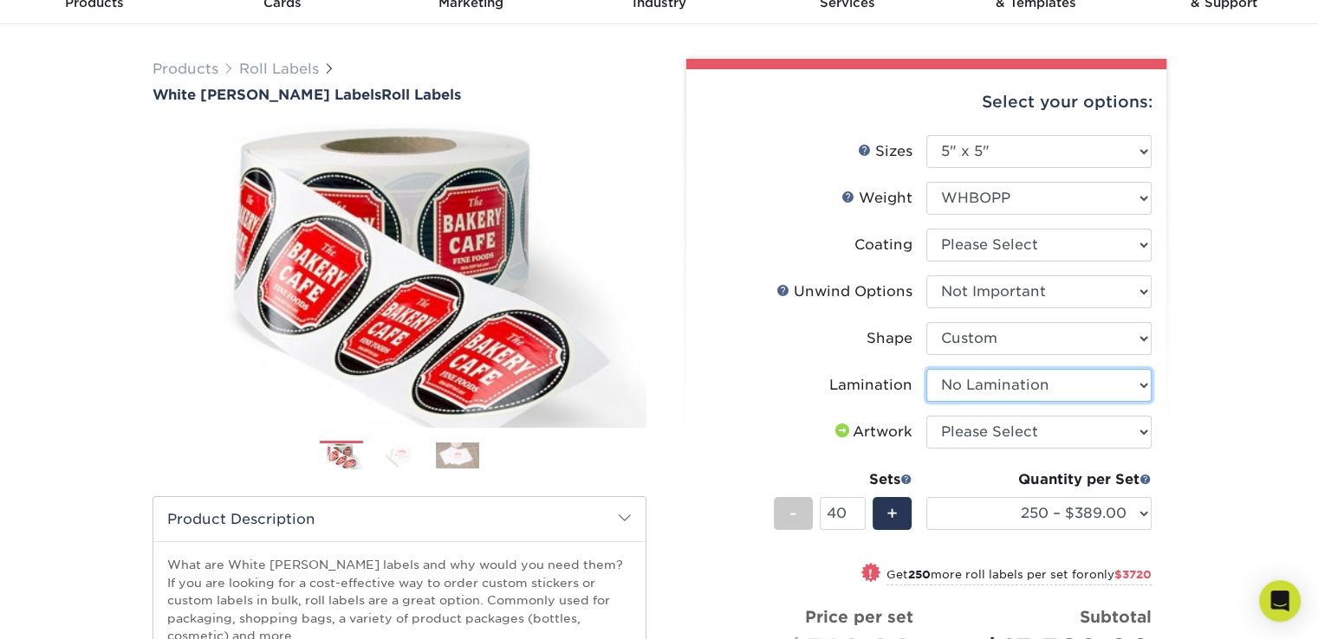
click at [926, 369] on select "Please Select No Lamination Silk" at bounding box center [1038, 385] width 225 height 33
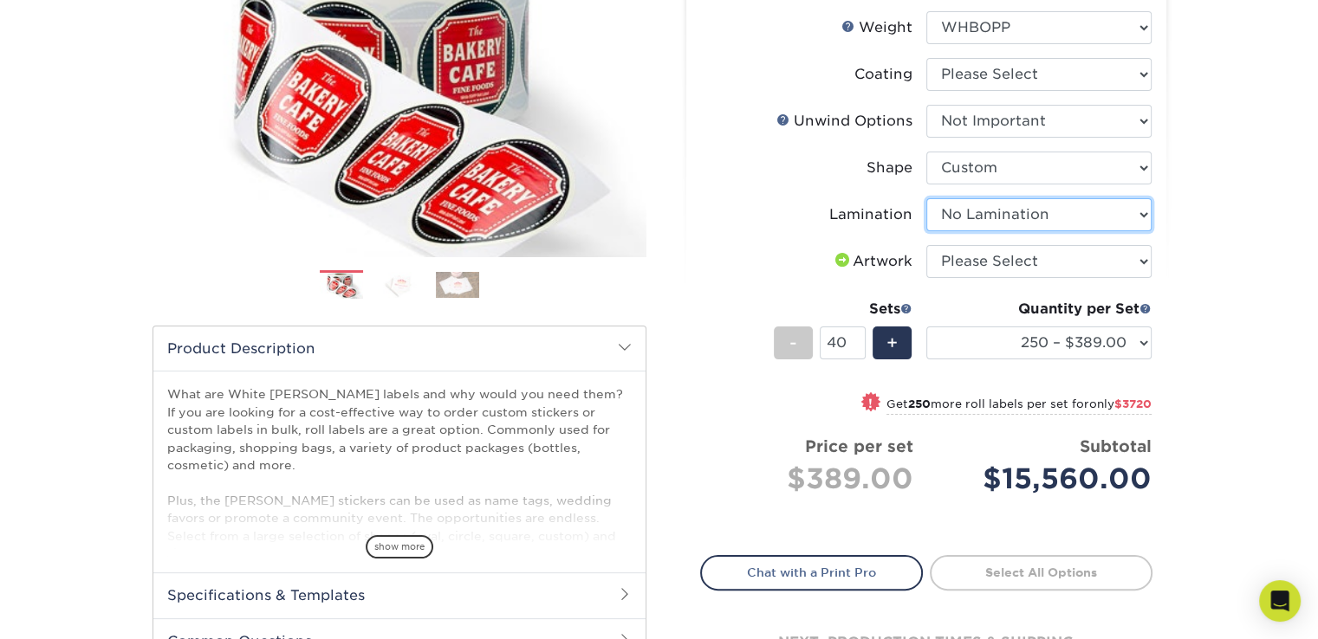
scroll to position [260, 0]
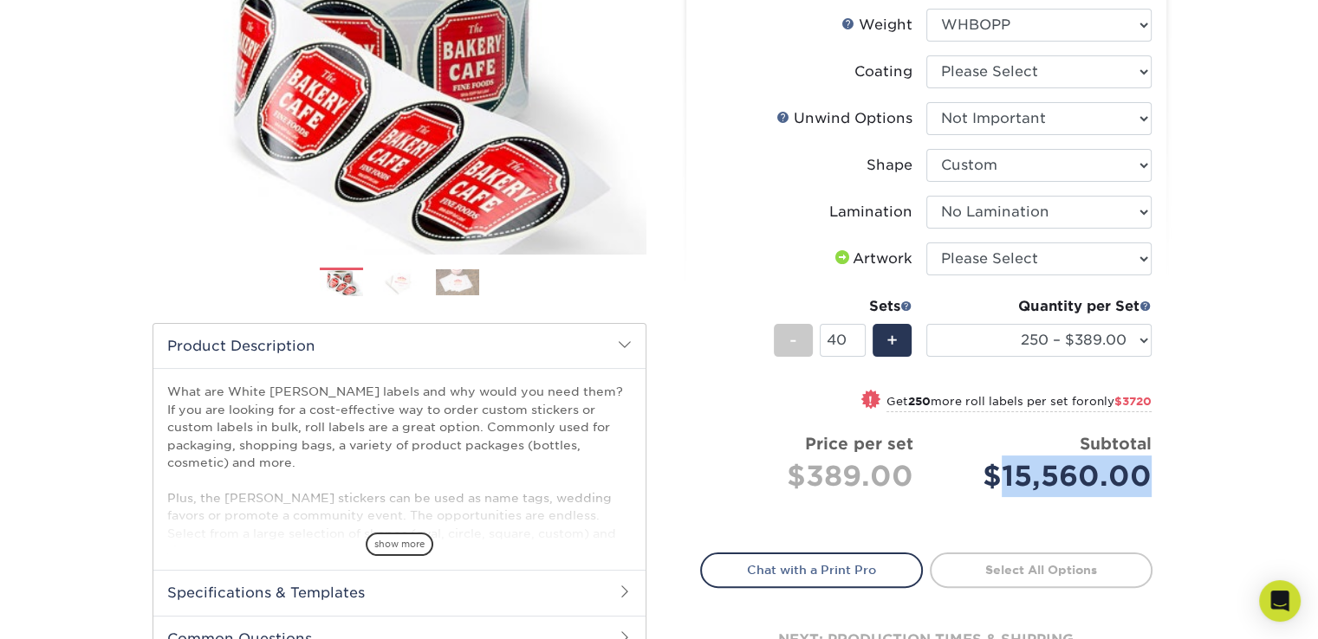
drag, startPoint x: 1005, startPoint y: 476, endPoint x: 1155, endPoint y: 476, distance: 149.9
click at [1155, 476] on div "Select your options: Sizes Help Sizes Please Select 1" x 1" 1" x 2" 1" x 2.5" 1…" at bounding box center [926, 301] width 480 height 810
drag, startPoint x: 842, startPoint y: 336, endPoint x: 797, endPoint y: 329, distance: 45.6
click at [797, 329] on div "- 40 +" at bounding box center [843, 343] width 139 height 39
click at [902, 379] on li "Sets - 20 + Quantity per Set 250 – $389.00 500 – $482.00 1000 – $586.00 2500 – …" at bounding box center [926, 339] width 450 height 101
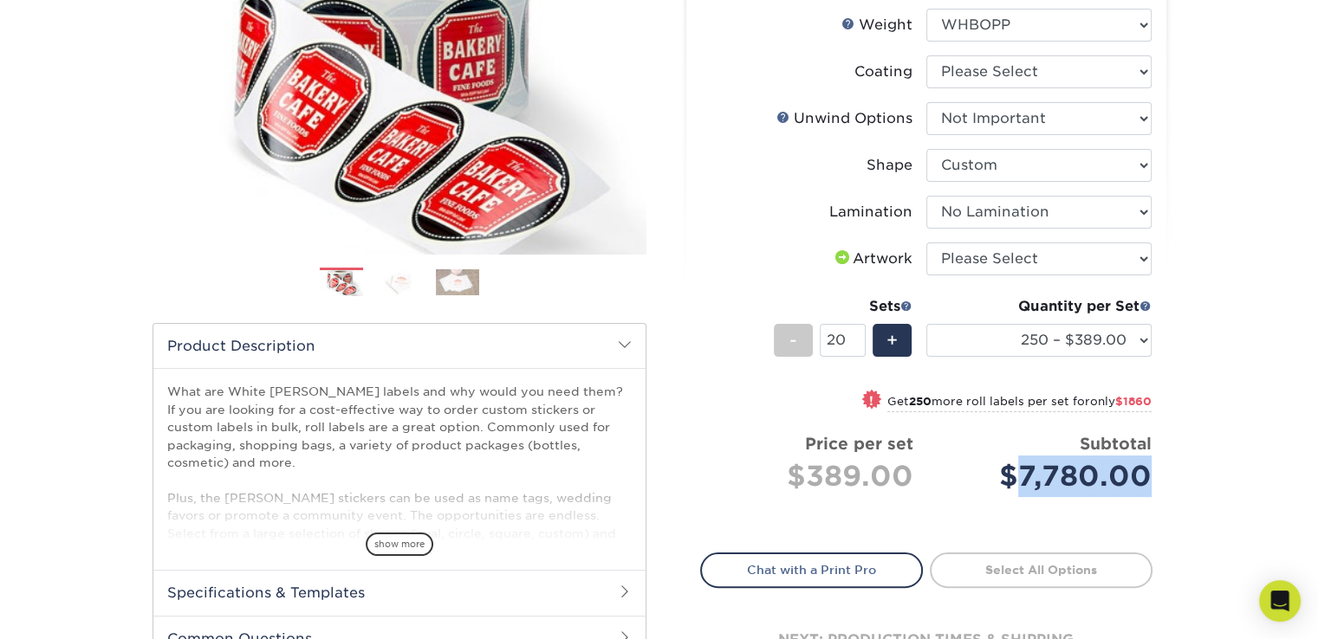
drag, startPoint x: 1019, startPoint y: 476, endPoint x: 1156, endPoint y: 472, distance: 136.9
click at [1156, 472] on div "Select your options: Sizes Help Sizes Please Select 1" x 1" 1" x 2" 1" x 2.5" 1…" at bounding box center [926, 301] width 480 height 810
drag, startPoint x: 852, startPoint y: 339, endPoint x: 825, endPoint y: 339, distance: 27.7
click at [825, 339] on input "15" at bounding box center [843, 340] width 46 height 33
click at [854, 341] on input "14" at bounding box center [843, 340] width 46 height 33
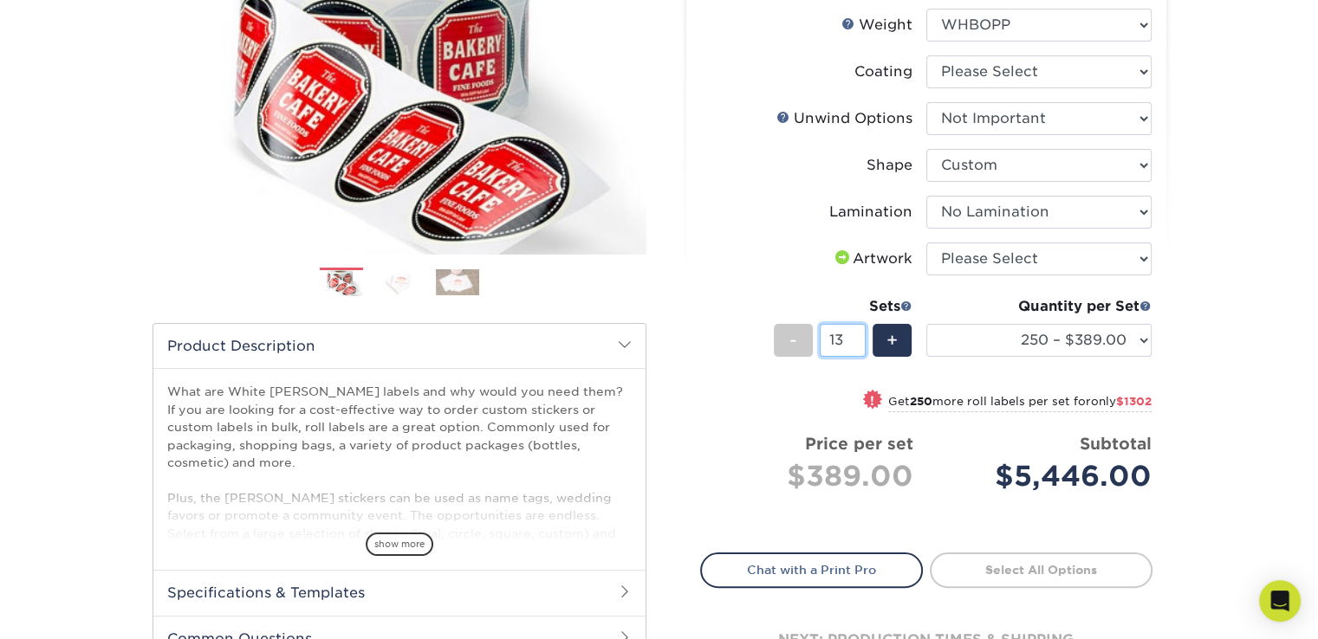
click at [854, 341] on input "13" at bounding box center [843, 340] width 46 height 33
click at [854, 341] on input "12" at bounding box center [843, 340] width 46 height 33
click at [854, 341] on input "11" at bounding box center [843, 340] width 46 height 33
click at [854, 341] on input "10" at bounding box center [843, 340] width 46 height 33
click at [854, 341] on input "9" at bounding box center [843, 340] width 46 height 33
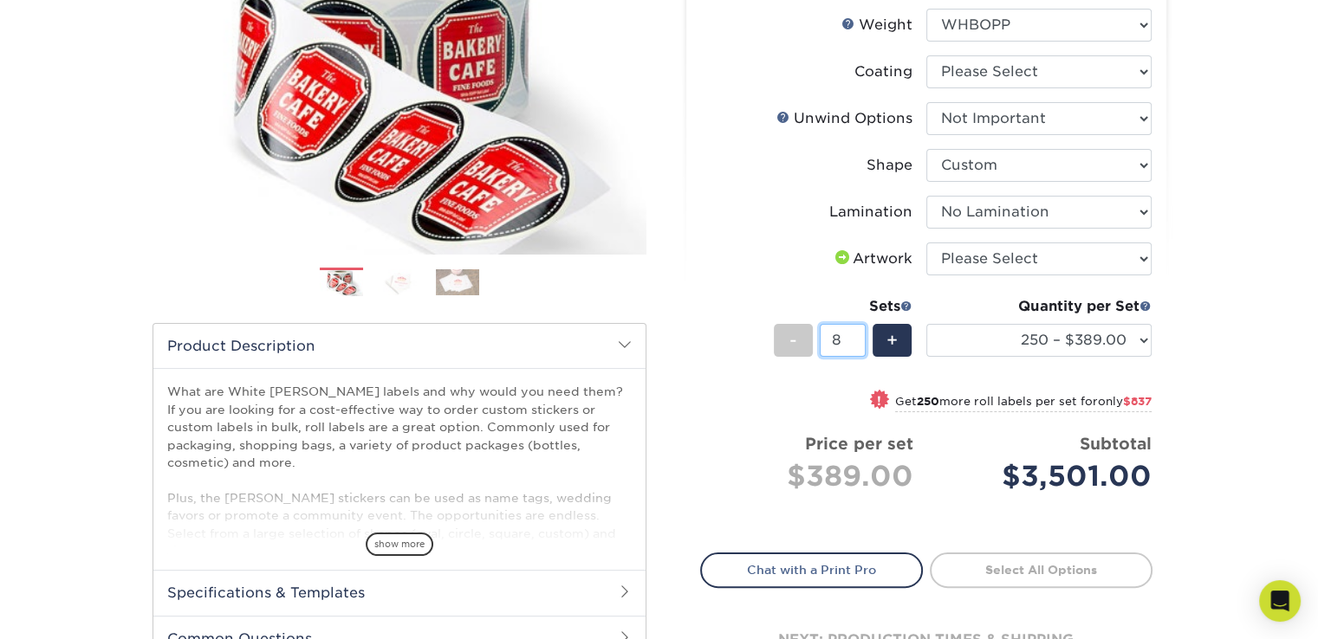
click at [854, 341] on input "8" at bounding box center [843, 340] width 46 height 33
drag, startPoint x: 1036, startPoint y: 470, endPoint x: 1159, endPoint y: 471, distance: 123.0
click at [1159, 471] on div "Select your options: Sizes Help Sizes Please Select 1" x 1" 1" x 2" 1" x 2.5" 1…" at bounding box center [926, 301] width 480 height 810
click at [796, 340] on span "-" at bounding box center [793, 340] width 8 height 26
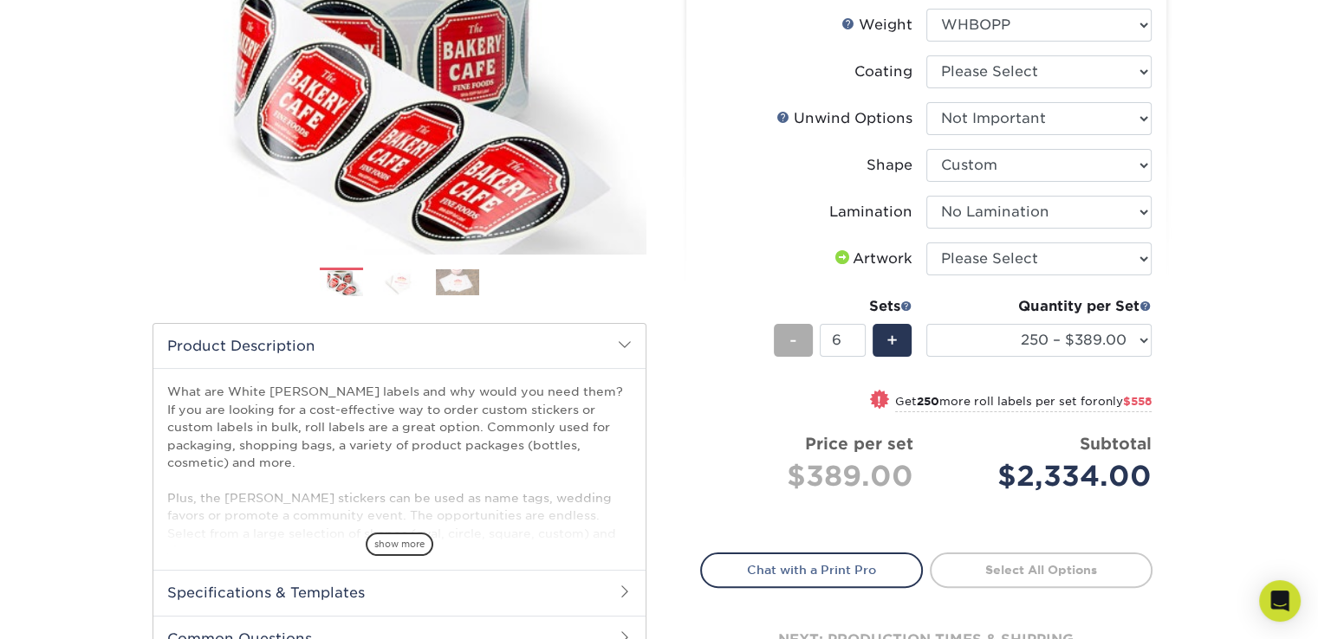
click at [796, 340] on span "-" at bounding box center [793, 340] width 8 height 26
drag, startPoint x: 1026, startPoint y: 473, endPoint x: 1150, endPoint y: 476, distance: 124.8
click at [1150, 476] on div "$1,556.00" at bounding box center [1045, 477] width 212 height 42
click at [811, 333] on div "-" at bounding box center [793, 340] width 39 height 33
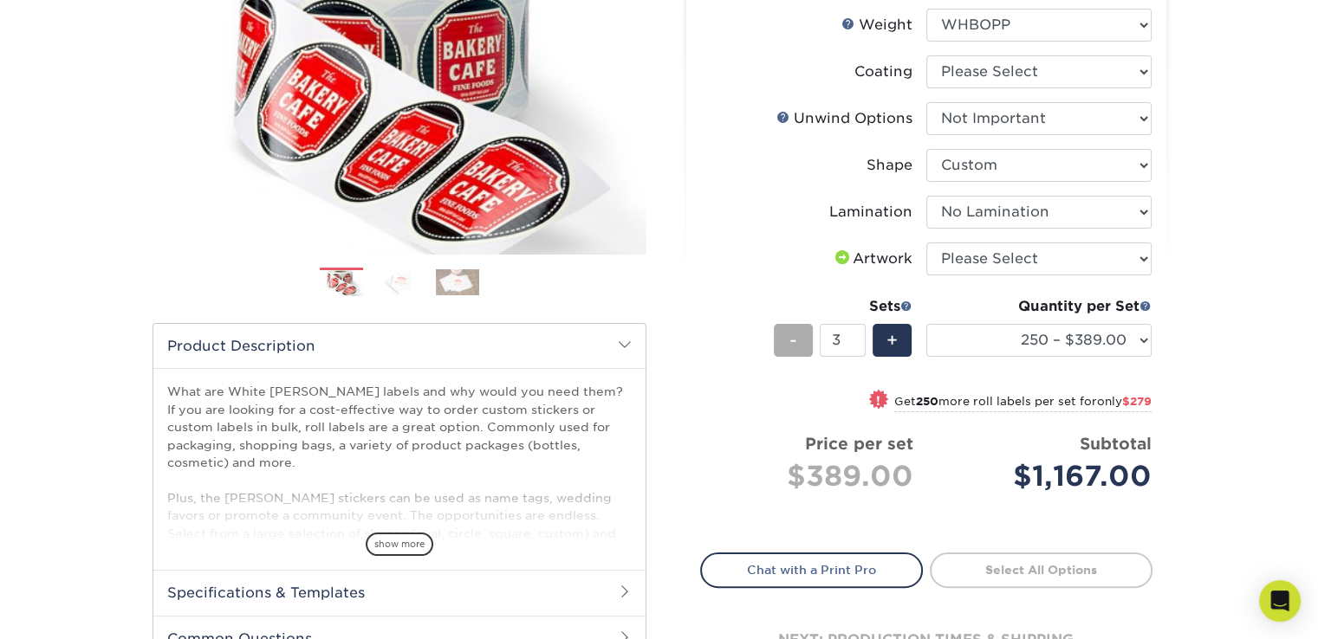
click at [811, 333] on div "-" at bounding box center [793, 340] width 39 height 33
drag, startPoint x: 1047, startPoint y: 470, endPoint x: 1118, endPoint y: 430, distance: 81.1
click at [1144, 470] on div "$778.00" at bounding box center [1045, 477] width 212 height 42
click at [797, 336] on div "-" at bounding box center [793, 340] width 39 height 33
type input "1"
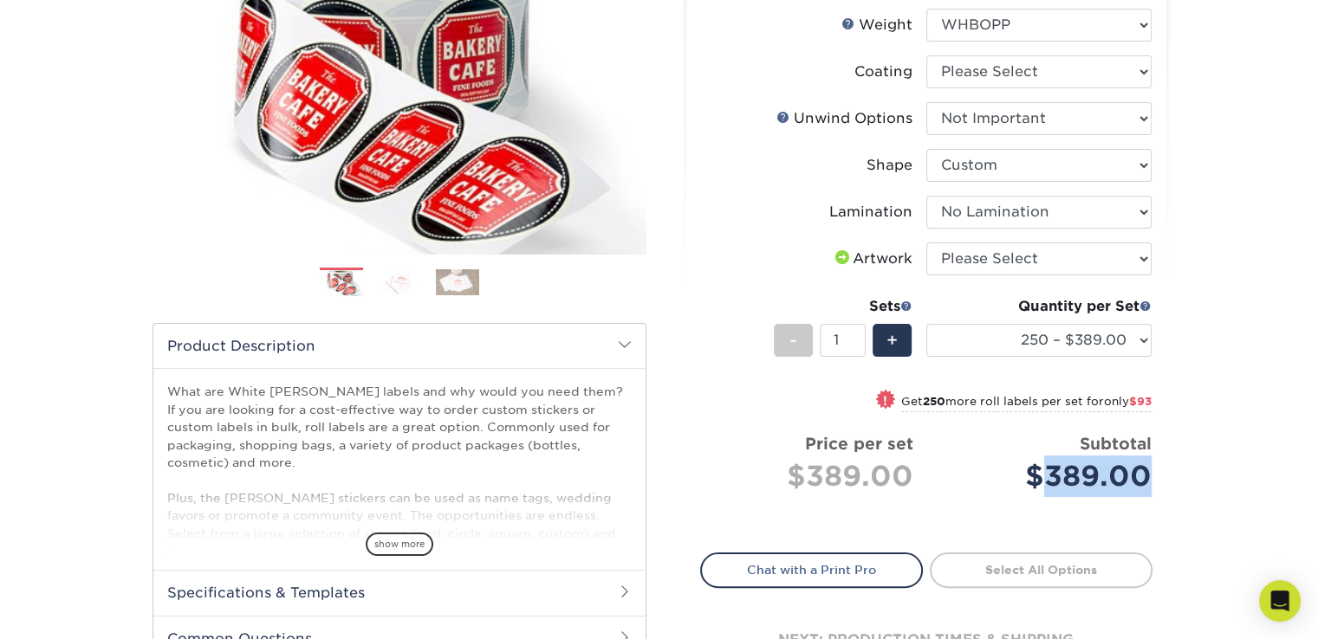
drag, startPoint x: 1050, startPoint y: 474, endPoint x: 1146, endPoint y: 472, distance: 96.2
click at [1146, 472] on div "$389.00" at bounding box center [1045, 477] width 212 height 42
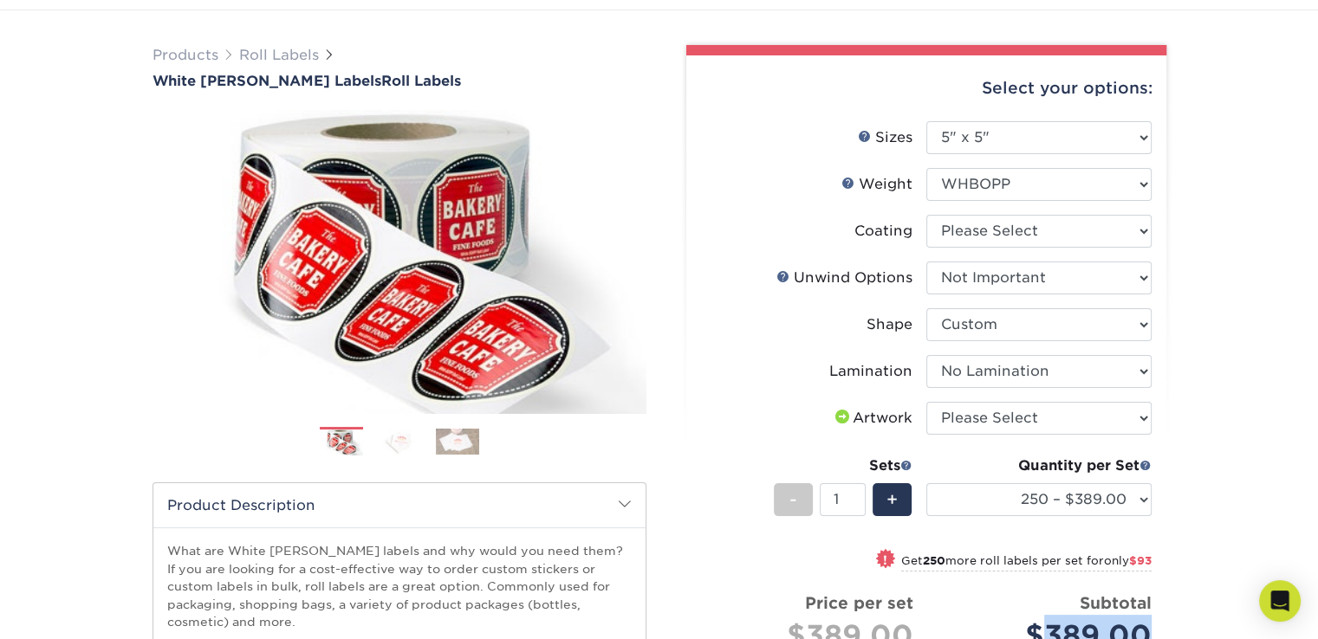
scroll to position [0, 0]
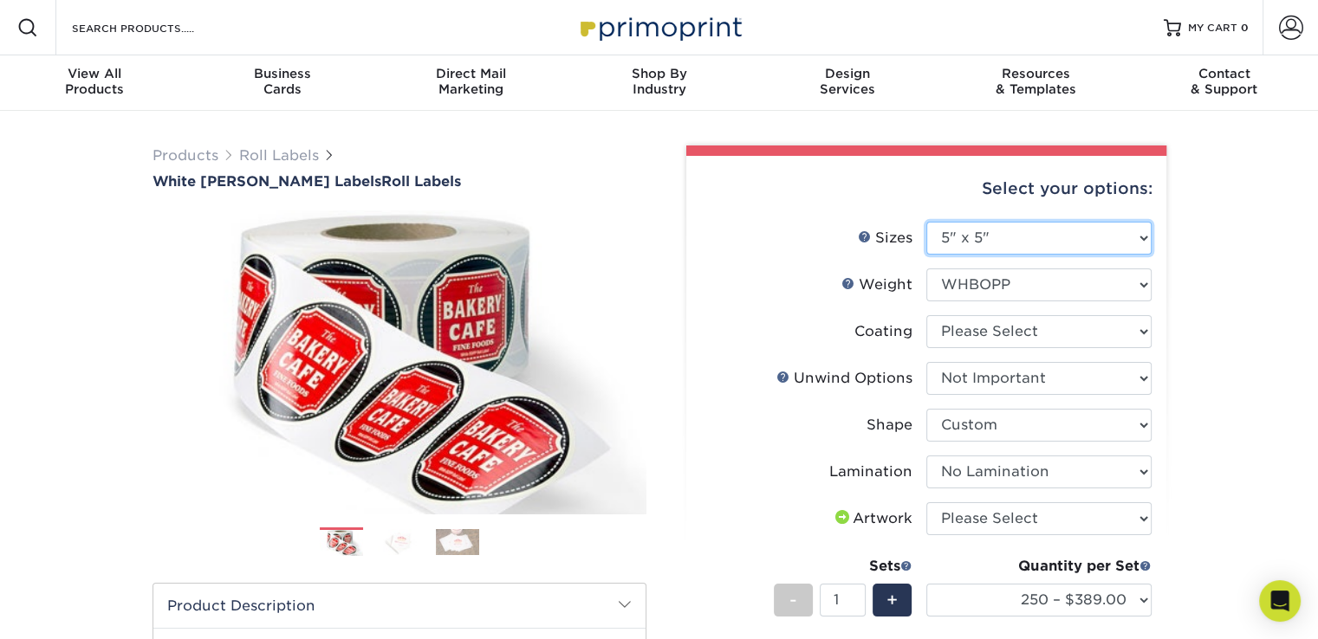
click at [1005, 247] on select "Please Select 1" x 1" 1" x 2" 1" x 2.5" 1" x 3" 1.5" x 1.5" 1.5" x 2.5" 1.5" x …" at bounding box center [1038, 238] width 225 height 33
select select "6.00x6.00"
click at [926, 222] on select "Please Select 1" x 1" 1" x 2" 1" x 2.5" 1" x 3" 1.5" x 1.5" 1.5" x 2.5" 1.5" x …" at bounding box center [1038, 238] width 225 height 33
select select "-1"
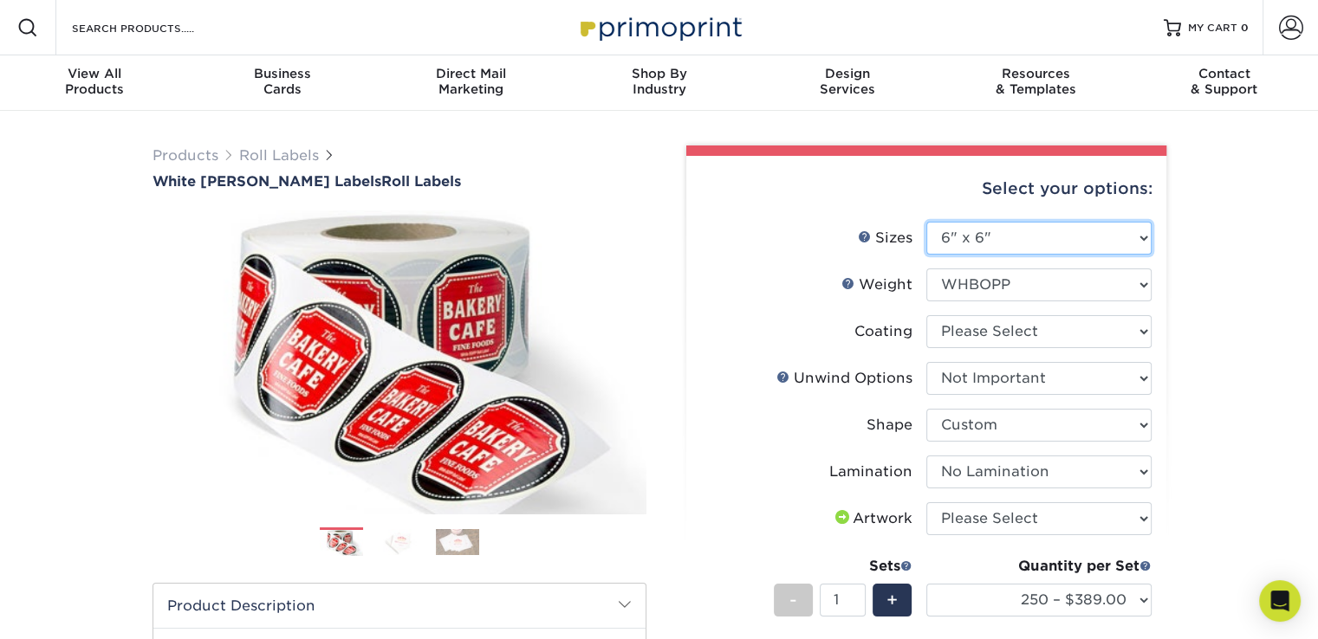
select select "-1"
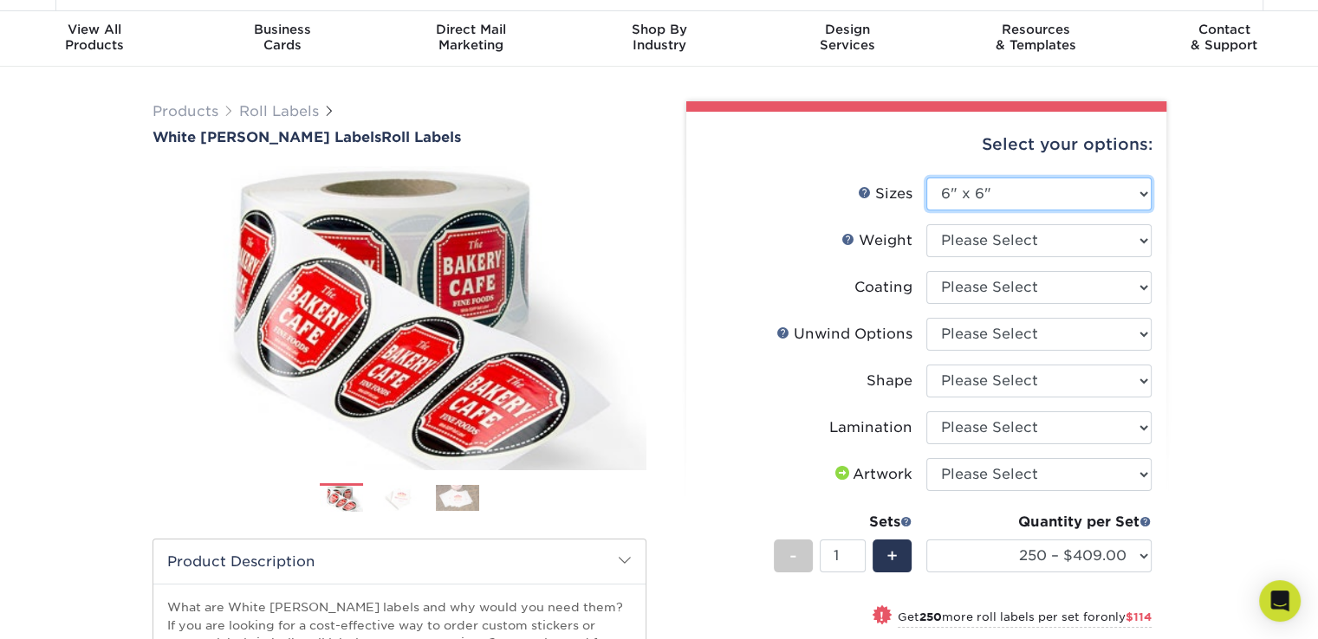
scroll to position [87, 0]
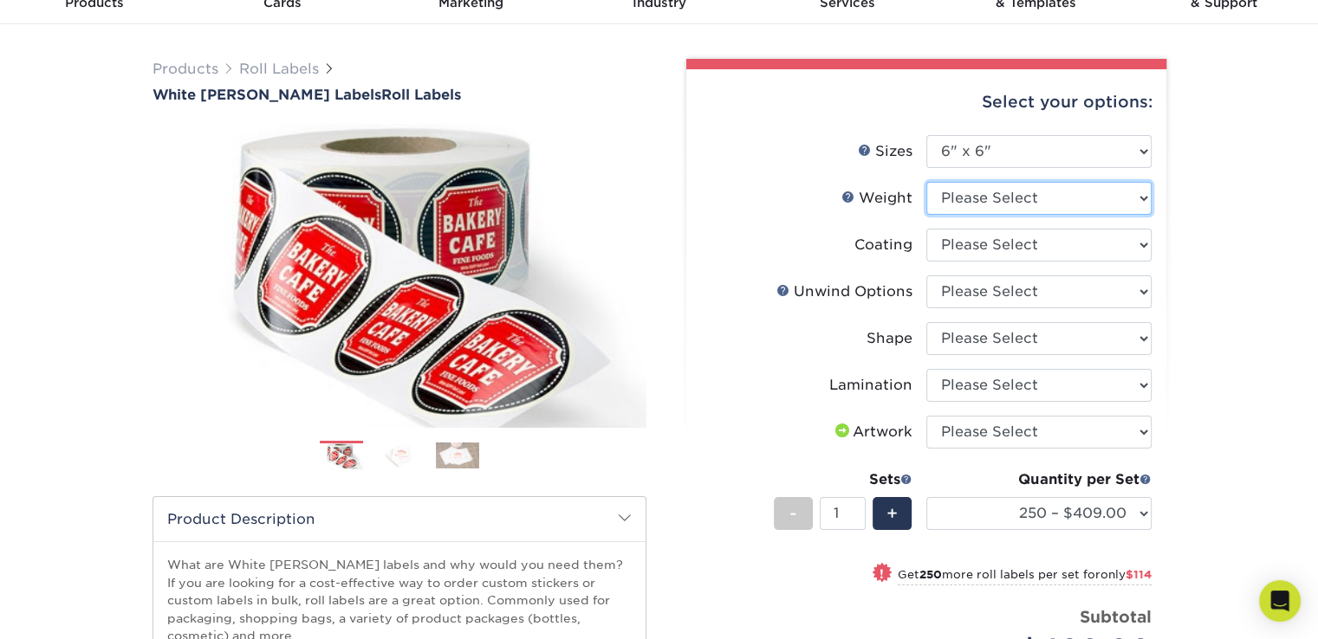
click at [1005, 203] on select "Please Select WHBOPP" at bounding box center [1038, 198] width 225 height 33
select select "WHBOPP"
click at [926, 182] on select "Please Select WHBOPP" at bounding box center [1038, 198] width 225 height 33
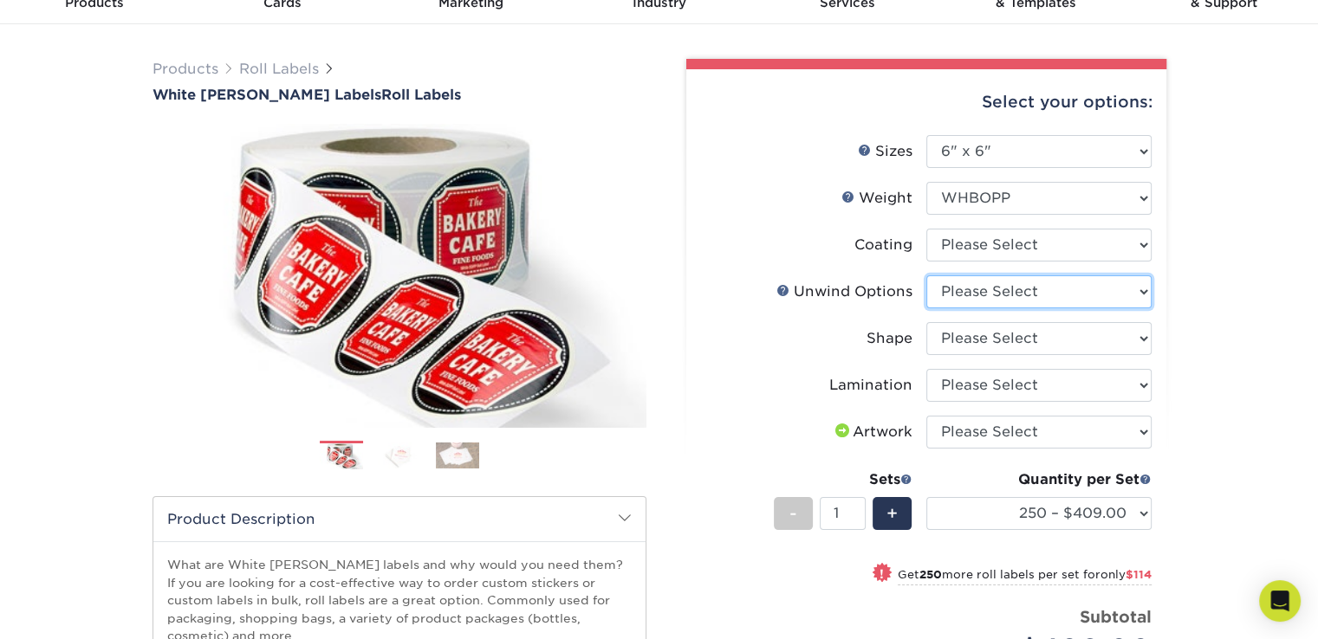
click at [981, 291] on select "Please Select Not Important Off Top (Direction #1) Off Bottom (Direction #2) Of…" at bounding box center [1038, 291] width 225 height 33
select select "d16c2772-aac7-41d6-a124-047cd7375882"
click at [926, 275] on select "Please Select Not Important Off Top (Direction #1) Off Bottom (Direction #2) Of…" at bounding box center [1038, 291] width 225 height 33
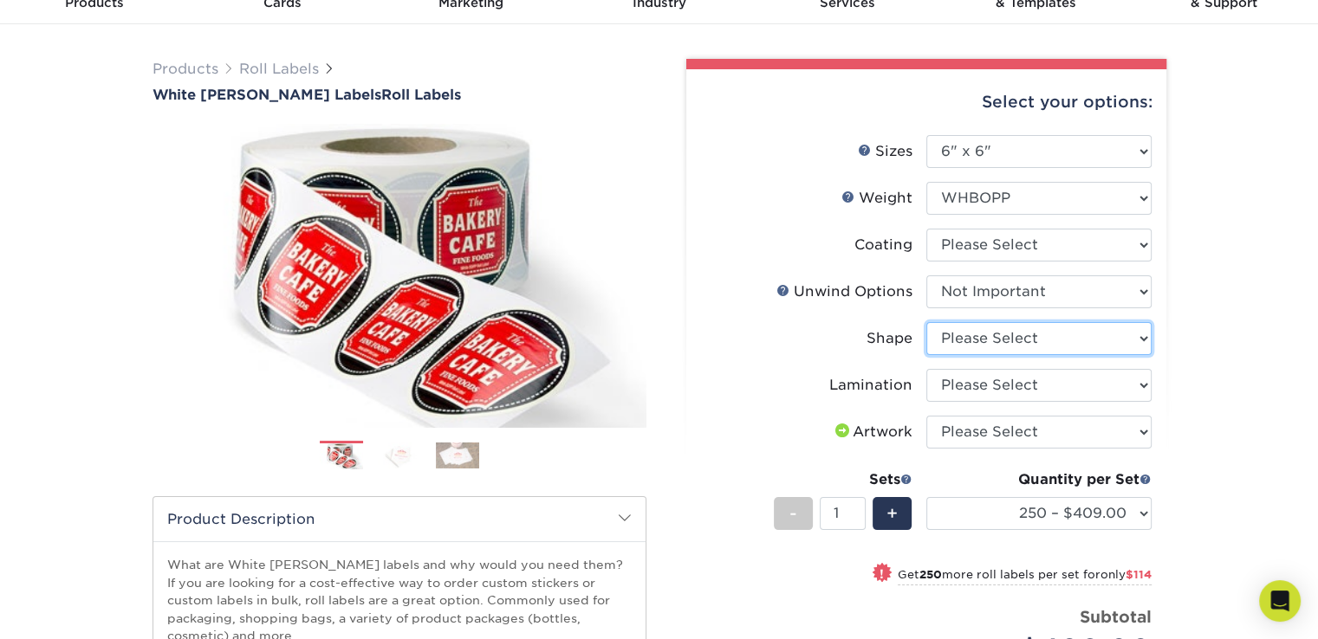
click at [982, 338] on select "Please Select Circle Square Custom" at bounding box center [1038, 338] width 225 height 33
select select "85f4030a-35b0-4374-8256-01f0c83cafd8"
click at [926, 322] on select "Please Select Circle Square Custom" at bounding box center [1038, 338] width 225 height 33
click at [988, 393] on select "Please Select No Lamination Silk" at bounding box center [1038, 385] width 225 height 33
select select "eff8cfea-abf7-4cab-a64a-391be13b3076"
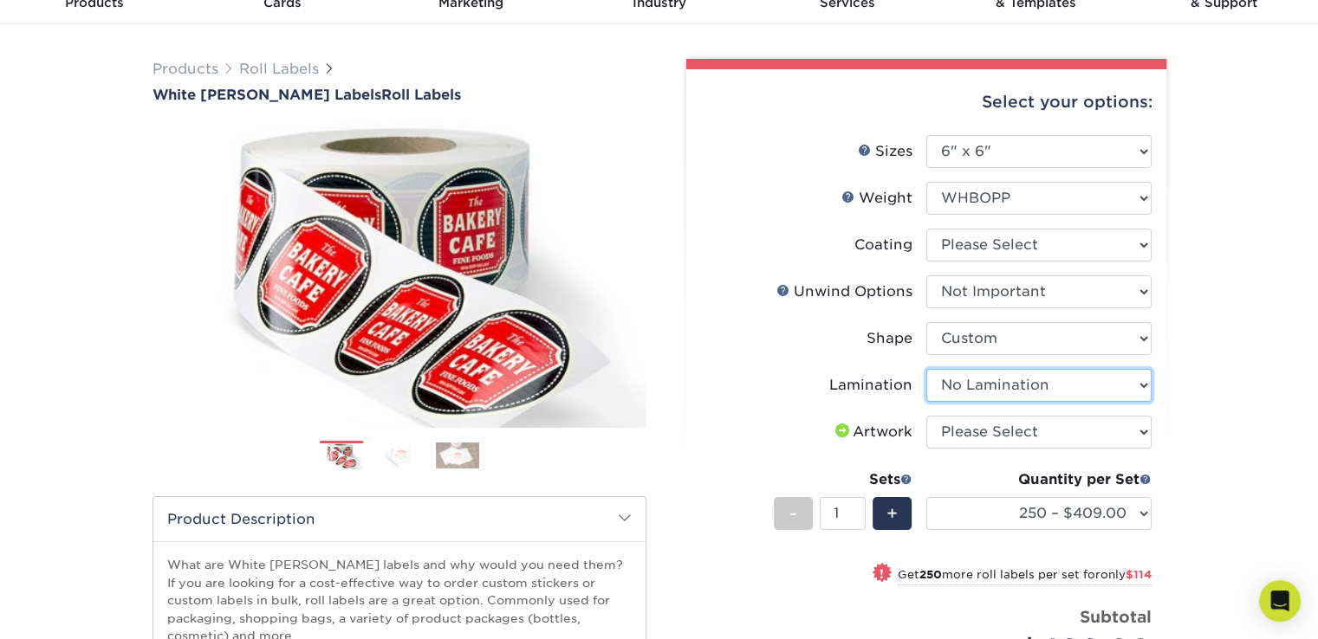
click at [926, 369] on select "Please Select No Lamination Silk" at bounding box center [1038, 385] width 225 height 33
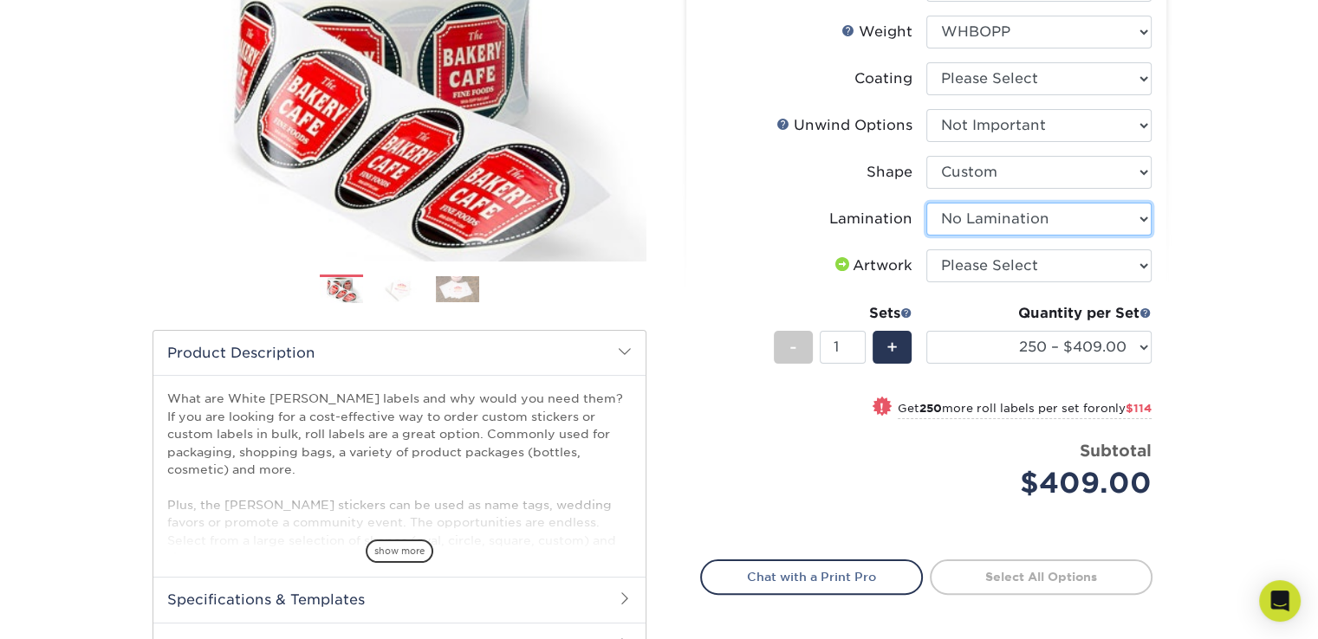
scroll to position [260, 0]
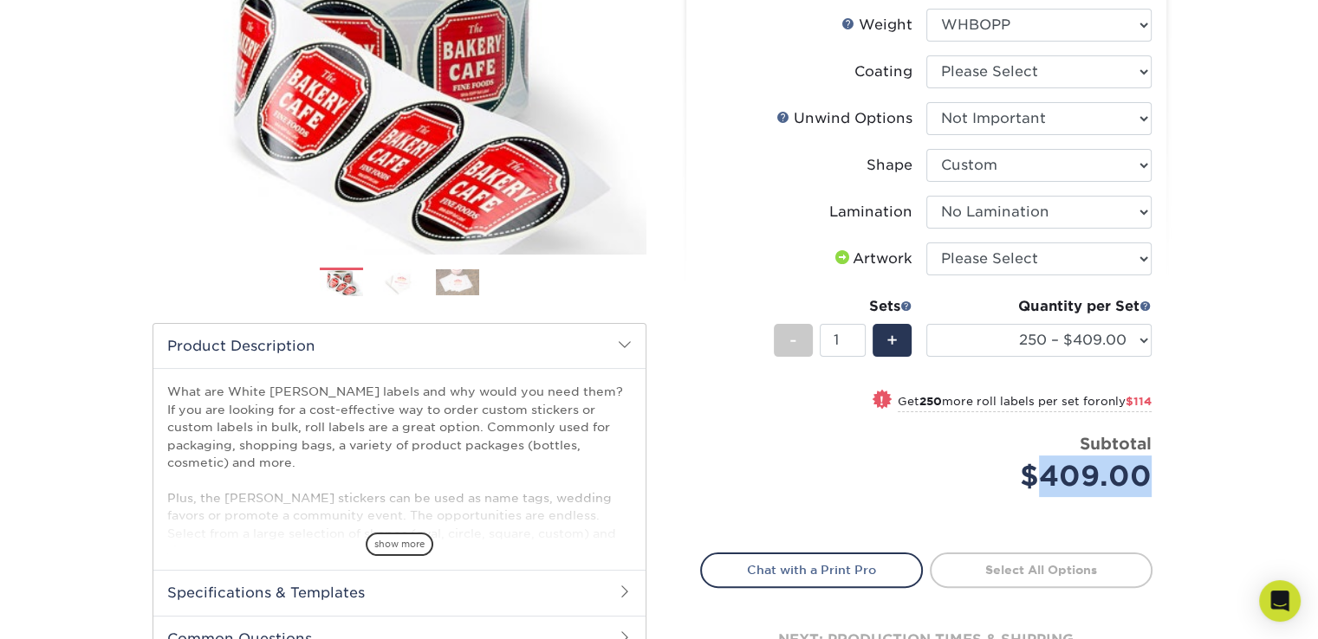
drag, startPoint x: 1037, startPoint y: 476, endPoint x: 1147, endPoint y: 466, distance: 110.4
click at [1154, 473] on div "Select your options: Sizes Help Sizes Please Select 1" x 1" 1" x 2" 1" x 2.5" 1…" at bounding box center [926, 301] width 480 height 810
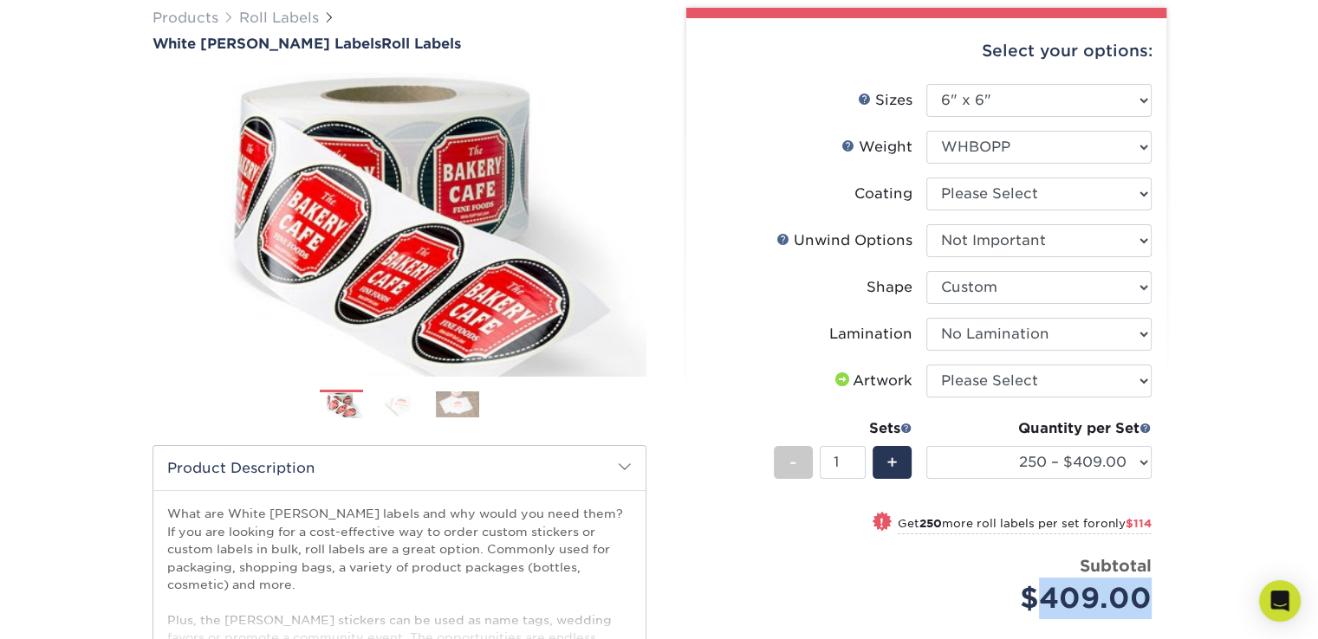
scroll to position [87, 0]
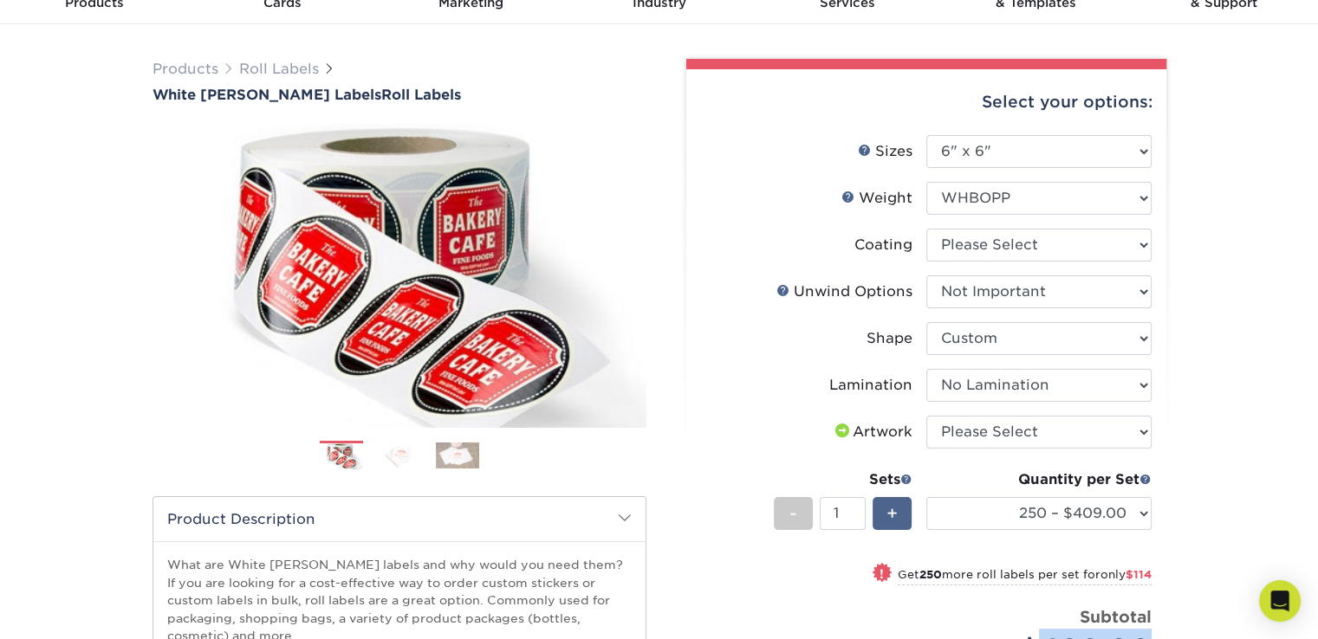
click at [891, 510] on span "+" at bounding box center [891, 514] width 11 height 26
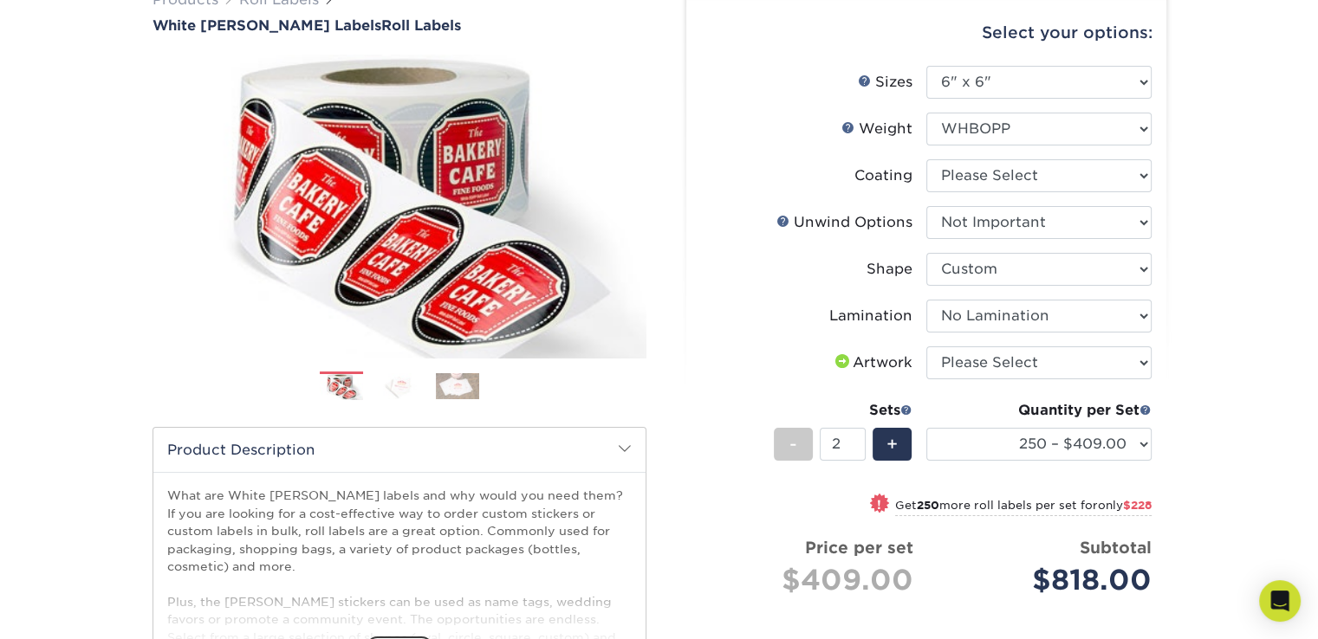
scroll to position [260, 0]
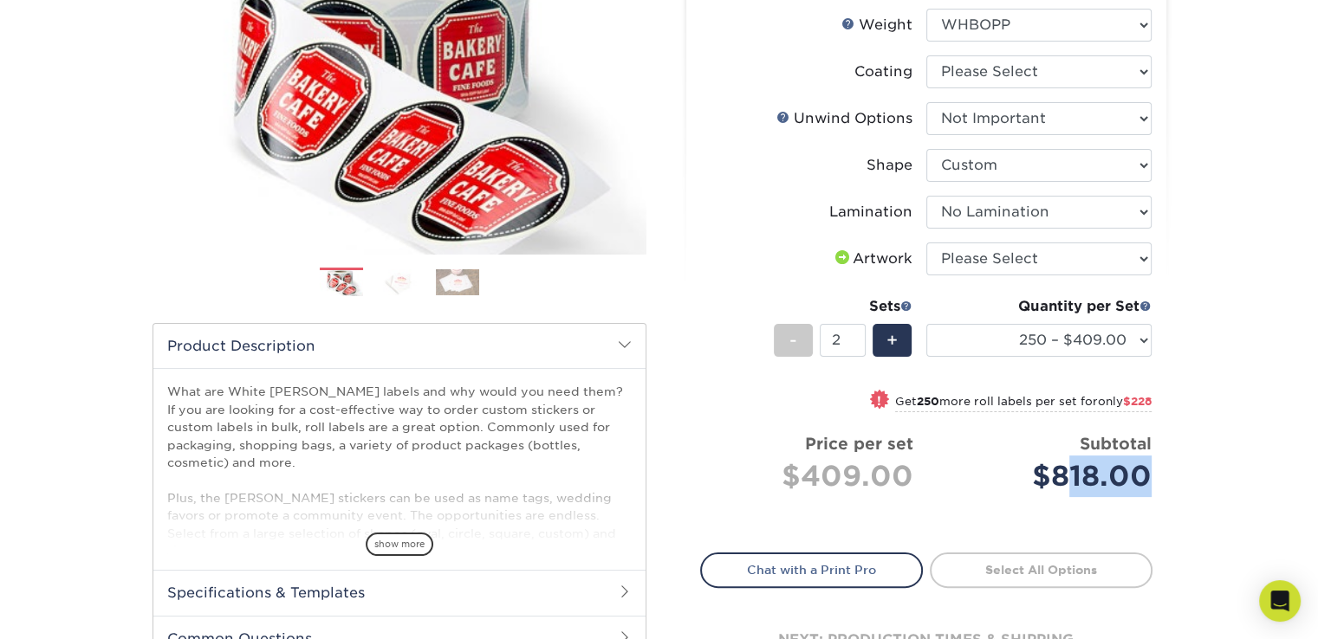
drag, startPoint x: 1060, startPoint y: 473, endPoint x: 1040, endPoint y: 473, distance: 20.8
click at [1146, 473] on div "$818.00" at bounding box center [1045, 477] width 212 height 42
drag, startPoint x: 1053, startPoint y: 472, endPoint x: 1173, endPoint y: 473, distance: 119.6
click at [1175, 473] on div "Select your options: Sizes Help Sizes Please Select 1" x 1" 1" x 2" Sides" at bounding box center [919, 307] width 520 height 842
click at [897, 341] on span "+" at bounding box center [891, 340] width 11 height 26
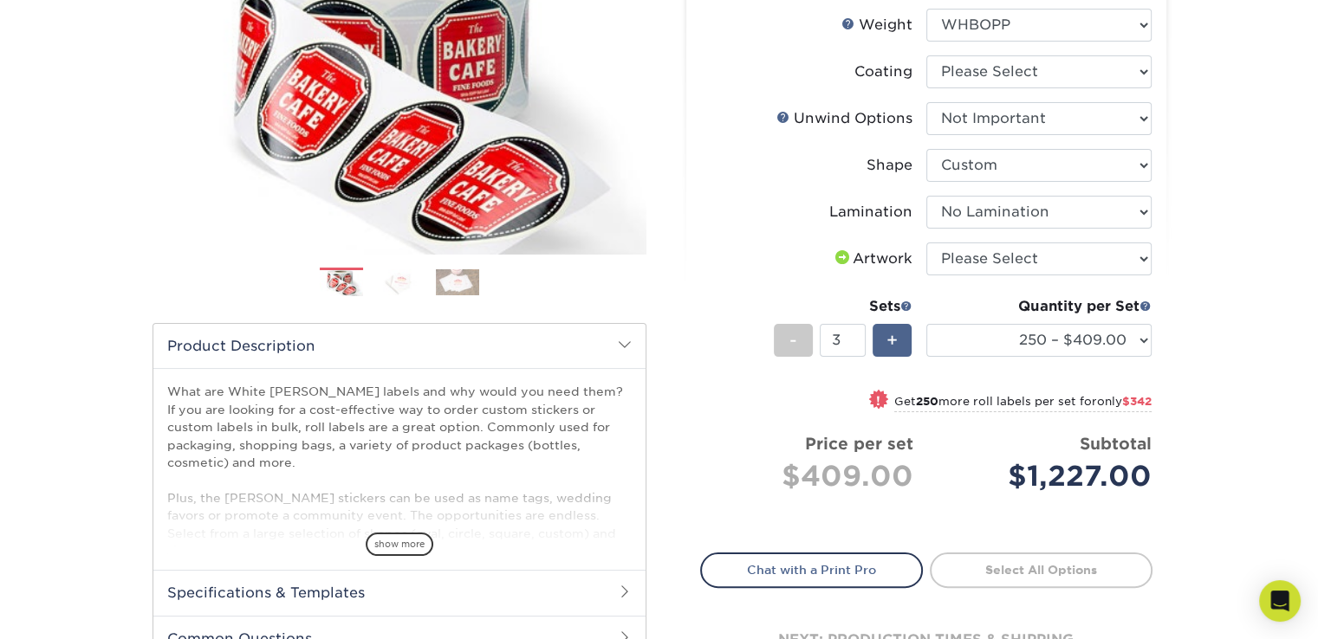
click at [897, 341] on span "+" at bounding box center [891, 340] width 11 height 26
drag, startPoint x: 1026, startPoint y: 476, endPoint x: 1164, endPoint y: 475, distance: 138.6
click at [1164, 475] on div "Select your options: Sizes Help Sizes Please Select 1" x 1" 1" x 2" 1" x 2.5" 1…" at bounding box center [926, 301] width 480 height 810
click at [896, 339] on span "+" at bounding box center [891, 340] width 11 height 26
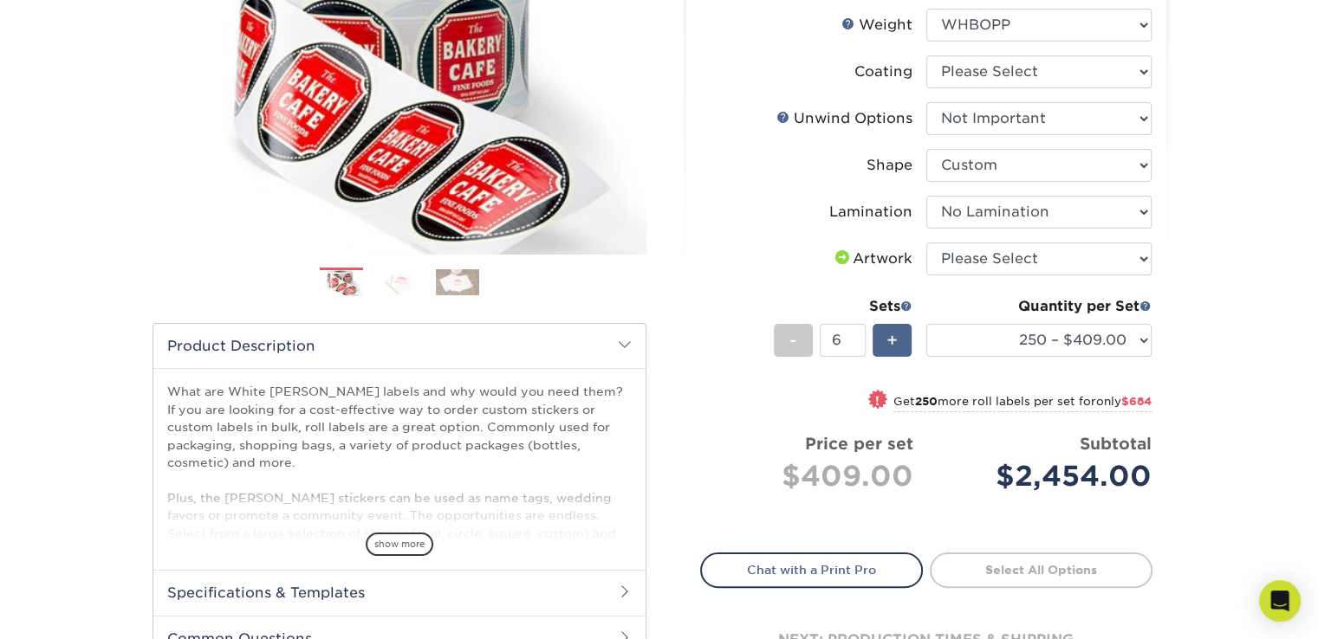
click at [896, 339] on span "+" at bounding box center [891, 340] width 11 height 26
drag, startPoint x: 1022, startPoint y: 476, endPoint x: 1158, endPoint y: 476, distance: 136.0
click at [1158, 476] on div "Select your options: Sizes Help Sizes Please Select 1" x 1" 1" x 2" 1" x 2.5" 1…" at bounding box center [926, 301] width 480 height 810
drag, startPoint x: 840, startPoint y: 339, endPoint x: 778, endPoint y: 317, distance: 66.0
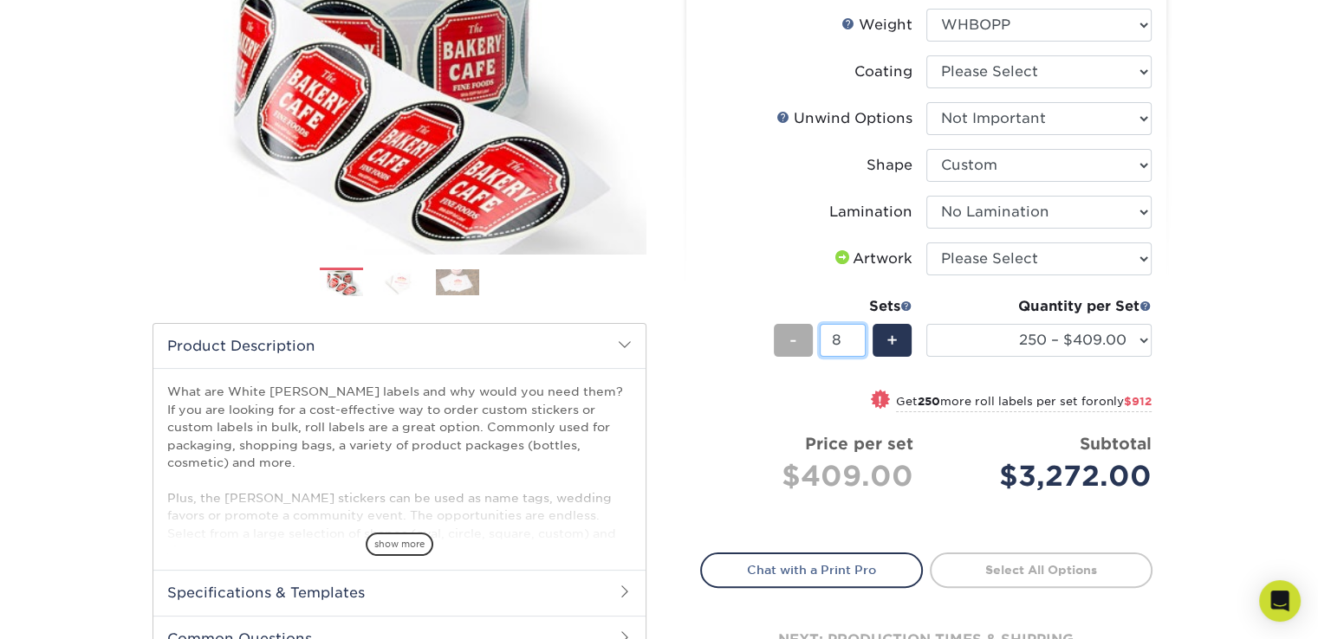
click at [790, 337] on div "- 8 +" at bounding box center [843, 343] width 139 height 39
click at [891, 373] on div "Sets - 20 +" at bounding box center [843, 336] width 139 height 81
drag, startPoint x: 1022, startPoint y: 473, endPoint x: 1151, endPoint y: 473, distance: 129.1
click at [1151, 473] on div "Select your options: Sizes Help Sizes Please Select 1" x 1" 1" x 2" 1" x 2.5" 1…" at bounding box center [926, 301] width 480 height 810
drag, startPoint x: 846, startPoint y: 340, endPoint x: 764, endPoint y: 340, distance: 81.4
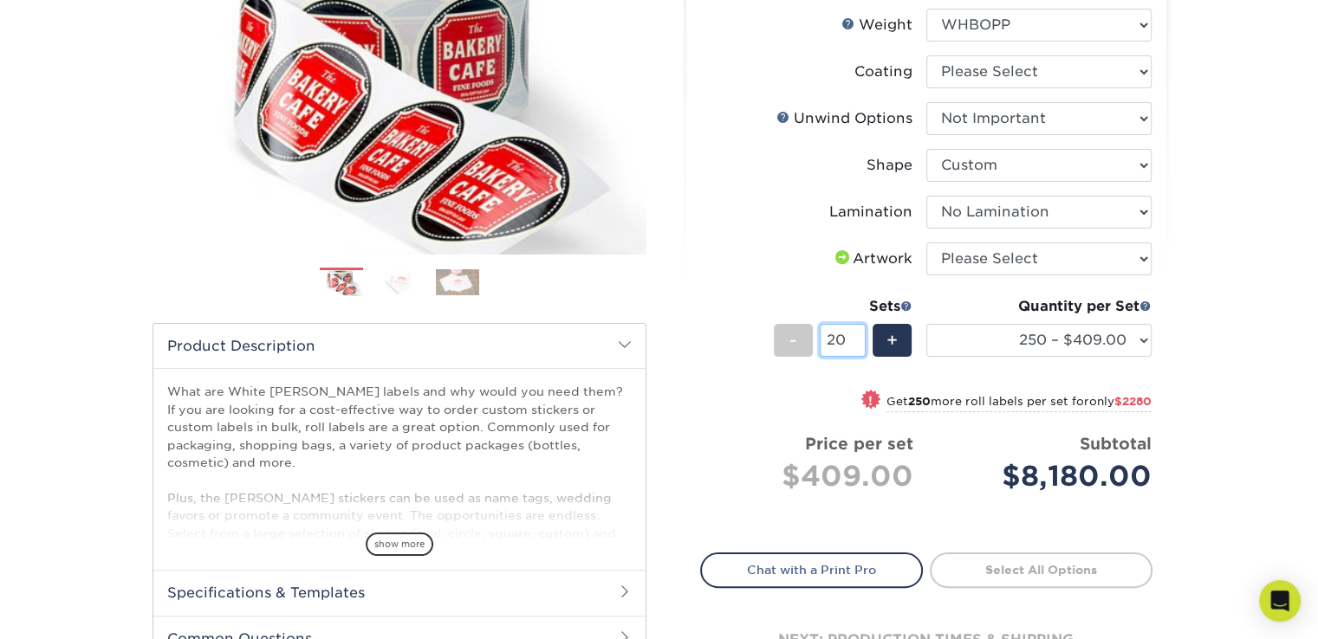
click at [764, 340] on li "Sets - 20 + Quantity per Set 250 – $409.00 500 – $523.00 1000 – $667.00 2500 – …" at bounding box center [926, 339] width 450 height 101
type input "40"
click at [979, 374] on div "Quantity per Set 250 – $409.00 500 – $523.00 1000 – $667.00 2500 – $1080.00 500…" at bounding box center [1038, 336] width 225 height 81
drag, startPoint x: 1001, startPoint y: 466, endPoint x: 1139, endPoint y: 448, distance: 139.8
click at [1144, 469] on div "$16,360.00" at bounding box center [1045, 477] width 212 height 42
